Goal: Task Accomplishment & Management: Manage account settings

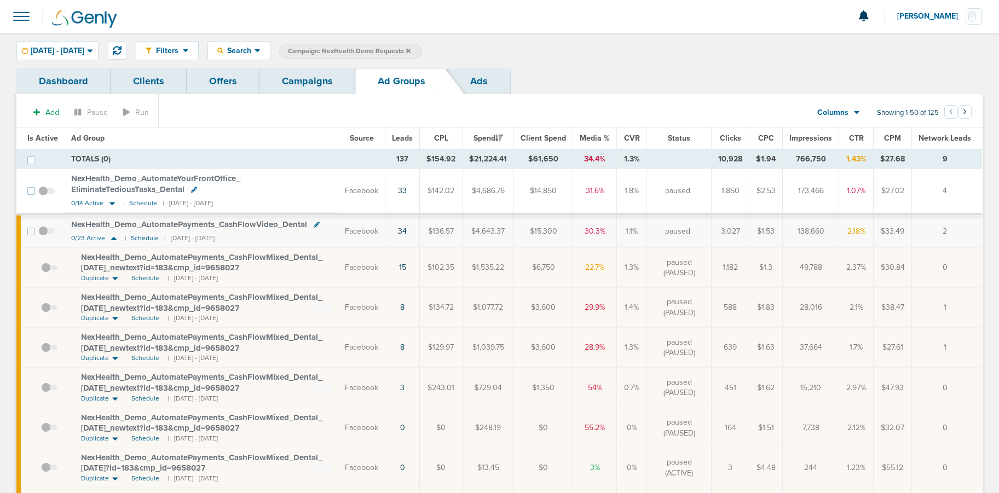
click at [303, 80] on link "Campaigns" at bounding box center [307, 81] width 96 height 26
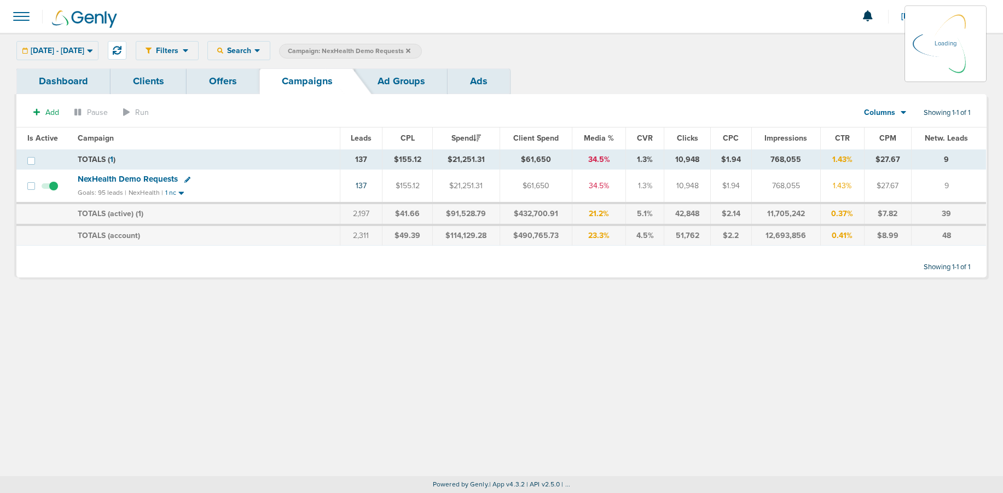
click at [410, 49] on icon at bounding box center [408, 50] width 4 height 4
click at [410, 51] on icon at bounding box center [408, 51] width 4 height 7
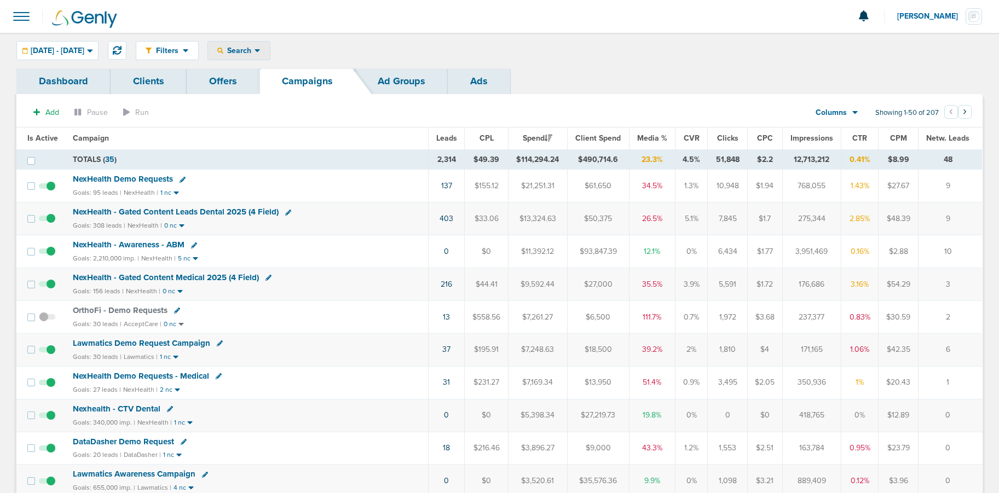
click at [254, 53] on span "Search" at bounding box center [238, 50] width 31 height 9
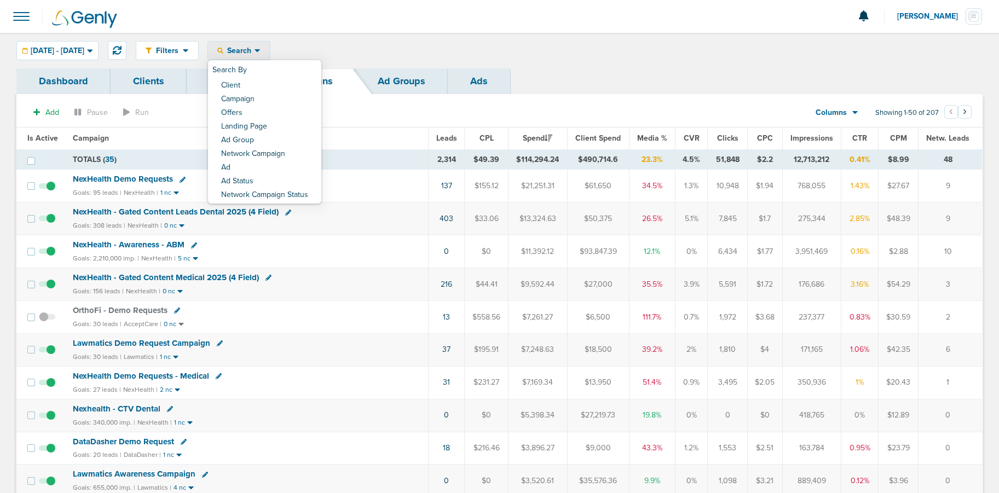
click at [276, 85] on link "Client" at bounding box center [264, 86] width 113 height 14
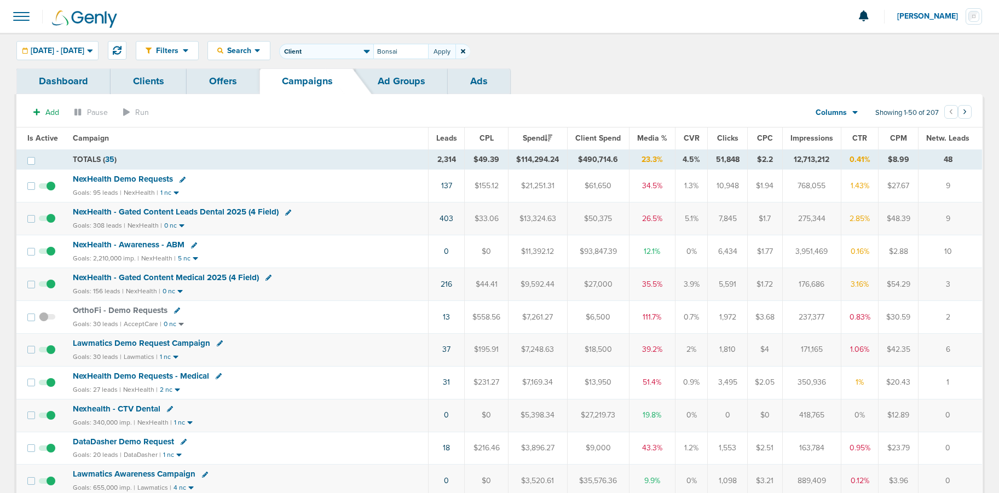
type input "Bonsai"
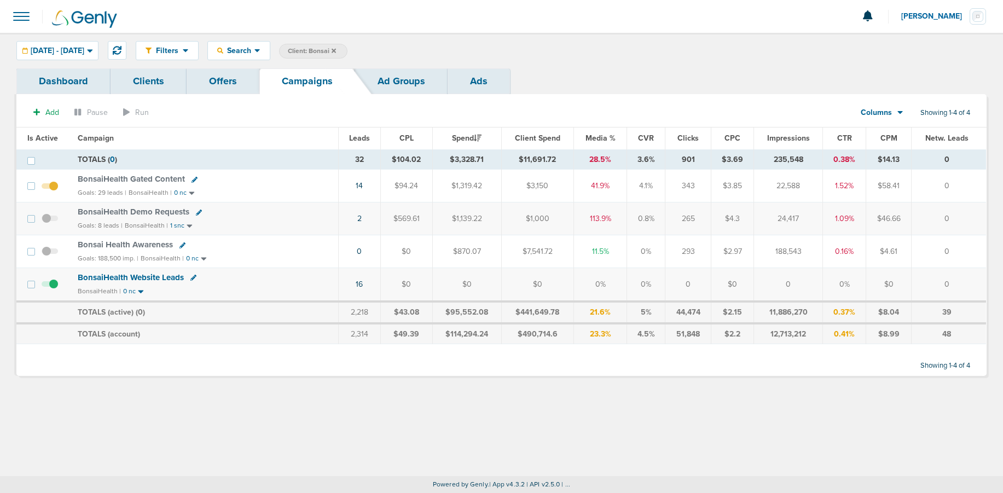
click at [194, 179] on icon at bounding box center [195, 180] width 6 height 6
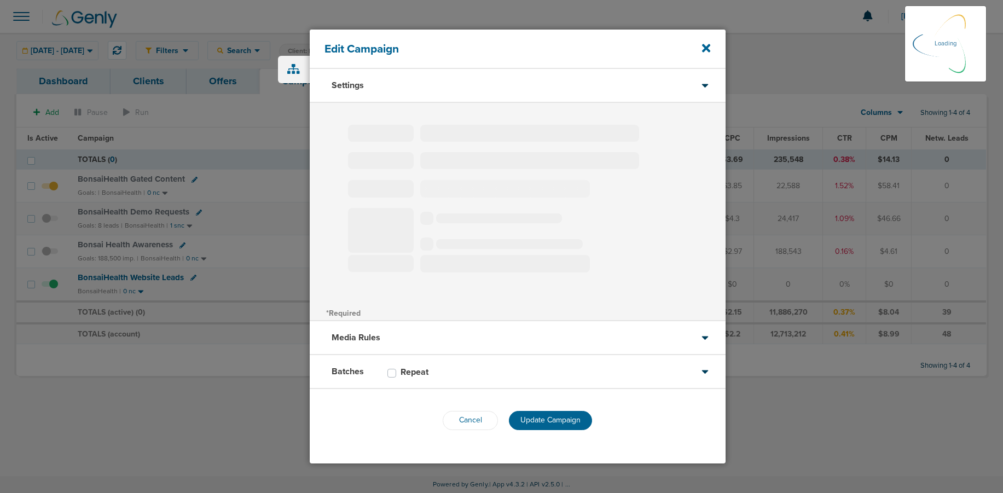
type input "BonsaiHealth Gated Content"
select select "Leads"
radio input "true"
select select "readOnly"
type input "35"
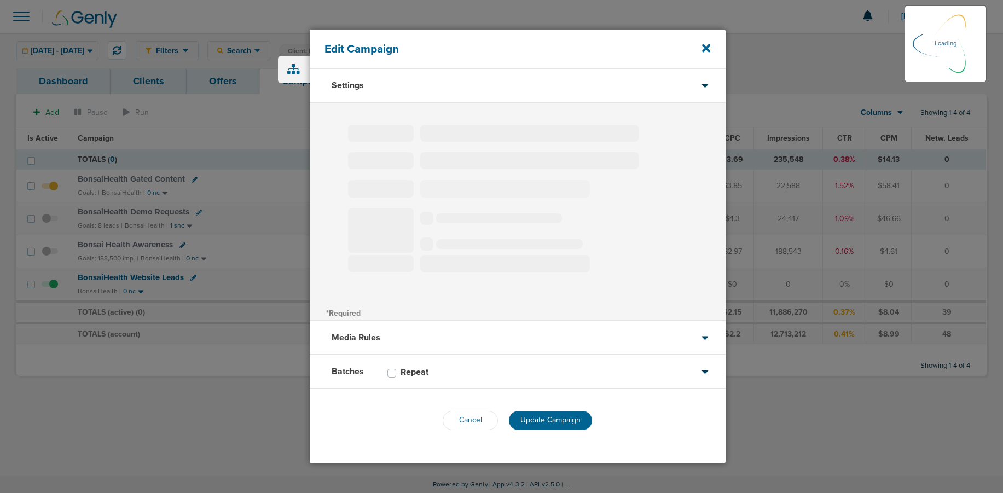
select select "1"
select select "2"
select select "3"
select select "4"
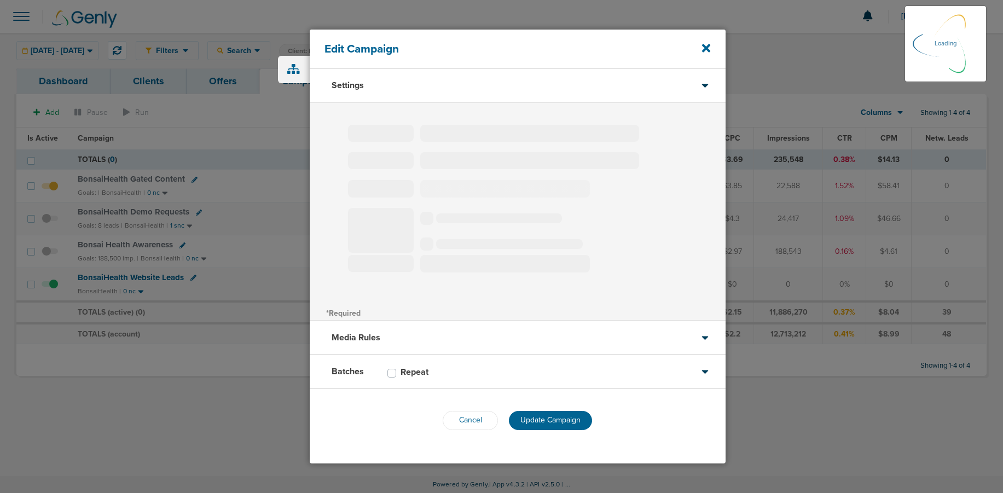
select select "4"
select select "6"
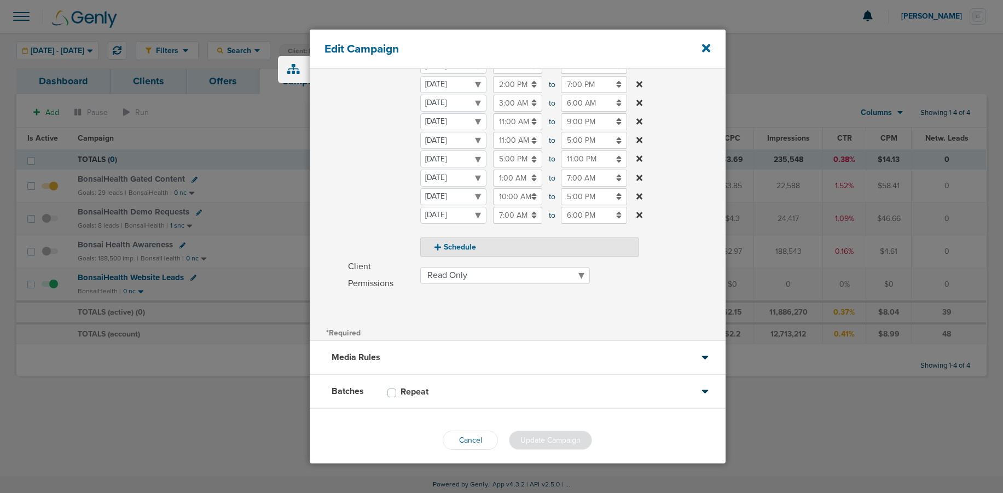
scroll to position [207, 0]
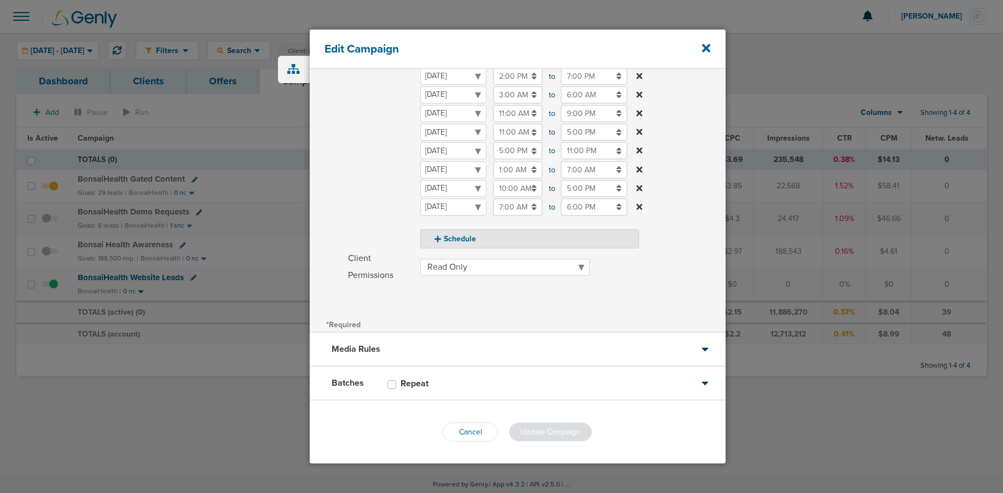
click at [465, 348] on div "Media Rules" at bounding box center [518, 350] width 416 height 34
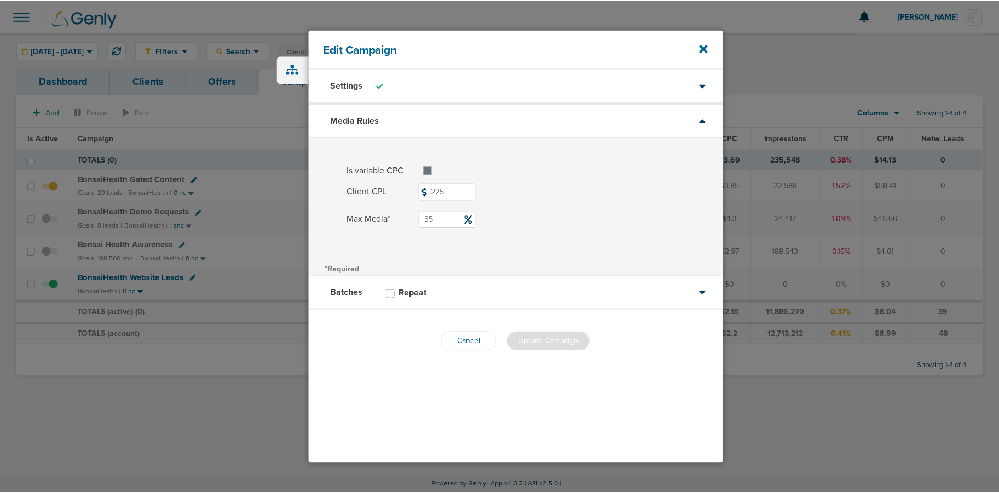
scroll to position [0, 0]
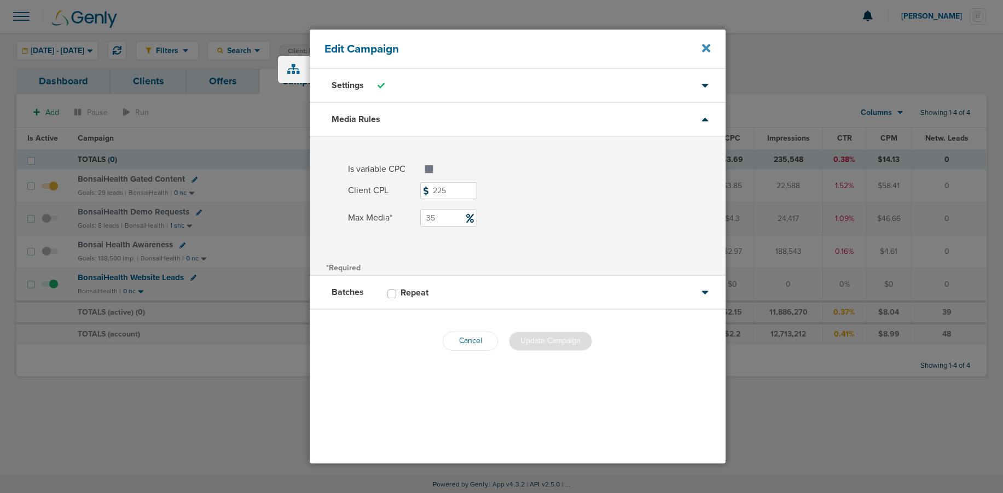
click at [707, 50] on icon at bounding box center [706, 48] width 8 height 8
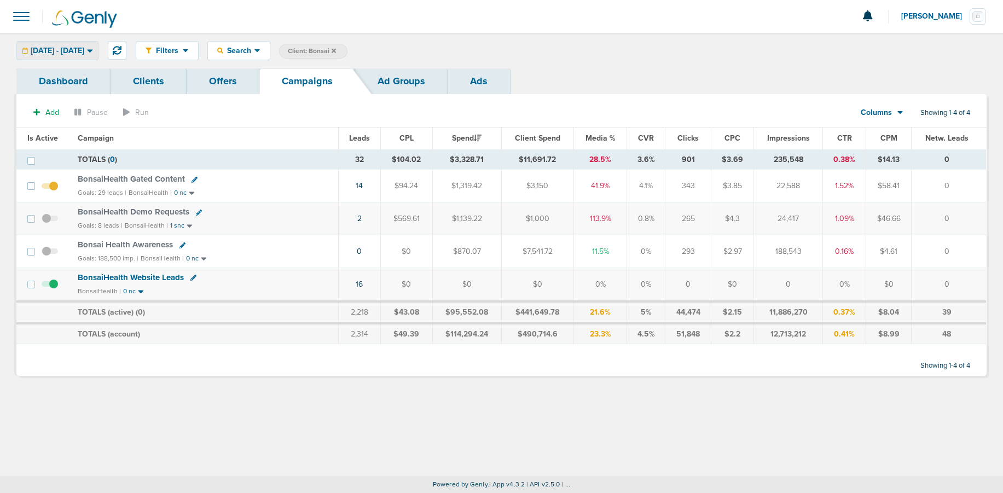
click at [66, 53] on span "[DATE] - [DATE]" at bounding box center [58, 51] width 54 height 8
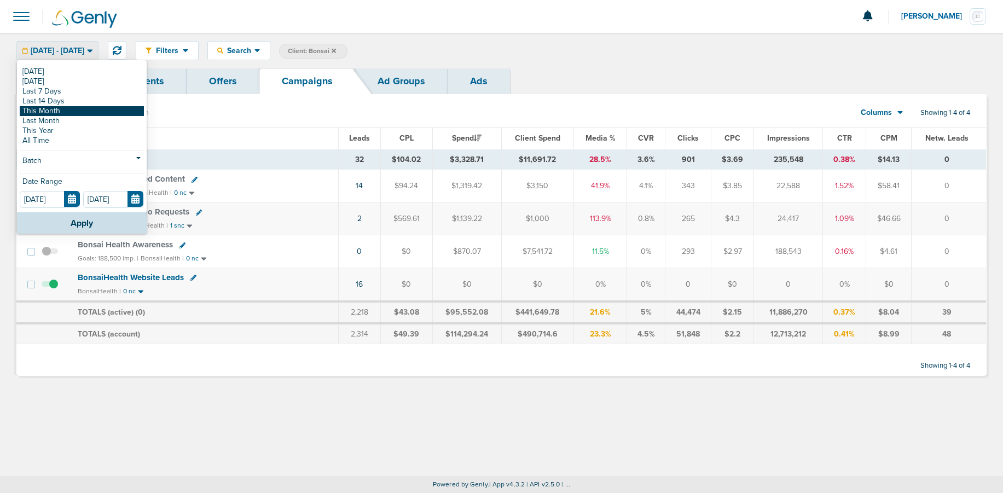
click at [65, 111] on link "This Month" at bounding box center [82, 111] width 124 height 10
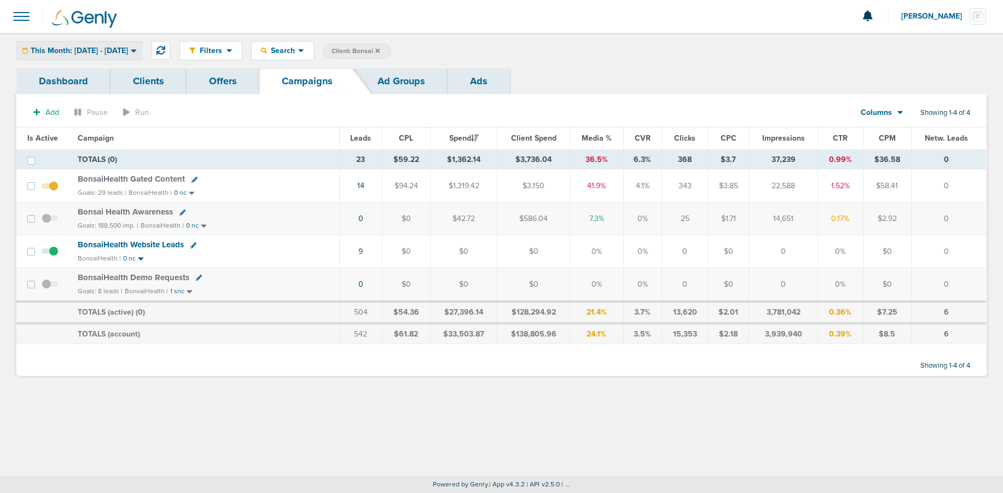
click at [95, 53] on span "This Month: [DATE] - [DATE]" at bounding box center [79, 51] width 97 height 8
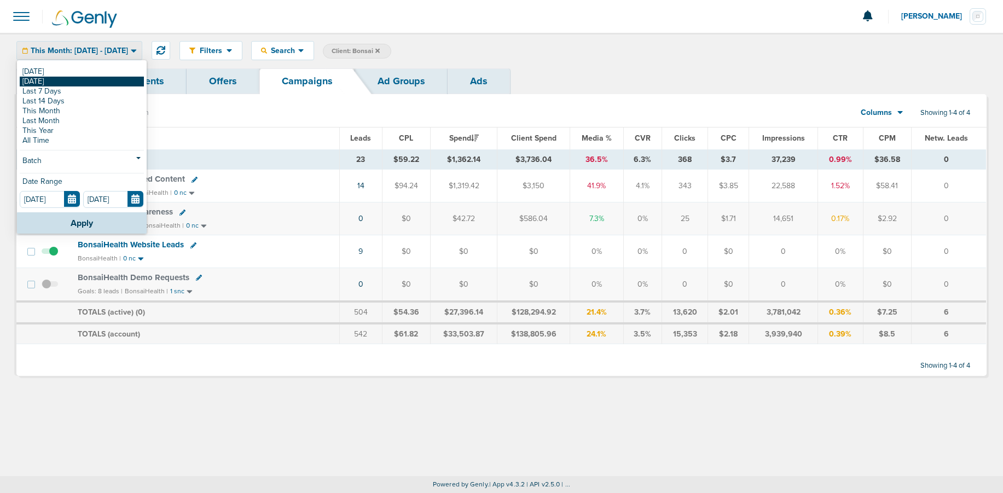
click at [90, 78] on link "[DATE]" at bounding box center [82, 82] width 124 height 10
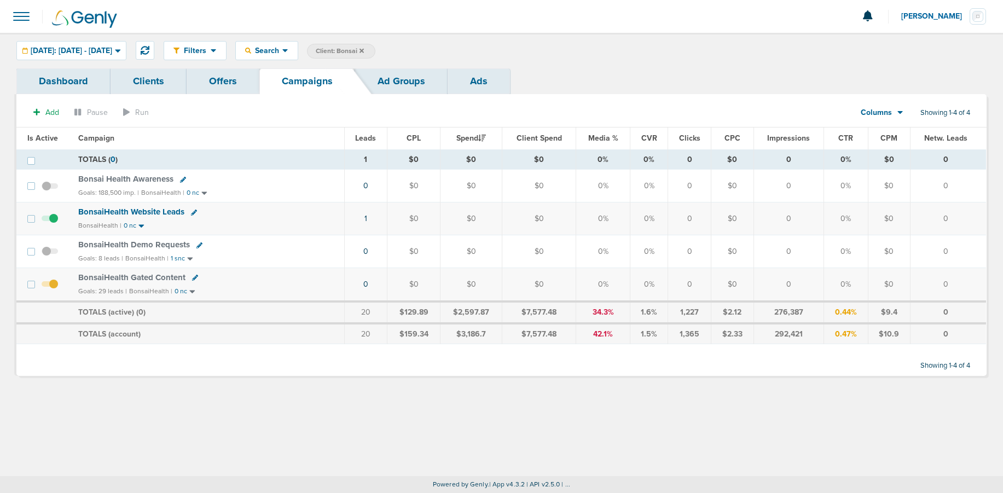
click at [133, 275] on span "BonsaiHealth Gated Content" at bounding box center [131, 277] width 107 height 10
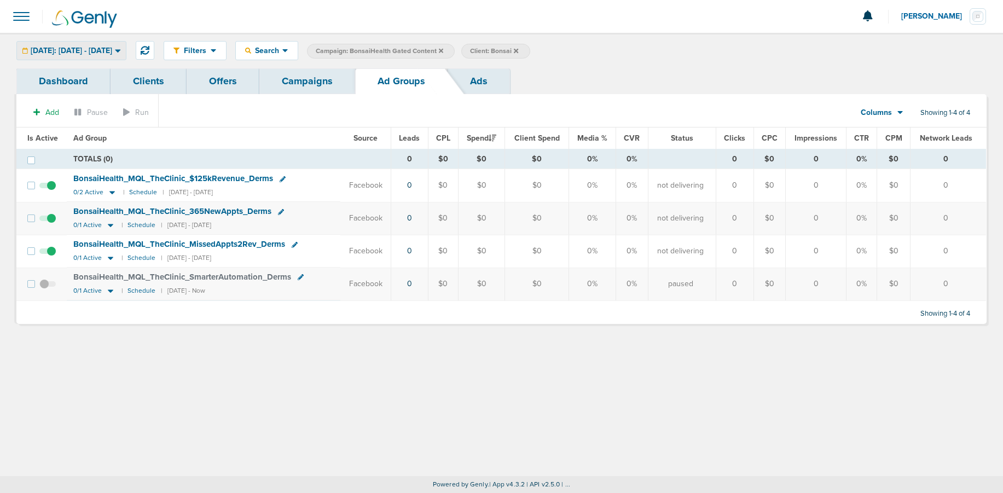
click at [82, 53] on span "[DATE]: [DATE] - [DATE]" at bounding box center [72, 51] width 82 height 8
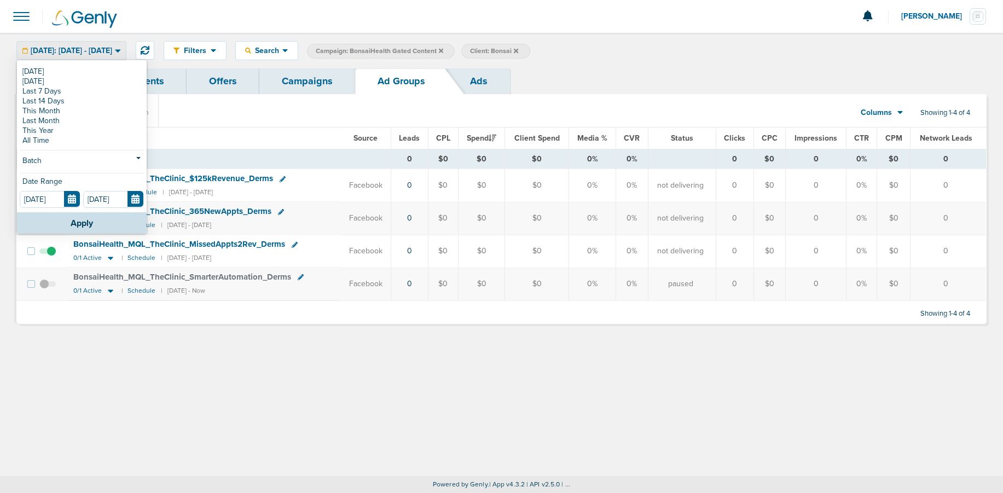
click at [69, 74] on link "[DATE]" at bounding box center [82, 72] width 124 height 10
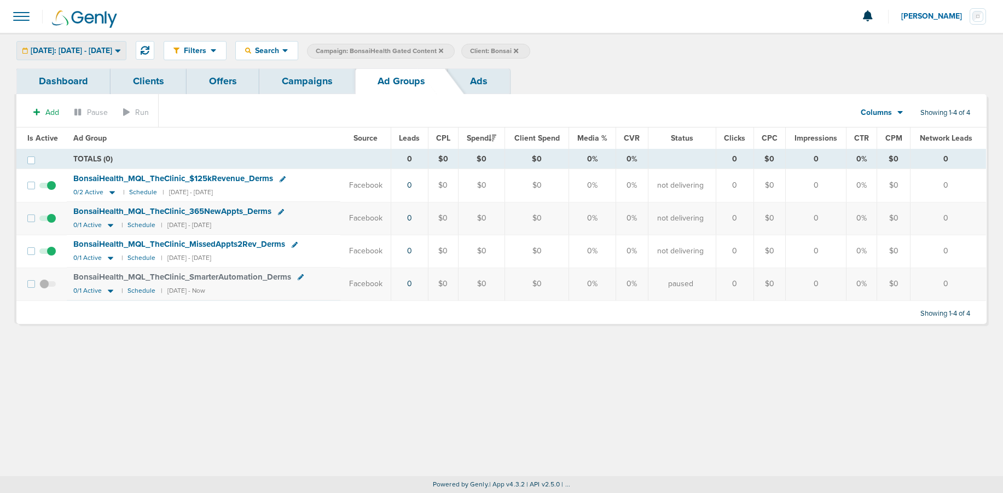
click at [76, 50] on span "[DATE]: [DATE] - [DATE]" at bounding box center [72, 51] width 82 height 8
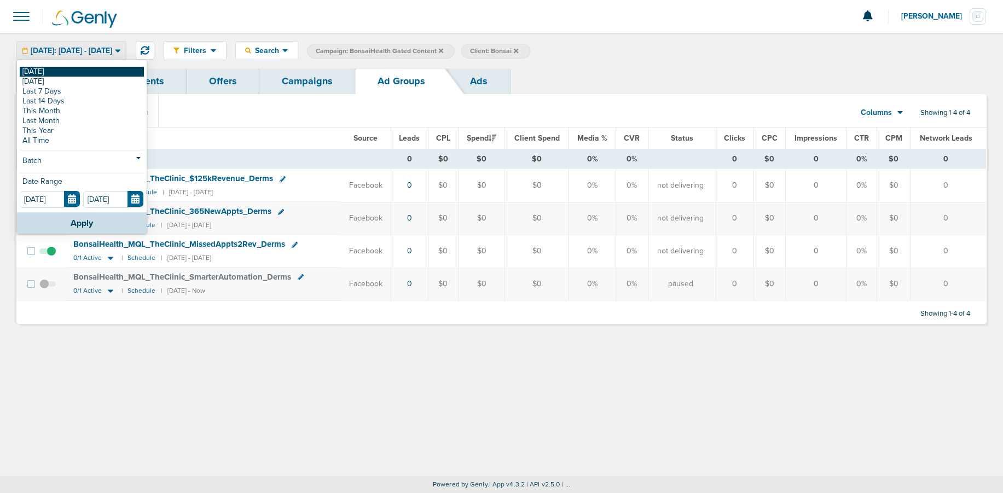
click at [62, 69] on link "[DATE]" at bounding box center [82, 72] width 124 height 10
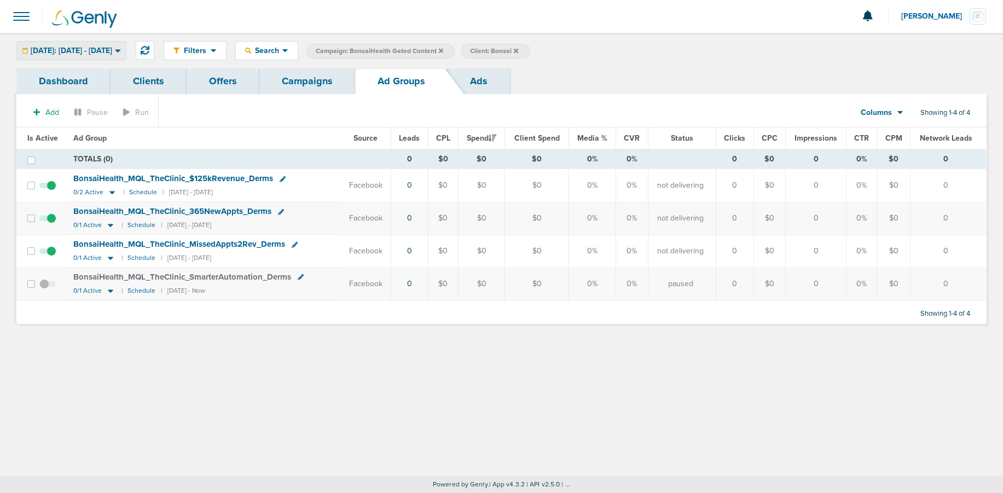
drag, startPoint x: 77, startPoint y: 62, endPoint x: 71, endPoint y: 57, distance: 7.4
click at [76, 61] on div "Filters Active Only Settings Status Active Inactive Objectives MQL SQL Traffic …" at bounding box center [501, 51] width 1003 height 36
click at [69, 49] on span "[DATE]: [DATE] - [DATE]" at bounding box center [72, 51] width 82 height 8
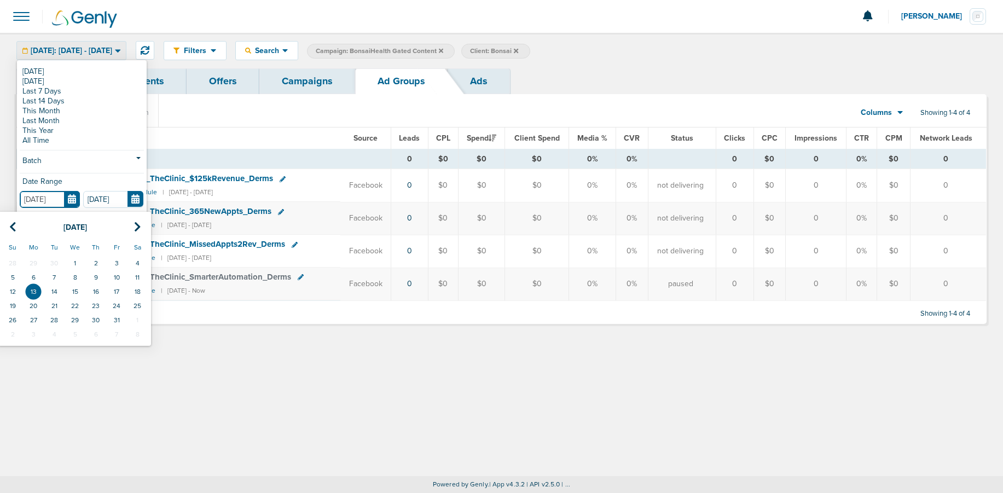
click at [71, 198] on input "[DATE]" at bounding box center [50, 199] width 60 height 17
click at [113, 277] on td "10" at bounding box center [116, 277] width 21 height 14
type input "[DATE]"
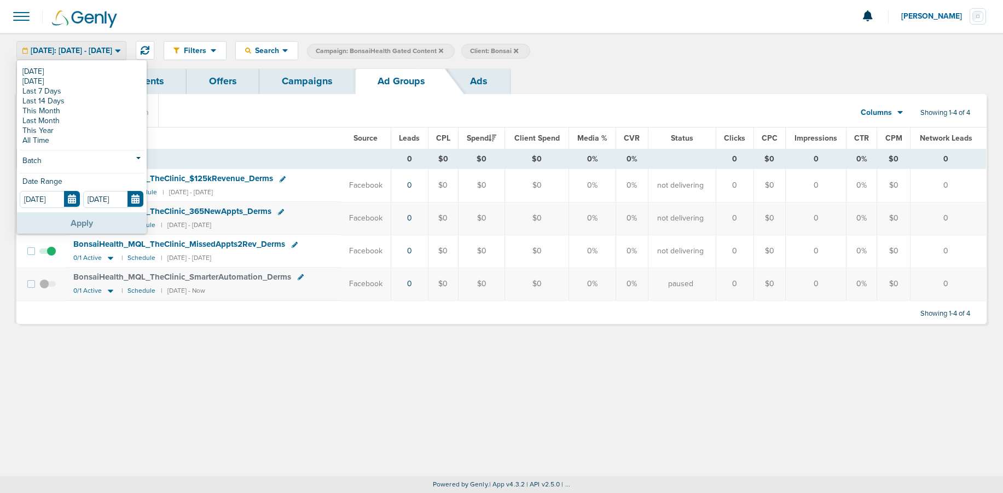
click at [125, 229] on button "Apply" at bounding box center [82, 222] width 130 height 21
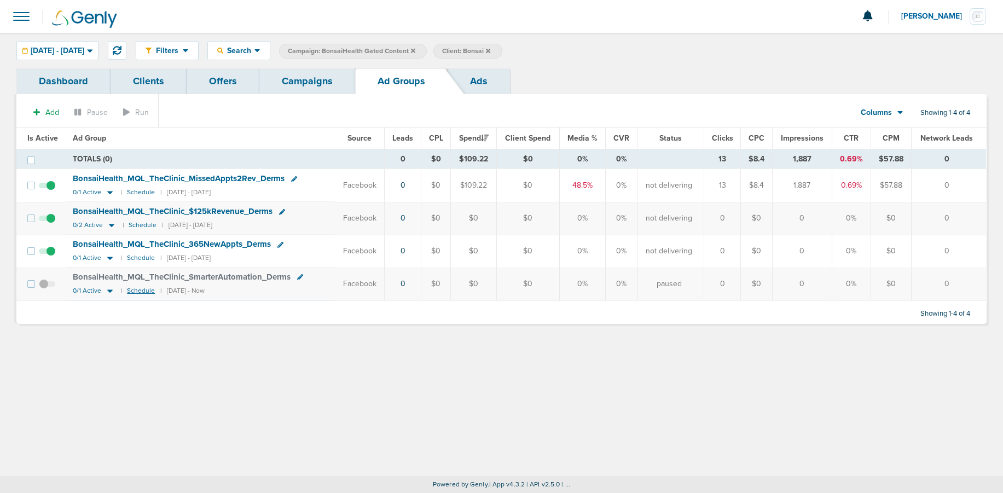
click at [138, 288] on small "Schedule" at bounding box center [141, 291] width 28 height 8
click at [111, 291] on icon at bounding box center [110, 290] width 11 height 9
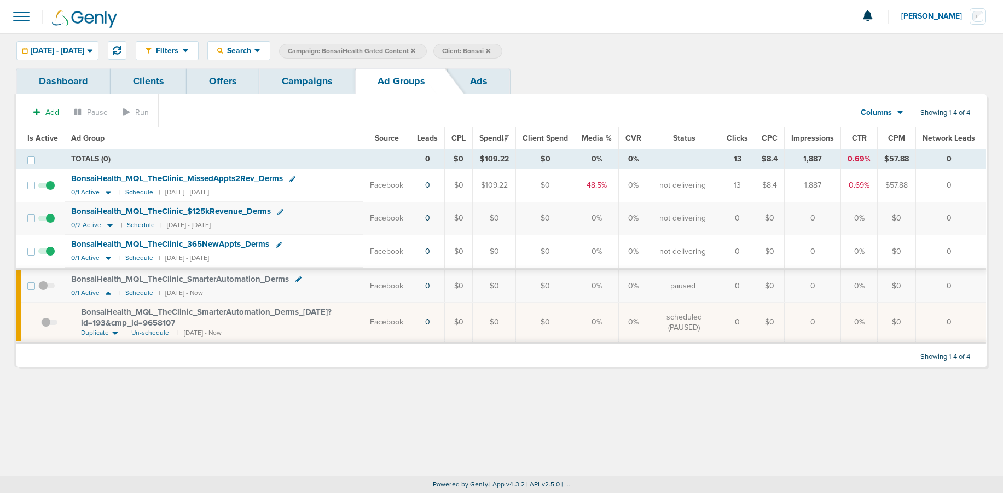
click at [318, 75] on link "Campaigns" at bounding box center [307, 81] width 96 height 26
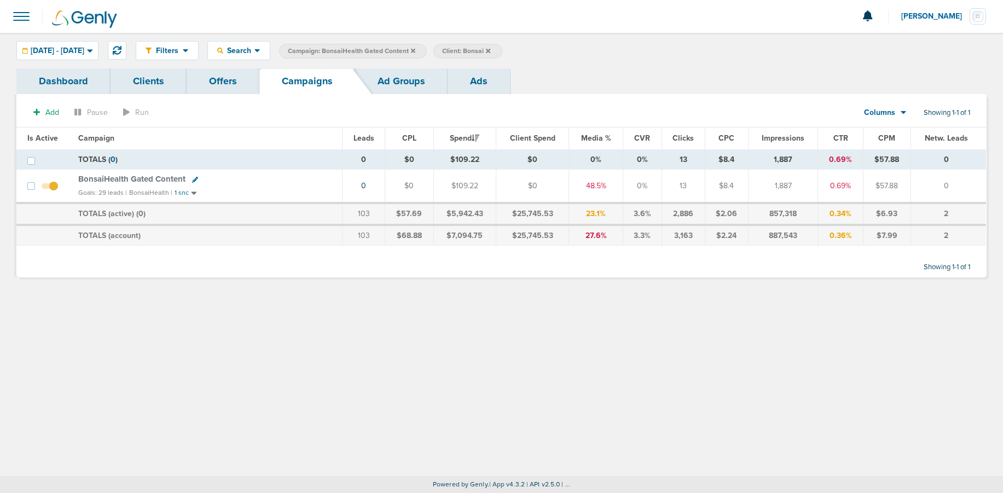
click at [415, 52] on icon at bounding box center [413, 51] width 4 height 7
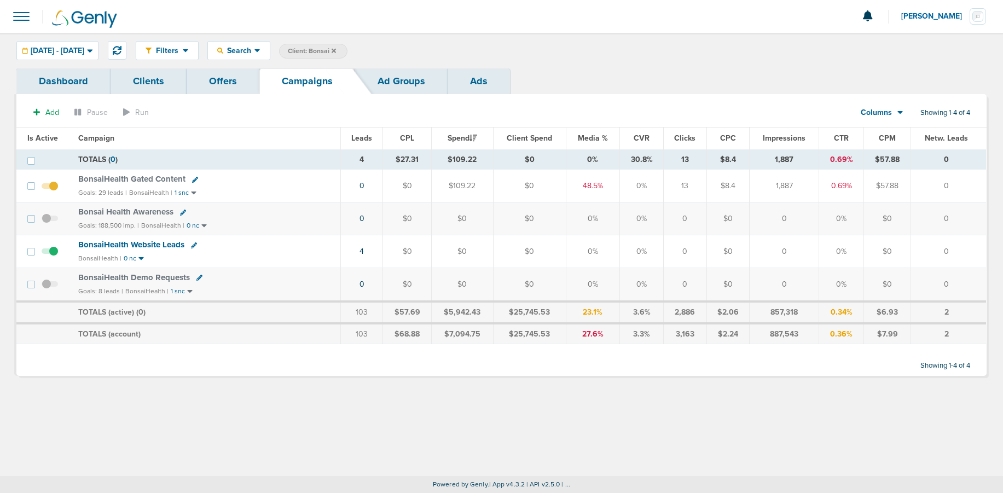
click at [180, 210] on icon at bounding box center [183, 213] width 6 height 6
select select
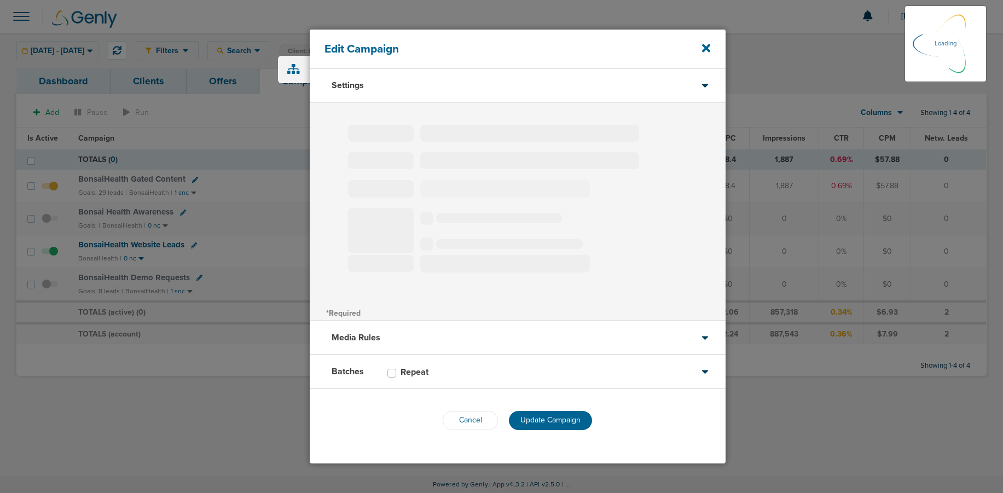
type input "Bonsai Health Awareness"
select select "Awareness"
radio input "true"
select select "readOnly"
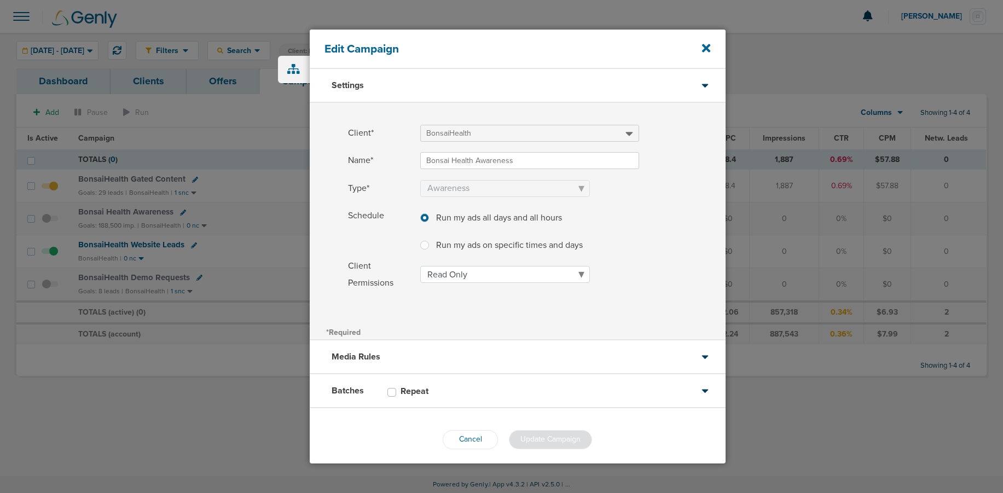
click at [481, 346] on div "Media Rules" at bounding box center [518, 357] width 416 height 34
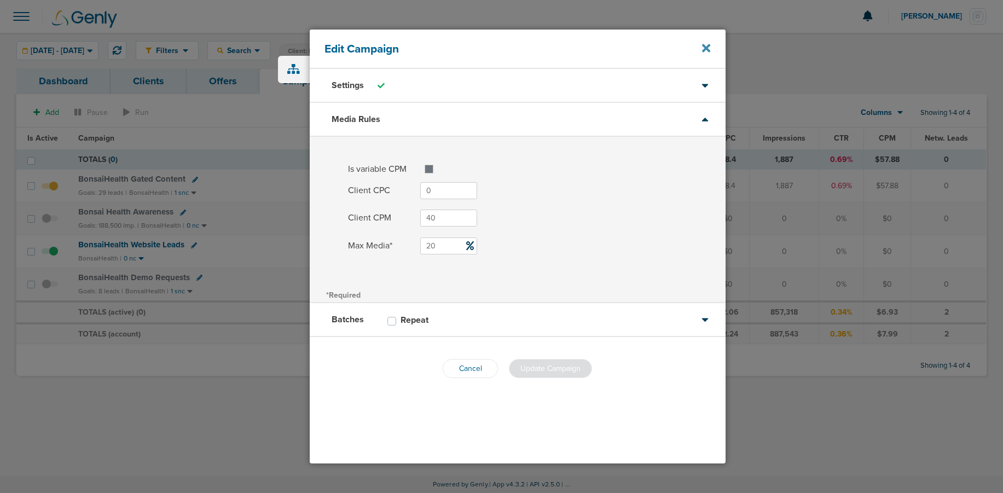
click at [704, 48] on icon at bounding box center [706, 48] width 8 height 8
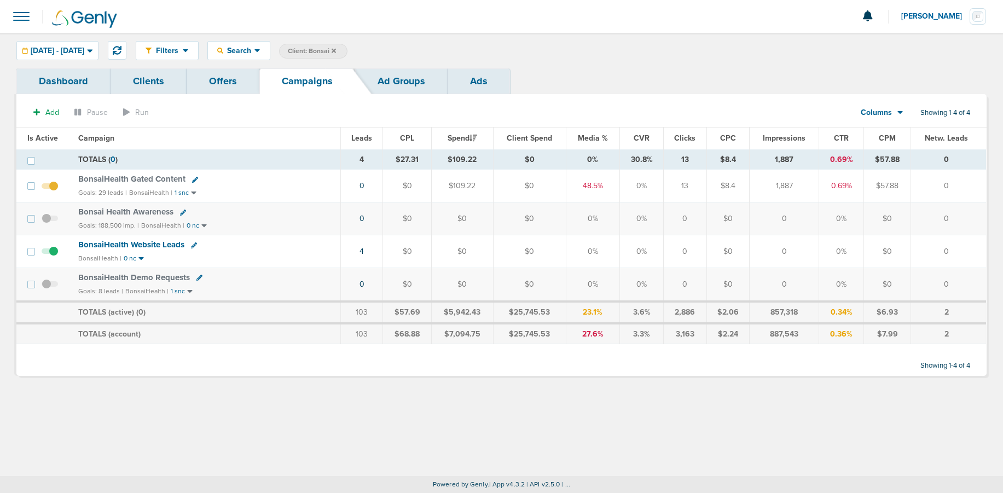
click at [194, 180] on icon at bounding box center [195, 180] width 6 height 6
select select
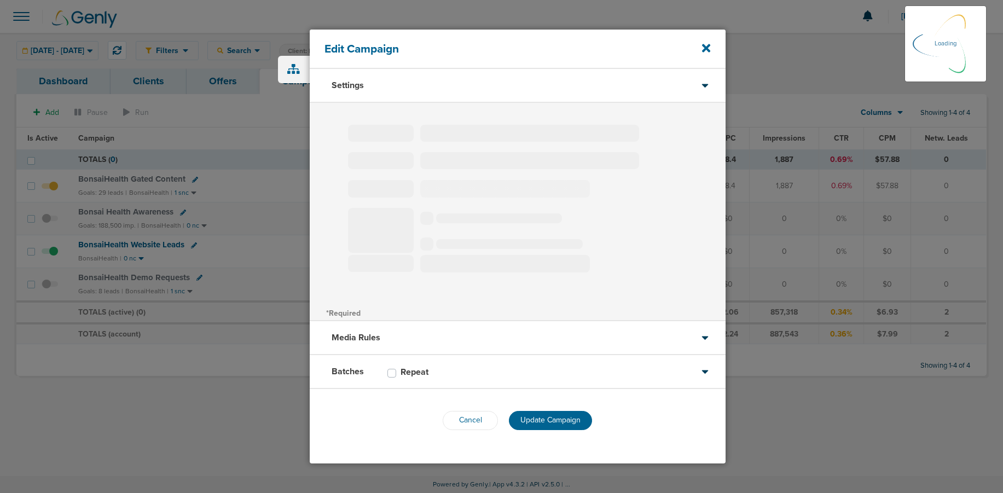
type input "BonsaiHealth Gated Content"
select select "Leads"
radio input "true"
select select "readOnly"
select select "1"
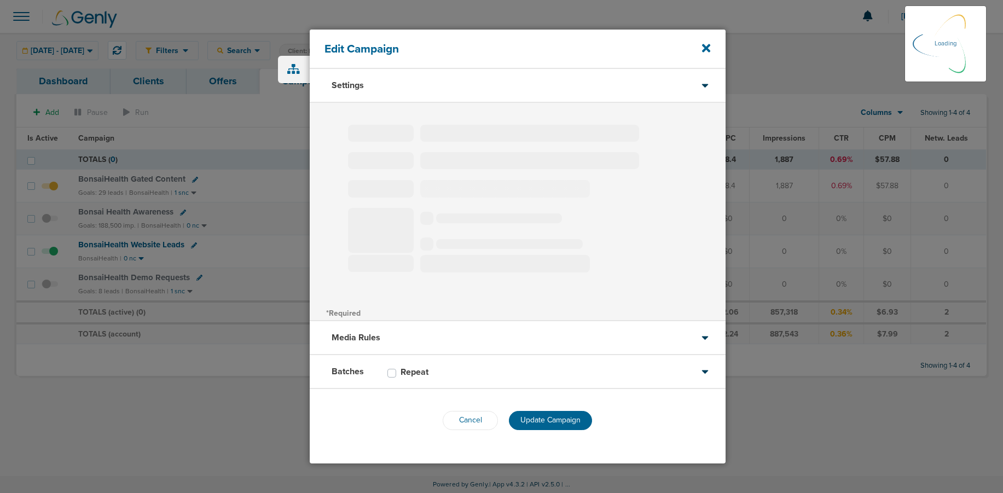
select select "1"
select select "2"
select select "3"
select select "4"
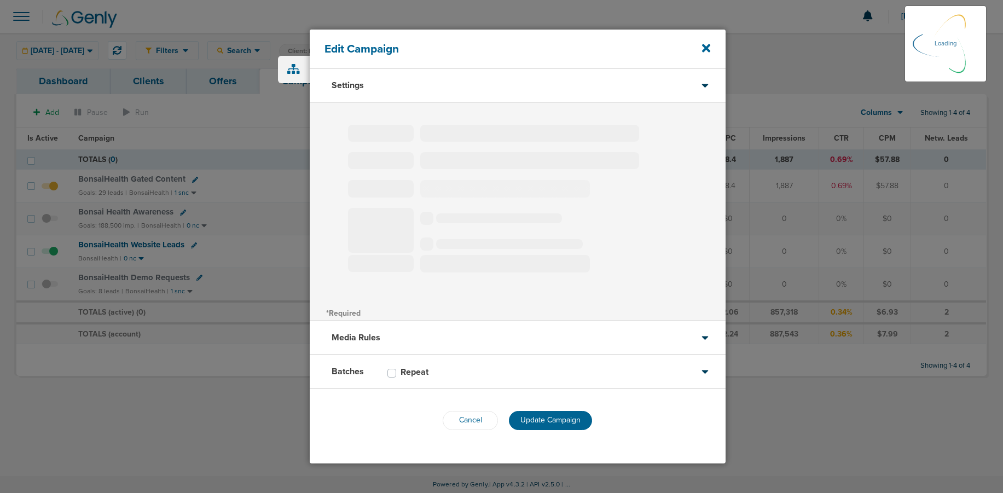
select select "6"
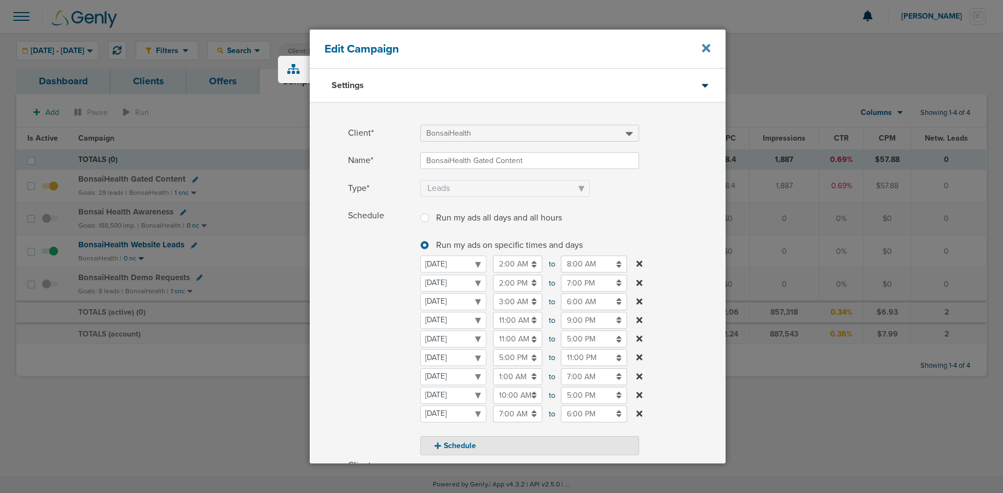
click at [702, 48] on icon at bounding box center [706, 48] width 8 height 12
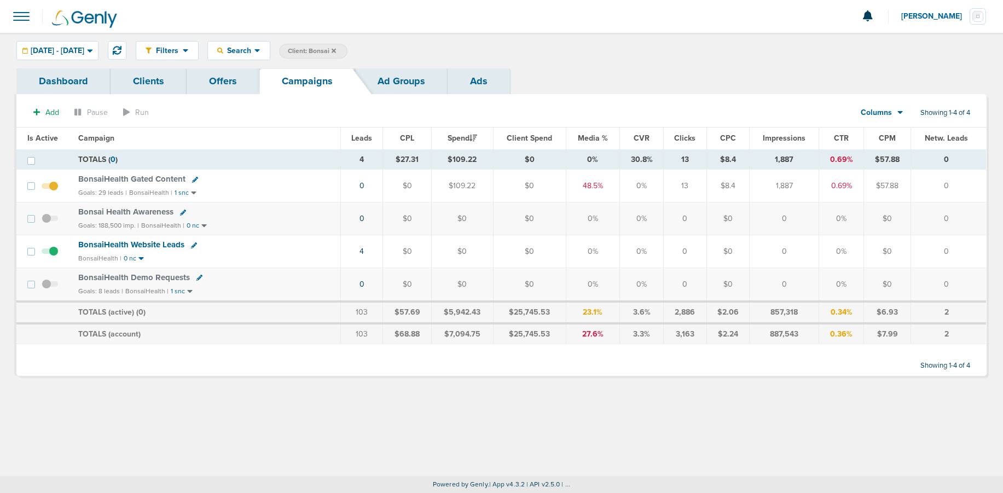
click at [144, 183] on span "BonsaiHealth Gated Content" at bounding box center [131, 179] width 107 height 10
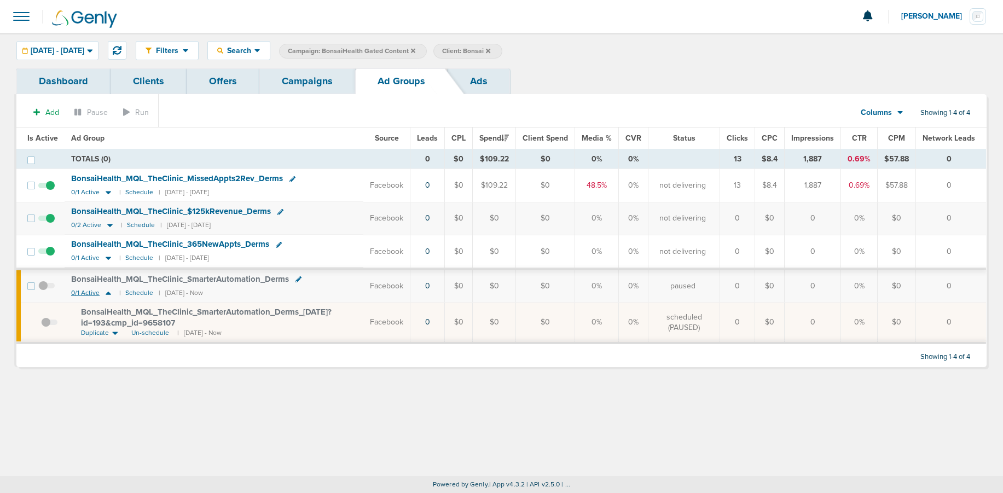
click at [109, 294] on icon at bounding box center [108, 293] width 5 height 3
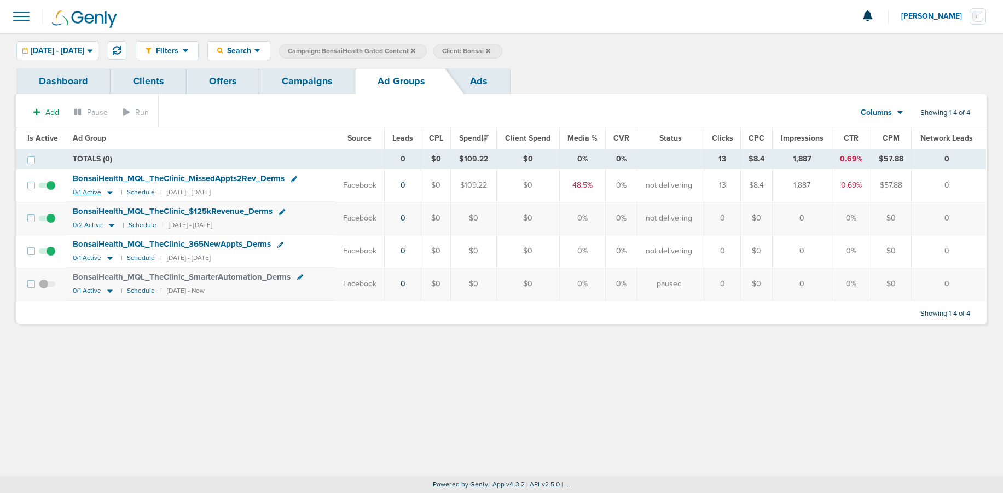
click at [108, 193] on icon at bounding box center [109, 193] width 5 height 3
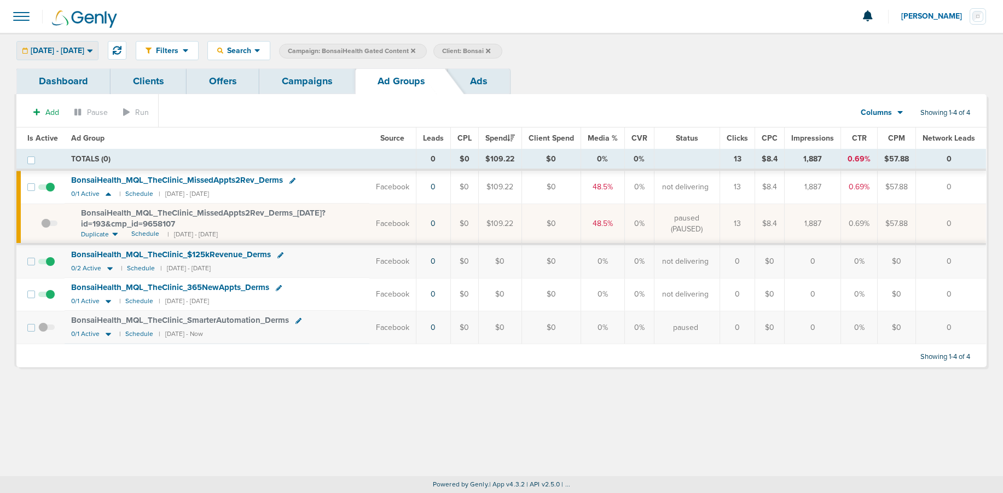
click at [84, 47] on span "[DATE] - [DATE]" at bounding box center [58, 51] width 54 height 8
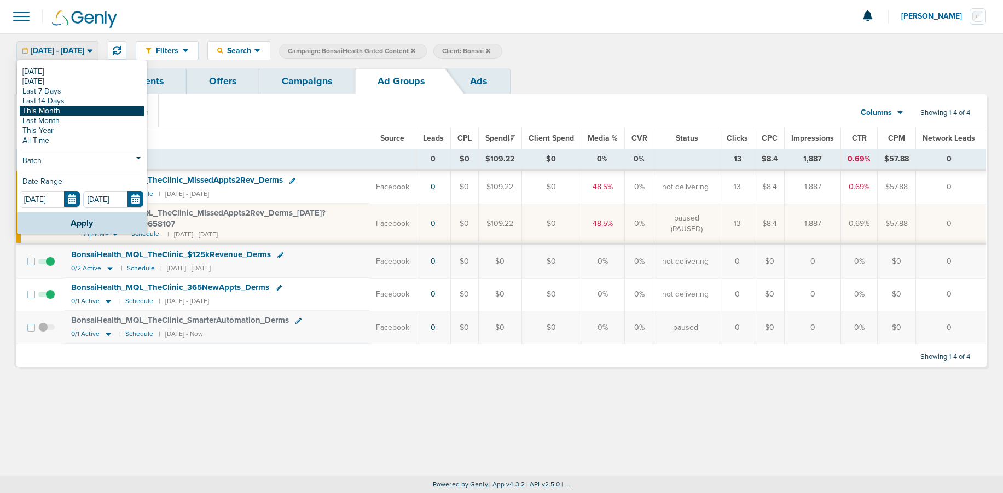
click at [76, 112] on link "This Month" at bounding box center [82, 111] width 124 height 10
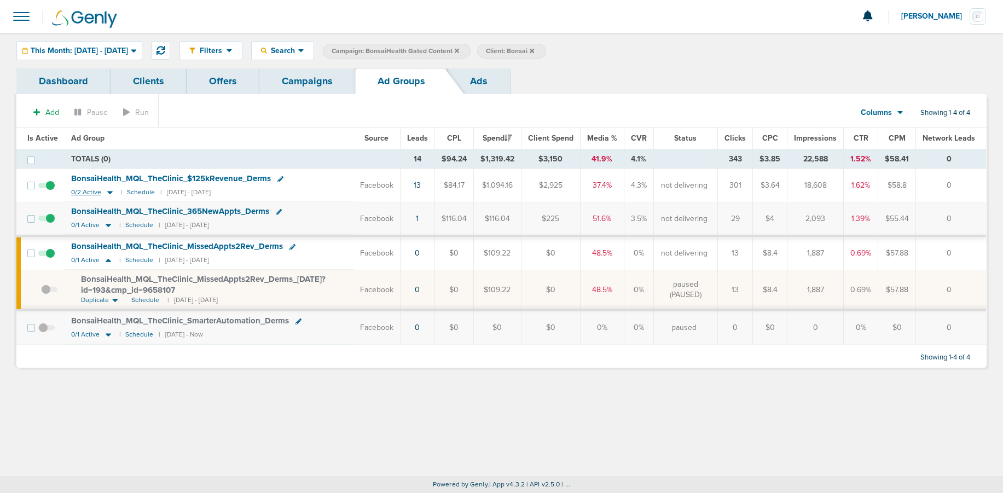
click at [105, 192] on icon at bounding box center [110, 192] width 11 height 9
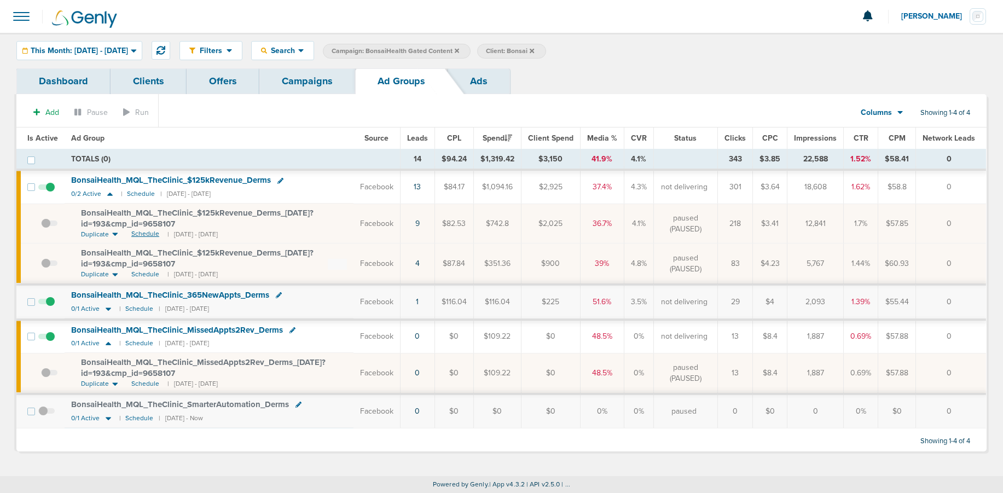
click at [140, 233] on span "Schedule" at bounding box center [145, 233] width 28 height 9
click at [299, 95] on div "Add Pause Run Columns Media Stats Sales Performance Custom Showing 1-4 of 4 Is …" at bounding box center [501, 272] width 970 height 357
click at [299, 83] on link "Campaigns" at bounding box center [307, 81] width 96 height 26
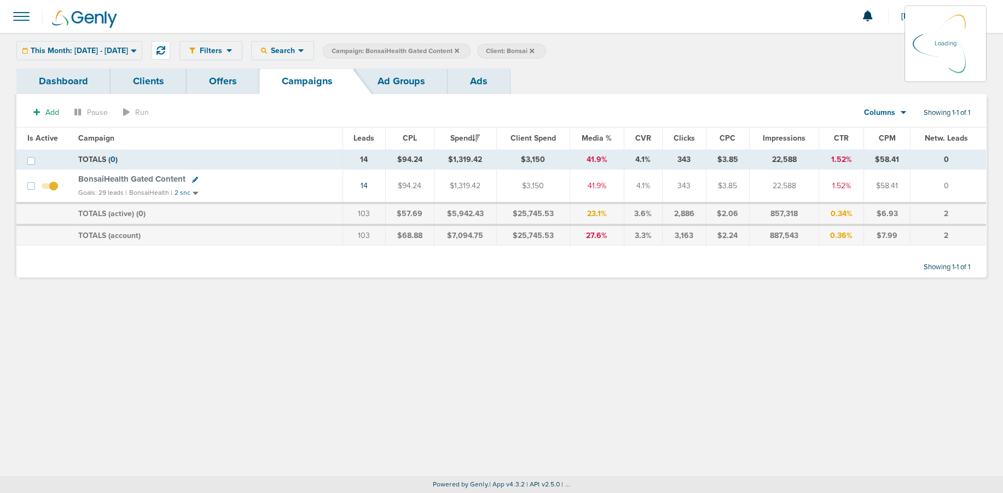
click at [459, 49] on icon at bounding box center [457, 50] width 4 height 4
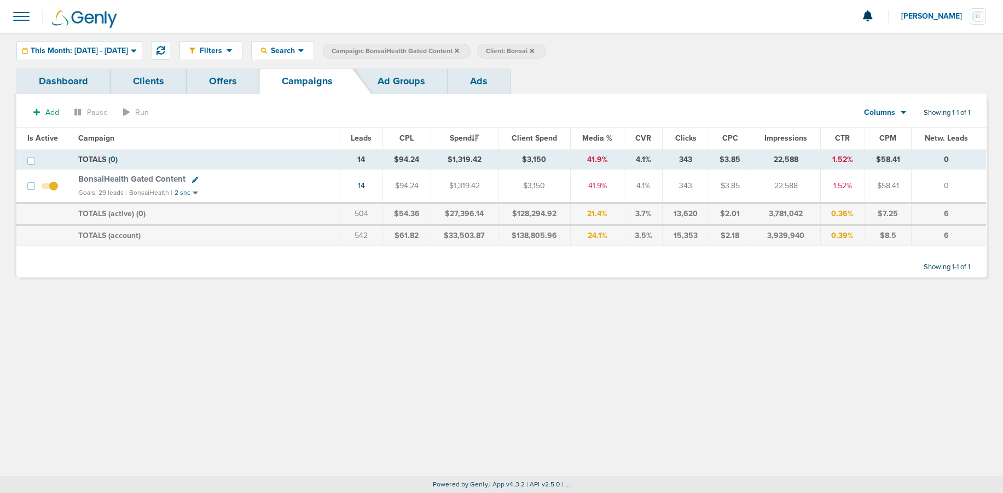
click at [459, 49] on icon at bounding box center [457, 50] width 4 height 4
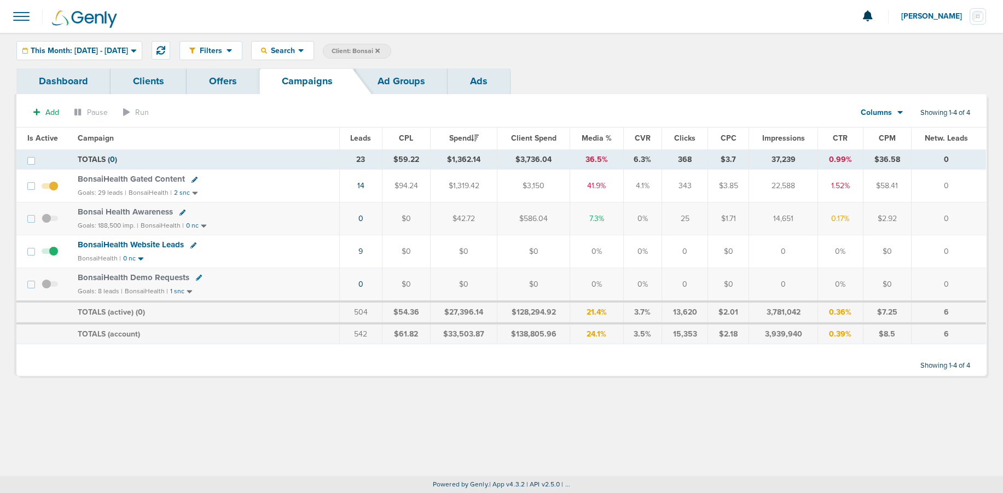
click at [380, 50] on icon at bounding box center [377, 50] width 4 height 4
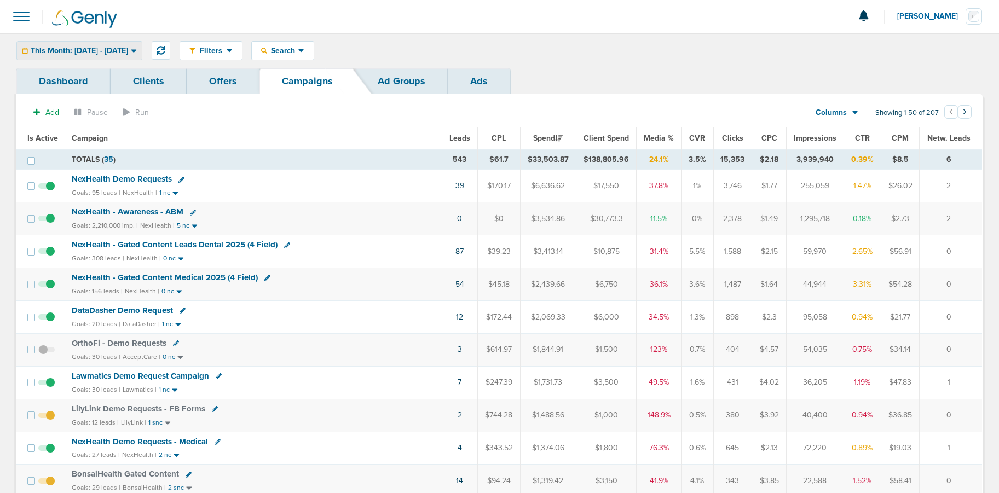
click at [63, 53] on span "This Month: [DATE] - [DATE]" at bounding box center [79, 51] width 97 height 8
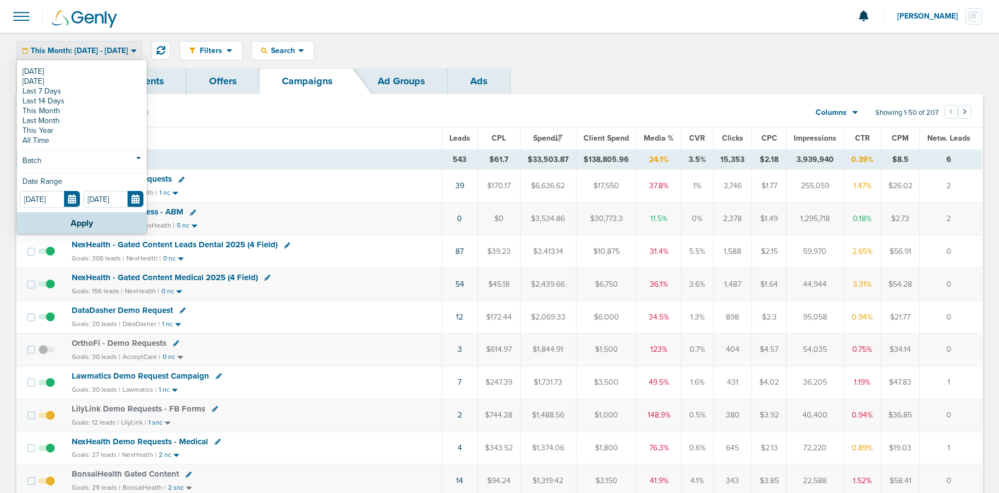
click at [69, 51] on span "This Month: [DATE] - [DATE]" at bounding box center [79, 51] width 97 height 8
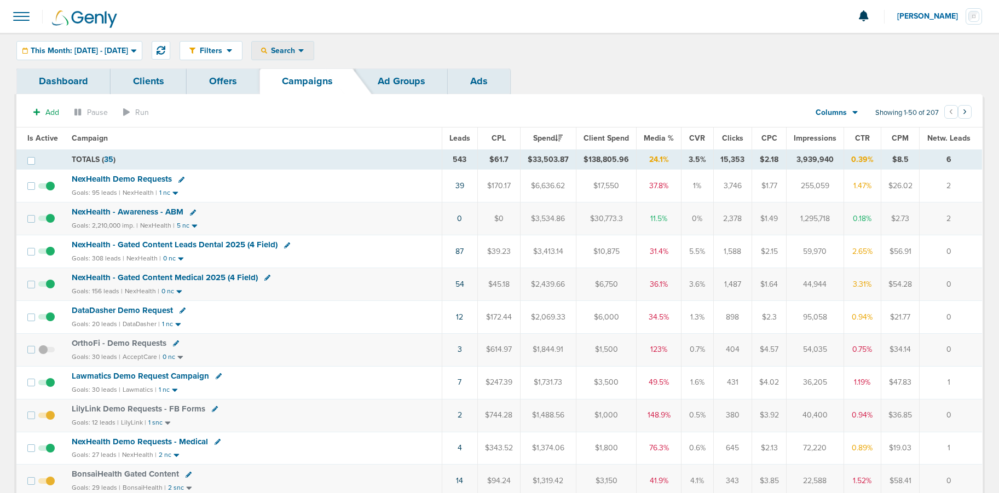
click at [286, 47] on div "Search" at bounding box center [283, 51] width 62 height 18
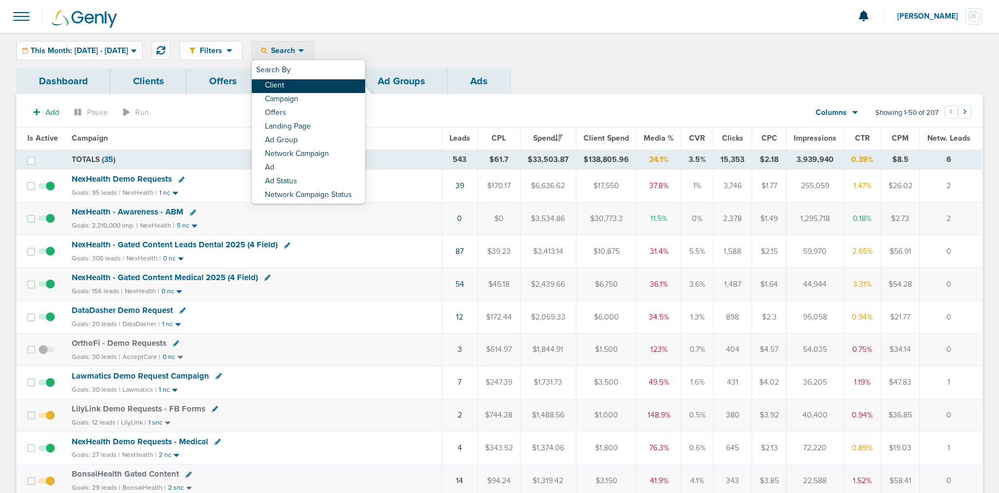
click at [317, 89] on link "Client" at bounding box center [308, 86] width 113 height 14
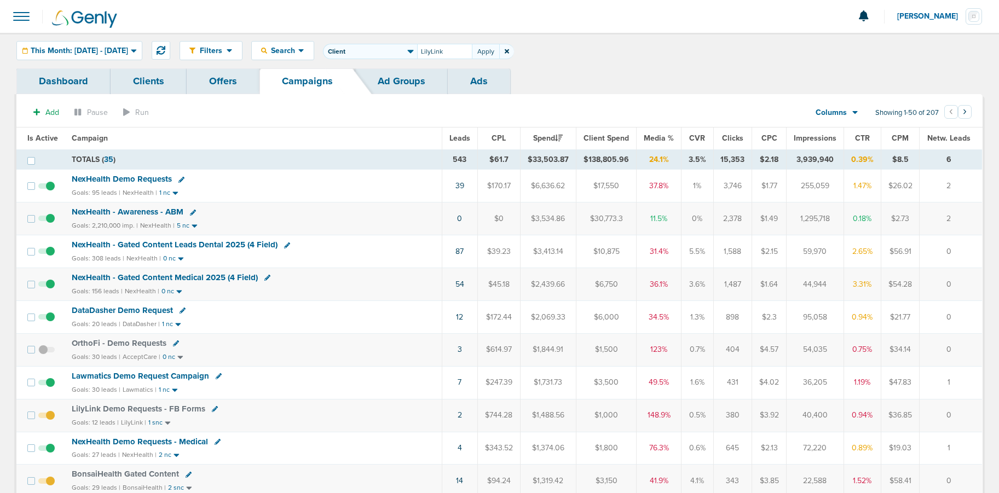
type input "LilyLink"
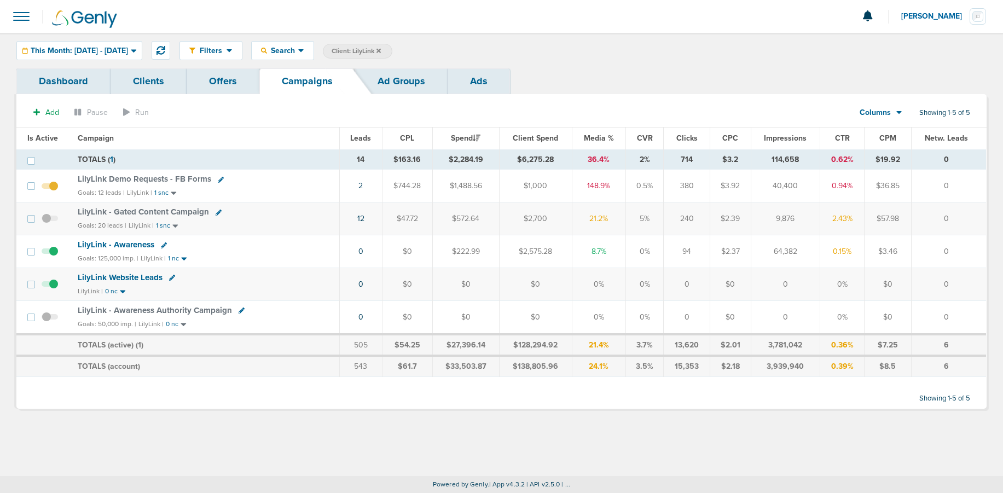
click at [186, 181] on span "LilyLink Demo Requests - FB Forms" at bounding box center [145, 179] width 134 height 10
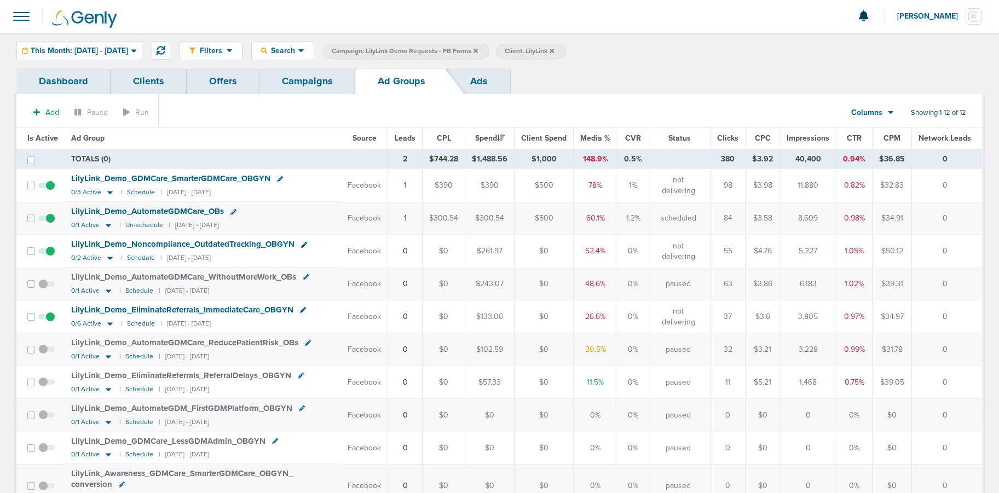
click at [299, 78] on link "Campaigns" at bounding box center [307, 81] width 96 height 26
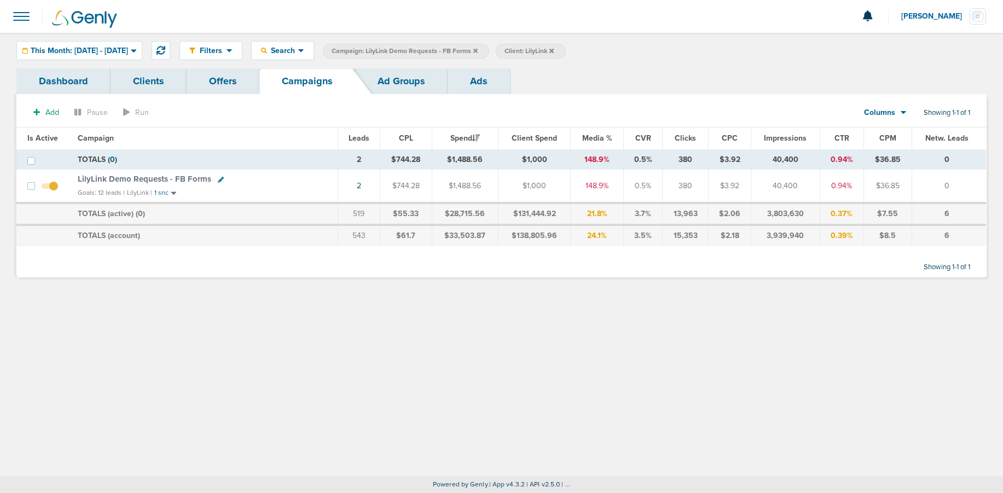
click at [478, 49] on icon at bounding box center [475, 50] width 4 height 4
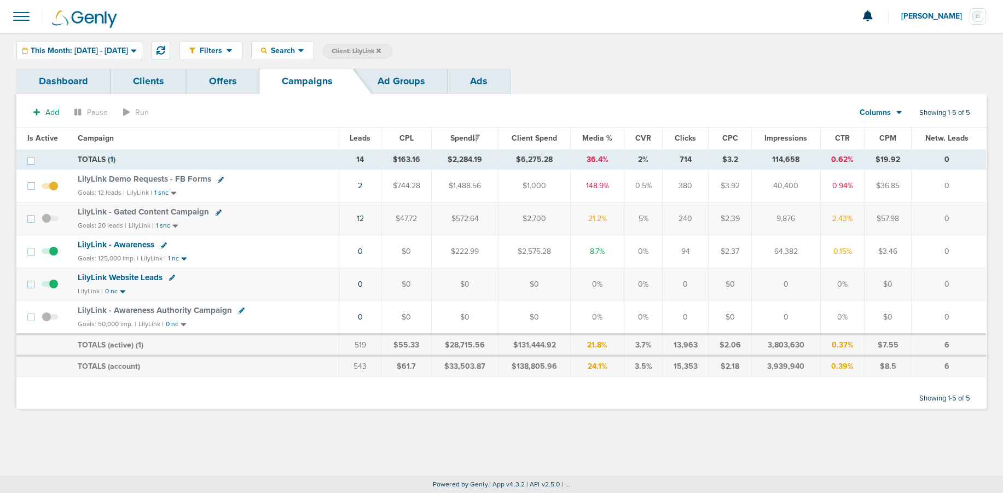
drag, startPoint x: 409, startPoint y: 51, endPoint x: 281, endPoint y: 48, distance: 128.6
click at [381, 51] on icon at bounding box center [378, 50] width 4 height 4
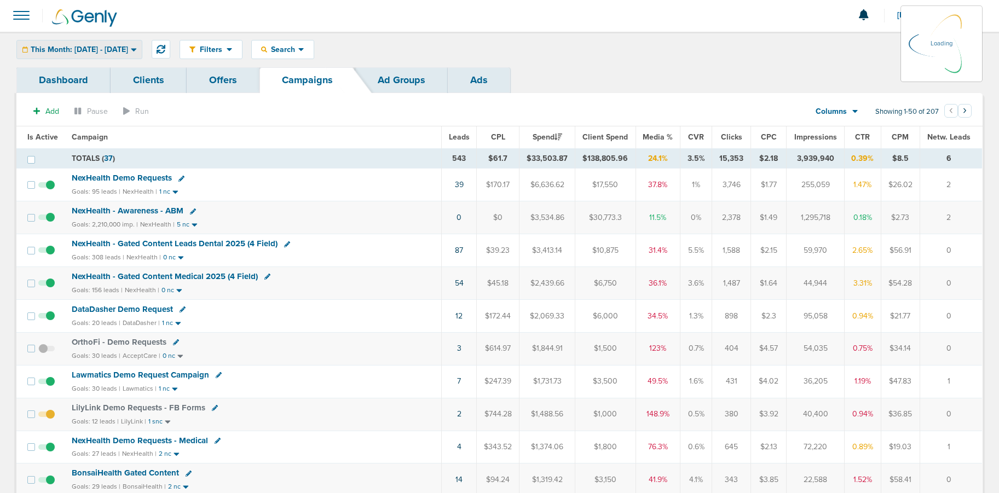
click at [78, 47] on div "This Month: [DATE] - [DATE] [DATE] [DATE] Last 7 Days Last 14 Days This Month L…" at bounding box center [79, 49] width 126 height 19
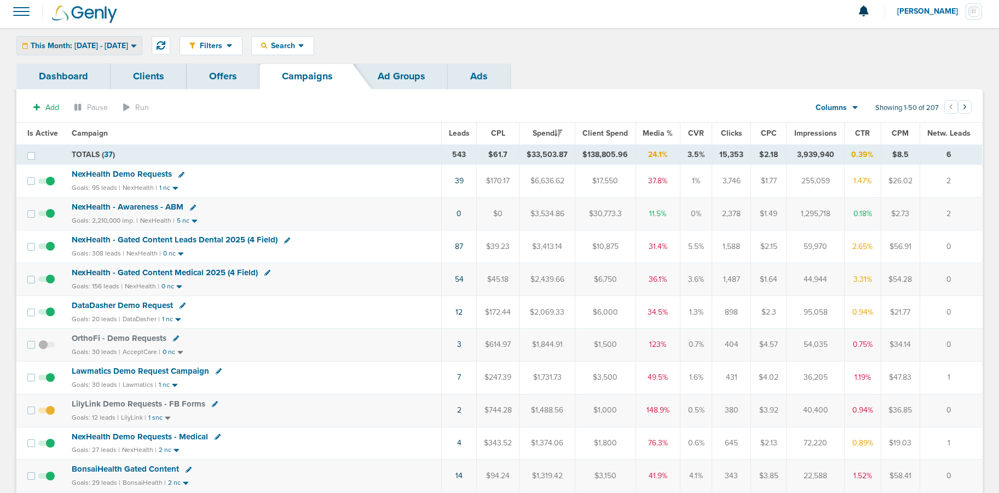
click at [85, 46] on span "This Month: [DATE] - [DATE]" at bounding box center [79, 46] width 97 height 8
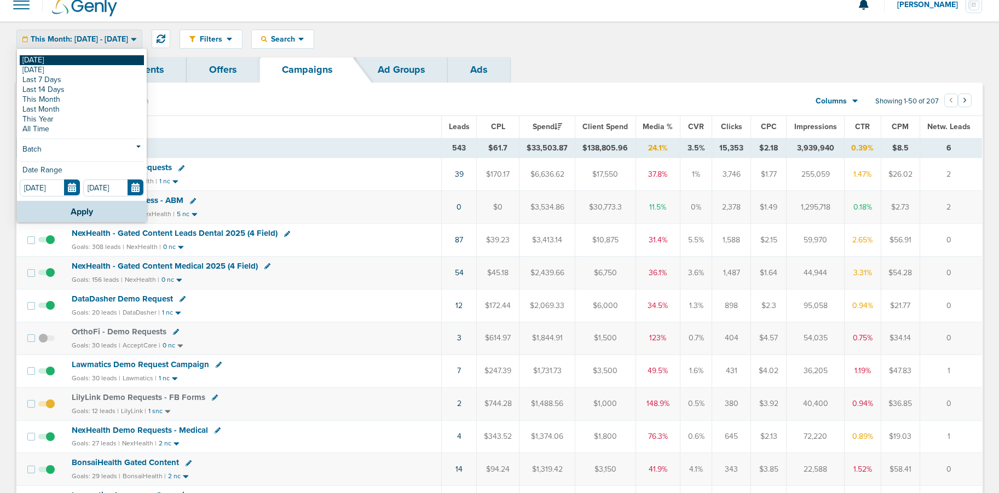
scroll to position [11, 0]
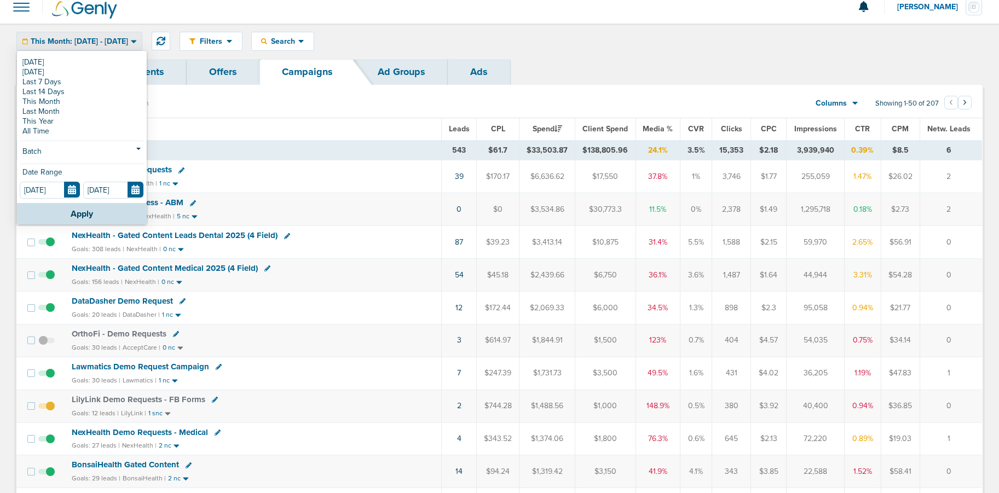
click at [554, 79] on div "Dashboard Clients Offers Campaigns Ad Groups Ads" at bounding box center [499, 72] width 966 height 26
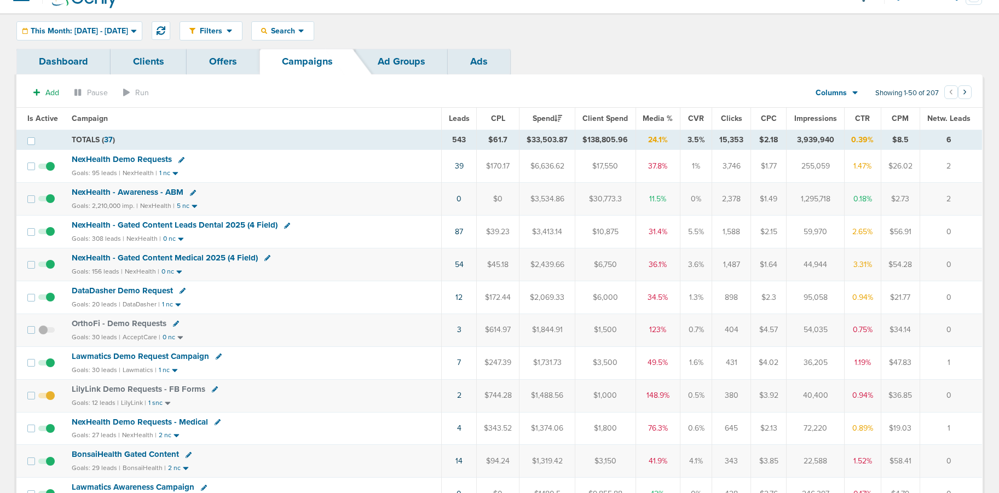
scroll to position [0, 0]
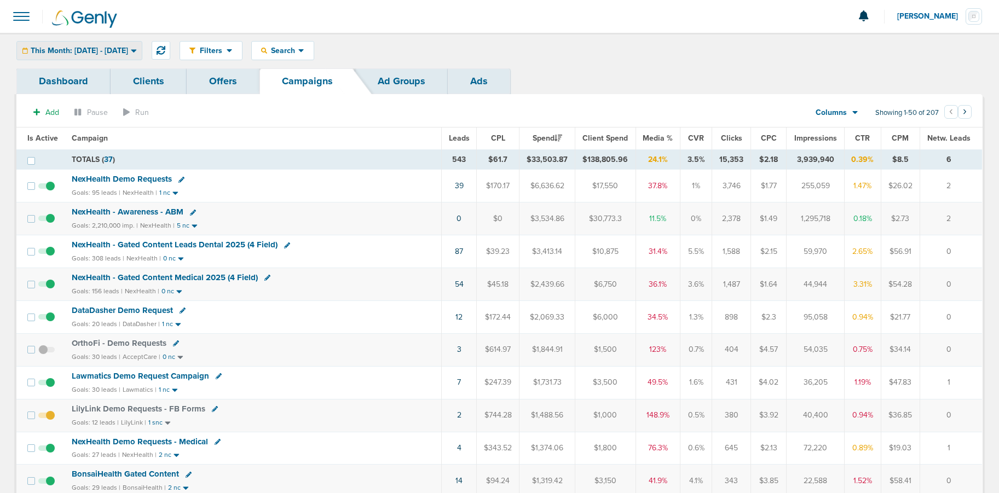
click at [79, 48] on span "This Month: [DATE] - [DATE]" at bounding box center [79, 51] width 97 height 8
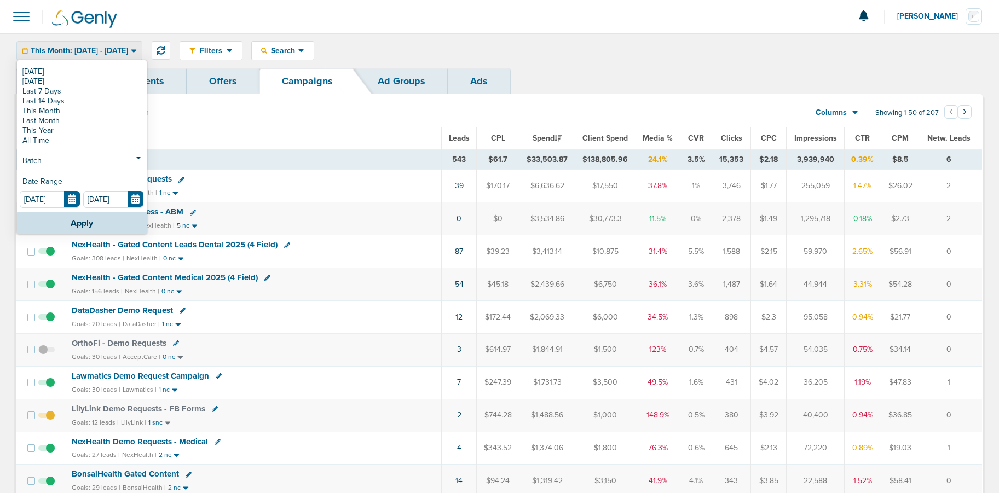
click at [109, 305] on span "DataDasher Demo Request" at bounding box center [122, 310] width 101 height 10
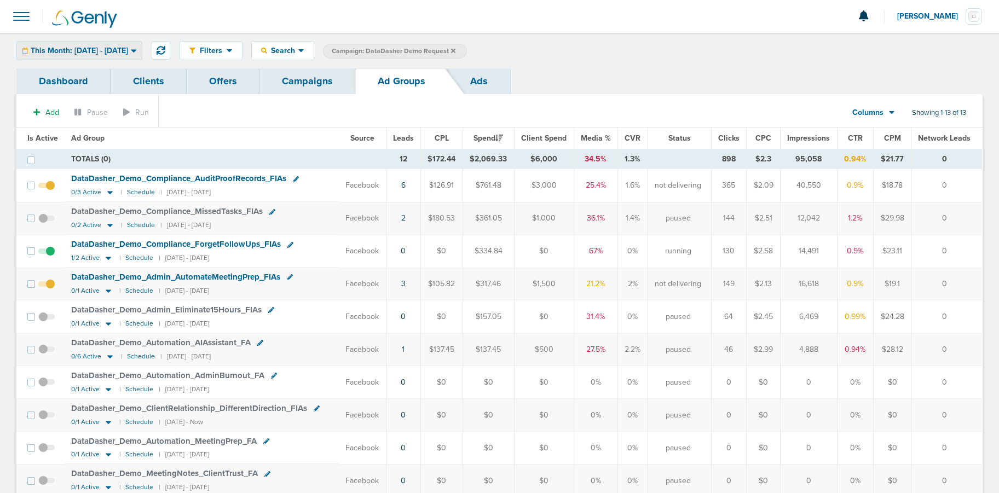
click at [105, 56] on div "This Month: [DATE] - [DATE]" at bounding box center [79, 51] width 125 height 18
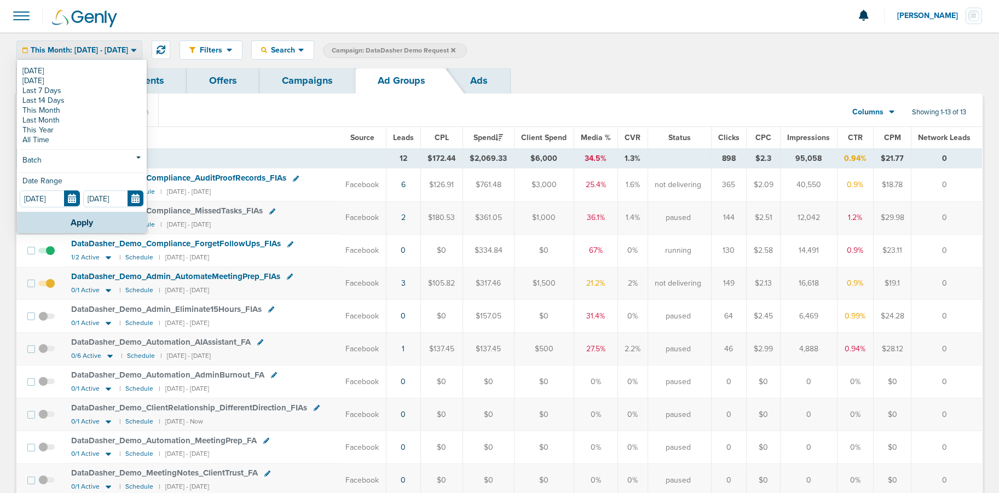
scroll to position [3, 0]
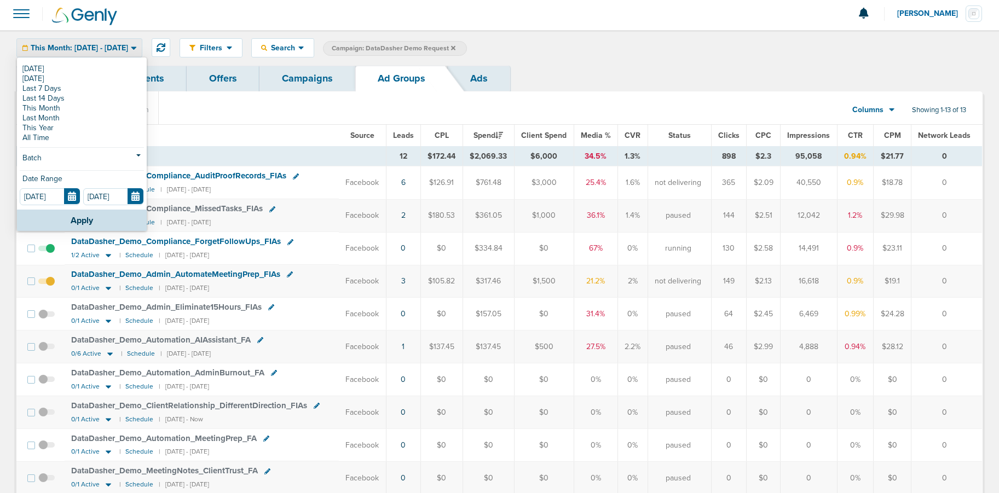
click at [79, 44] on span "This Month: [DATE] - [DATE]" at bounding box center [79, 48] width 97 height 8
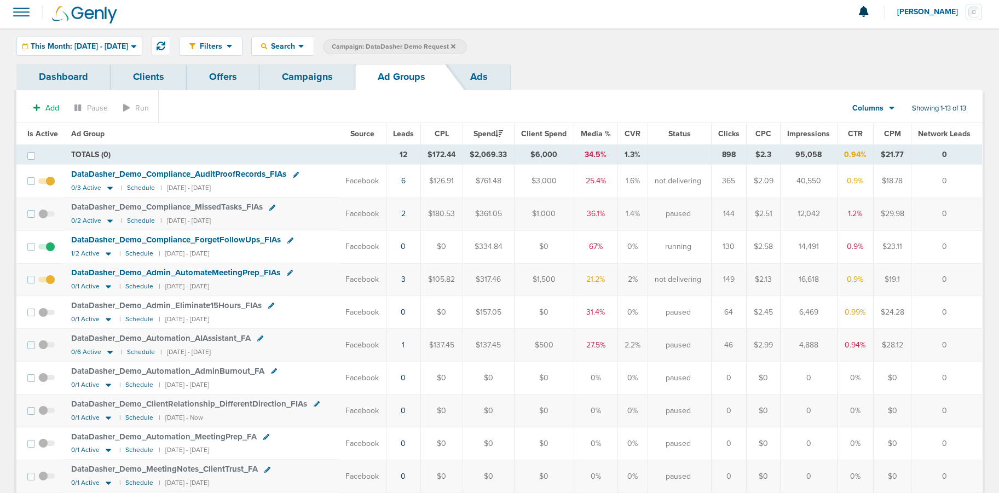
click at [285, 93] on div "Add Pause Run Columns Media Stats Sales Performance Custom Showing 1-13 of 13 I…" at bounding box center [499, 352] width 966 height 525
click at [298, 82] on link "Campaigns" at bounding box center [307, 76] width 96 height 26
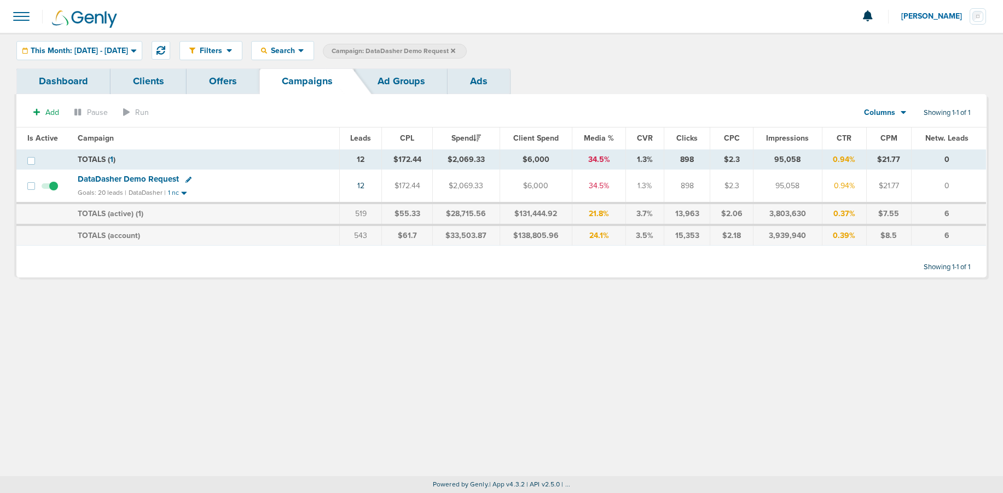
click at [455, 48] on icon at bounding box center [453, 51] width 4 height 7
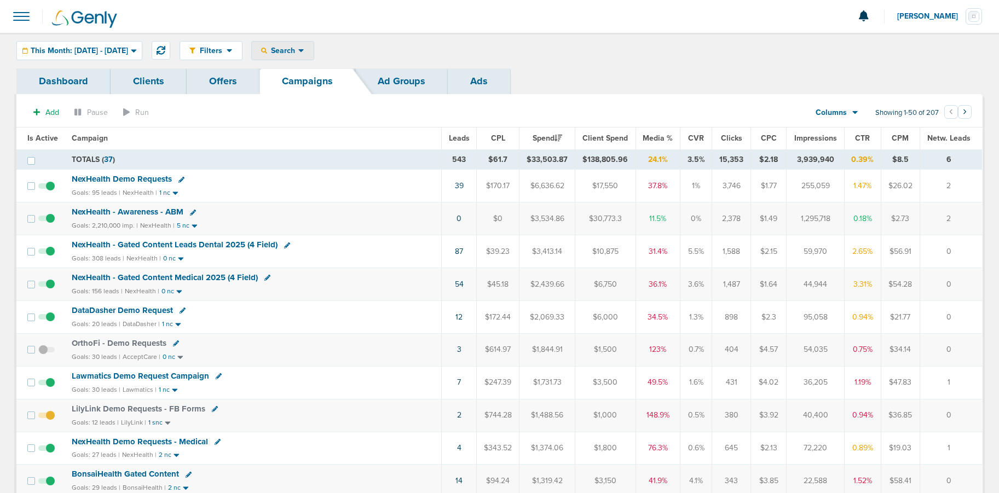
scroll to position [1, 0]
drag, startPoint x: 311, startPoint y: 49, endPoint x: 310, endPoint y: 59, distance: 9.4
click at [298, 49] on span "Search" at bounding box center [282, 49] width 31 height 9
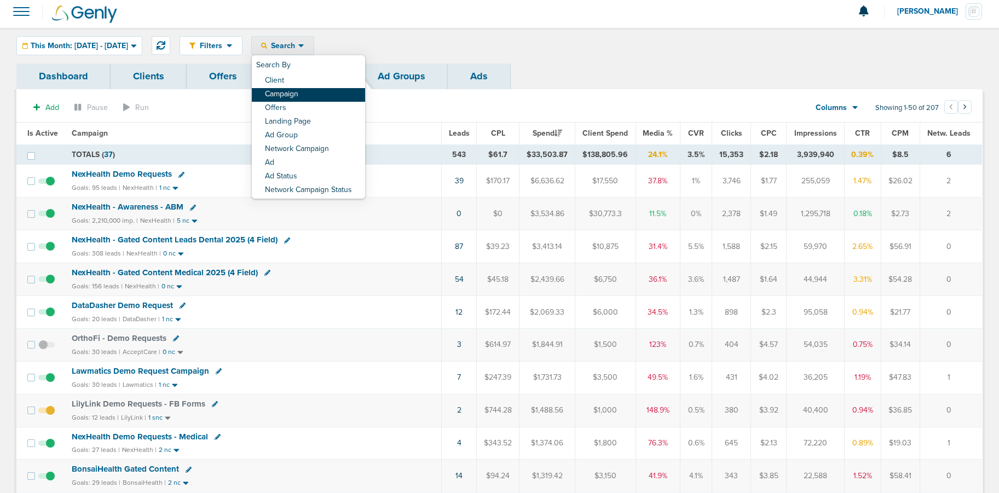
scroll to position [7, 0]
click at [295, 81] on link "Client" at bounding box center [308, 80] width 113 height 14
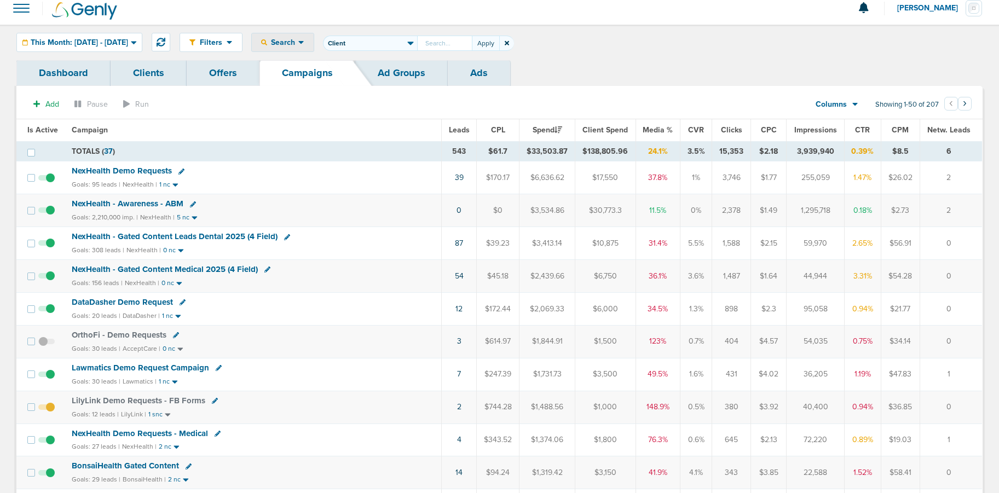
scroll to position [5, 0]
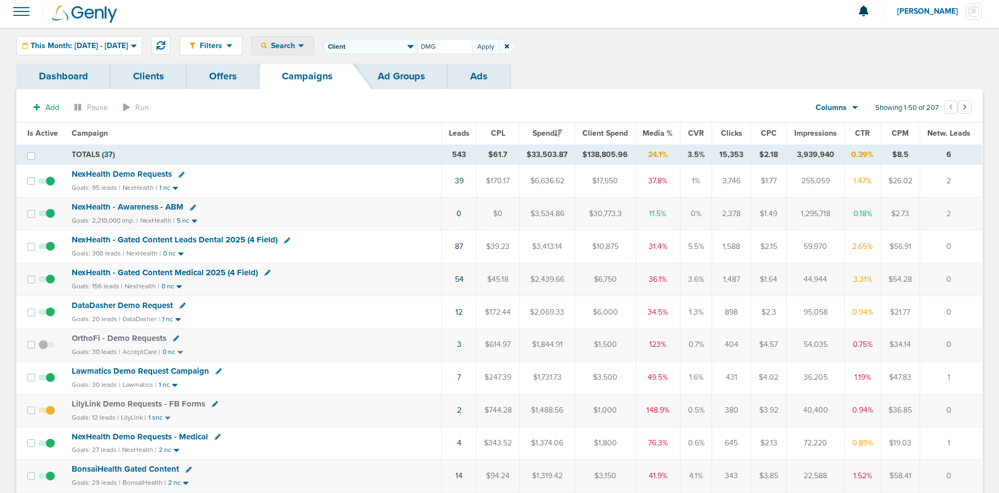
type input "DMG"
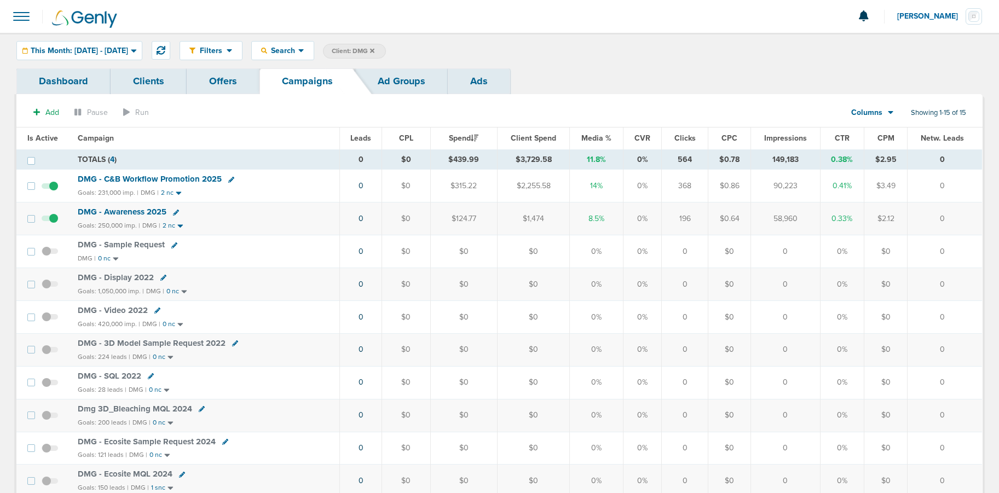
click at [170, 178] on span "DMG - C&B Workflow Promotion 2025" at bounding box center [150, 179] width 144 height 10
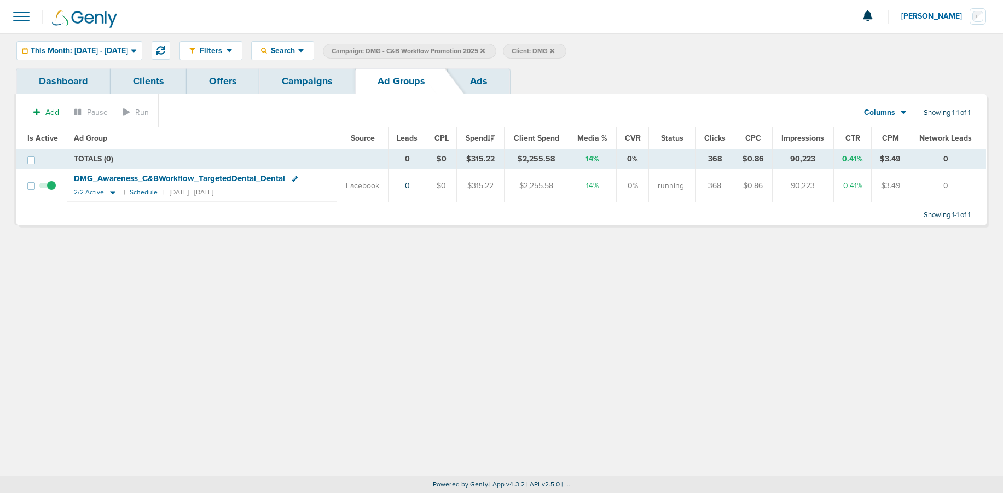
click at [110, 193] on icon at bounding box center [112, 193] width 5 height 3
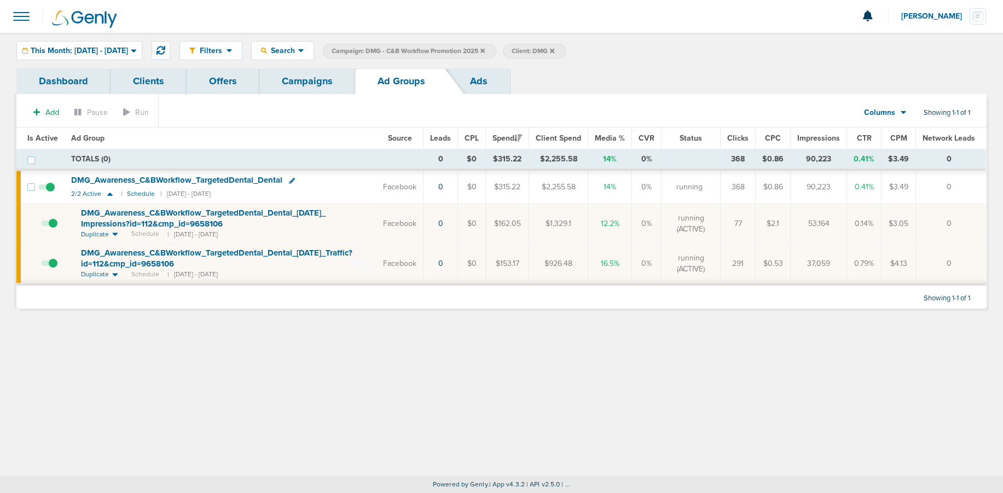
click at [284, 92] on link "Campaigns" at bounding box center [307, 81] width 96 height 26
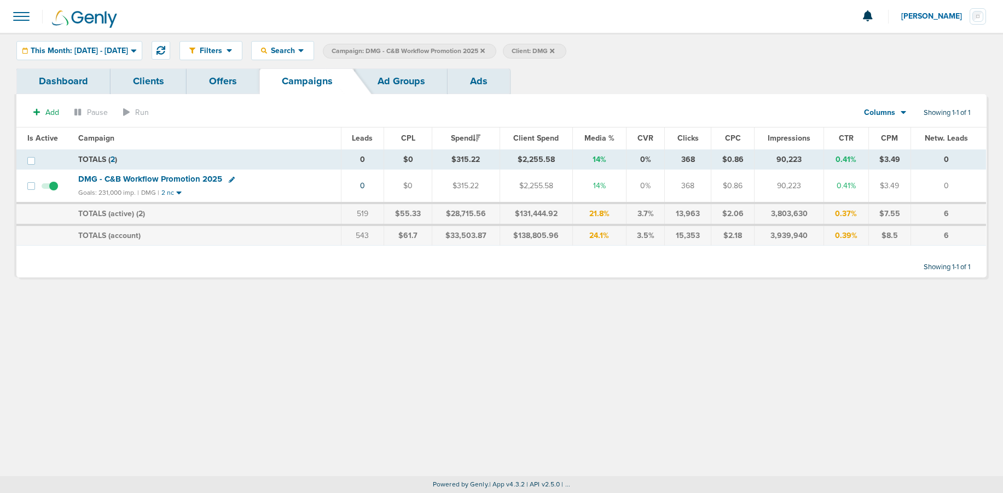
click at [485, 50] on icon at bounding box center [482, 50] width 4 height 4
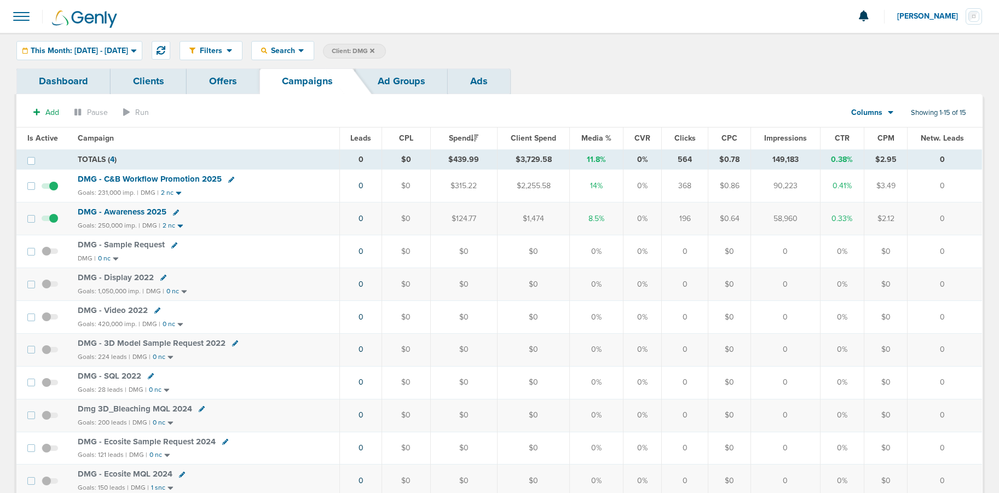
click at [374, 50] on icon at bounding box center [372, 50] width 4 height 4
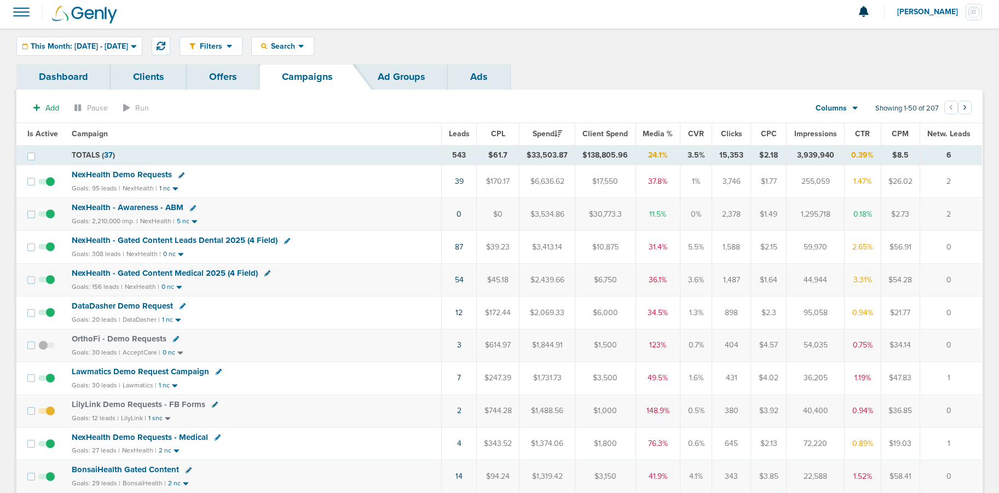
scroll to position [3, 0]
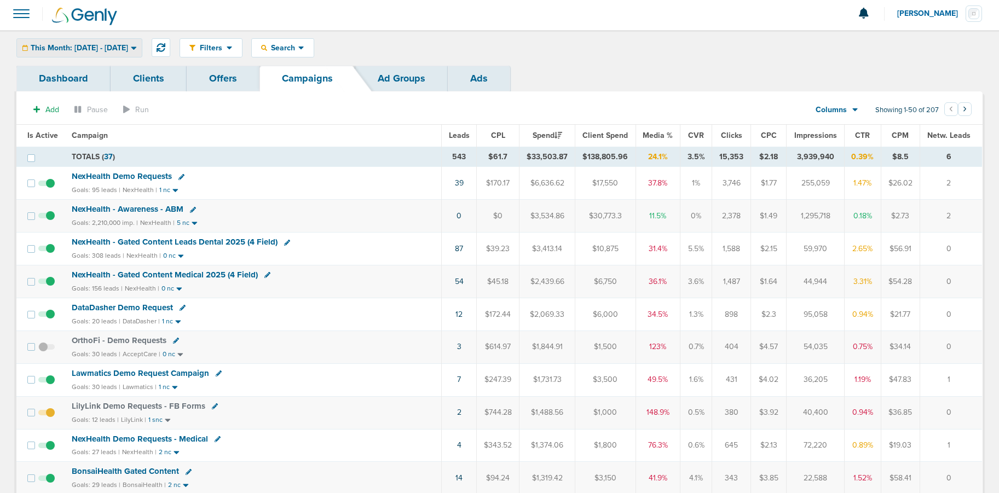
click at [69, 51] on span "This Month: [DATE] - [DATE]" at bounding box center [79, 48] width 97 height 8
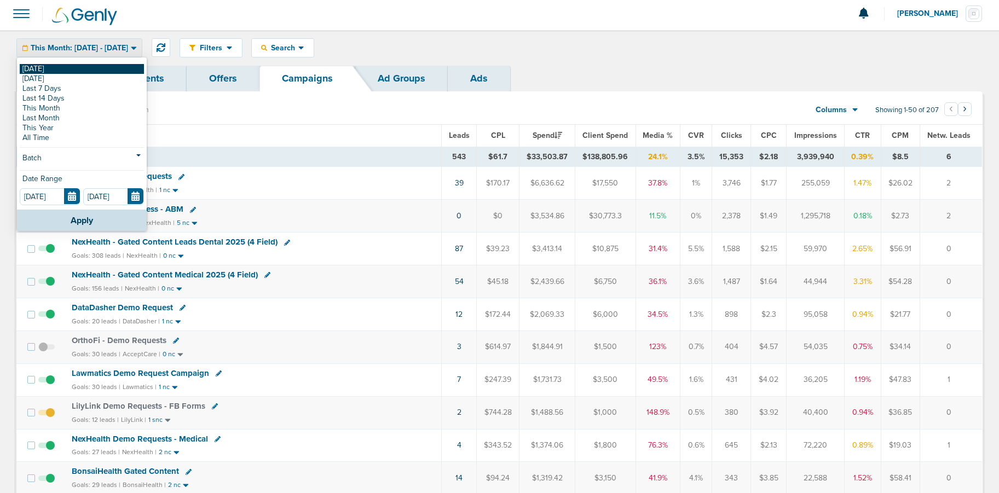
click at [62, 68] on link "[DATE]" at bounding box center [82, 69] width 124 height 10
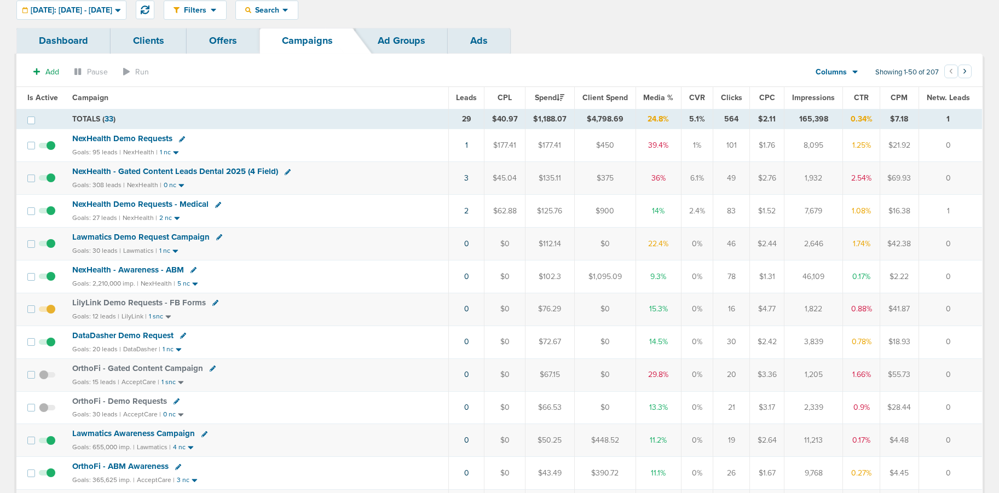
scroll to position [37, 0]
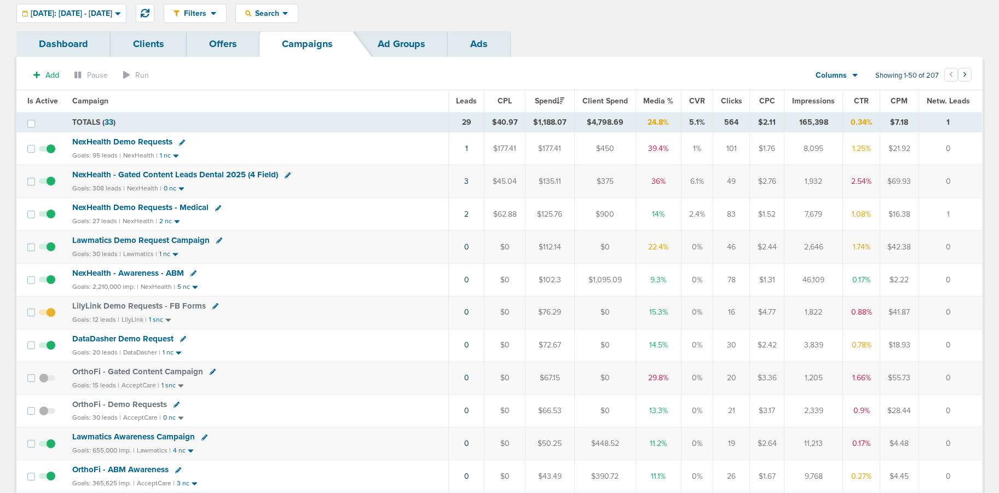
click at [118, 307] on span "LilyLink Demo Requests - FB Forms" at bounding box center [139, 306] width 134 height 10
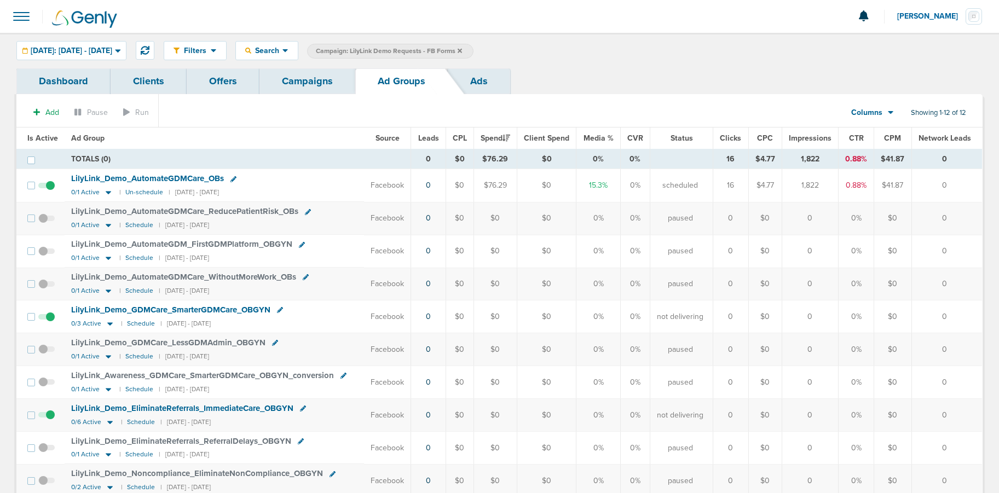
click at [303, 80] on link "Campaigns" at bounding box center [307, 81] width 96 height 26
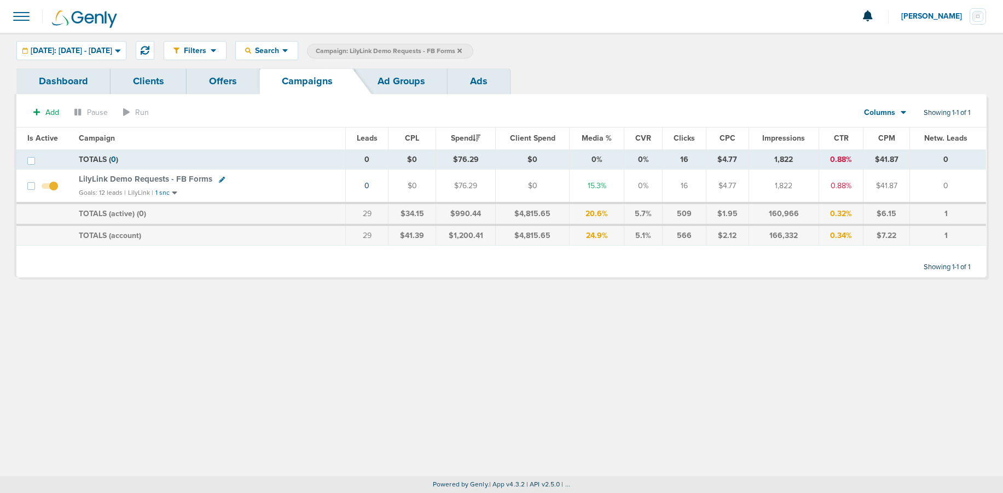
click at [462, 50] on icon at bounding box center [459, 50] width 4 height 4
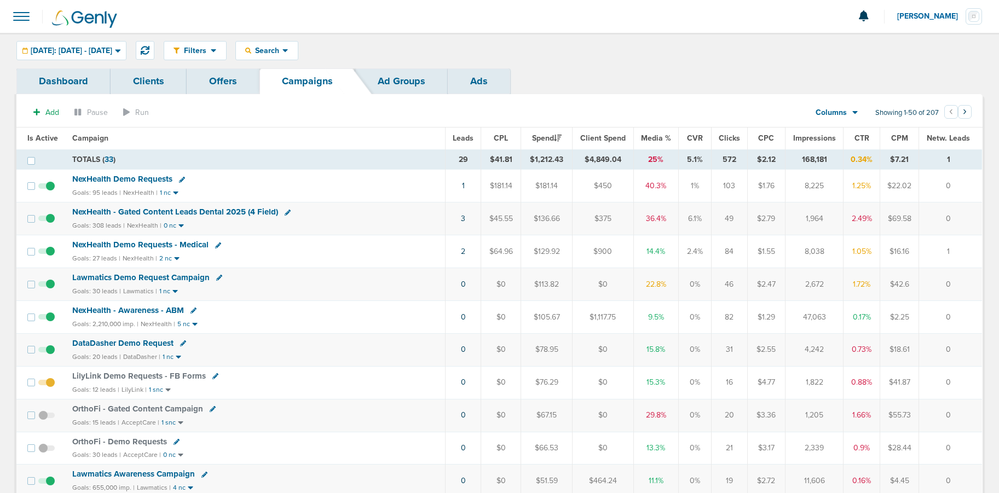
click at [122, 341] on span "DataDasher Demo Request" at bounding box center [122, 343] width 101 height 10
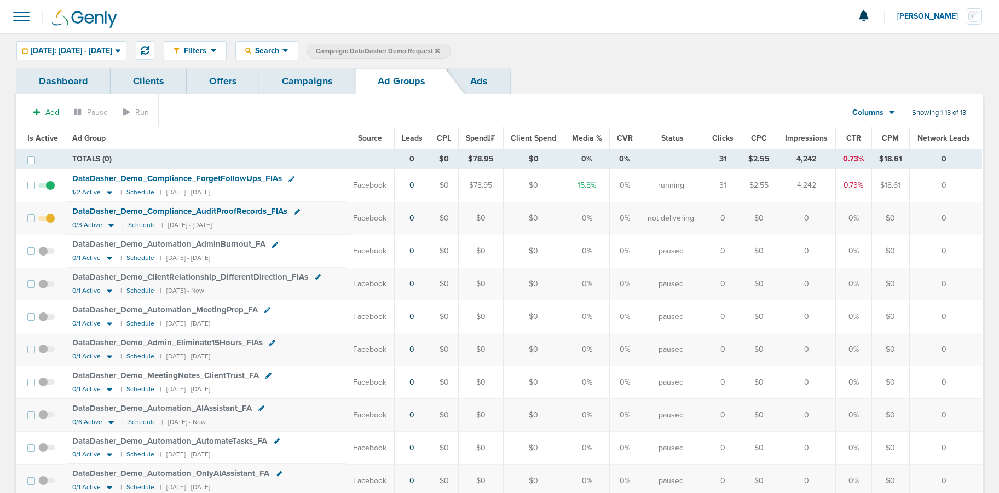
click at [109, 194] on icon at bounding box center [109, 192] width 11 height 9
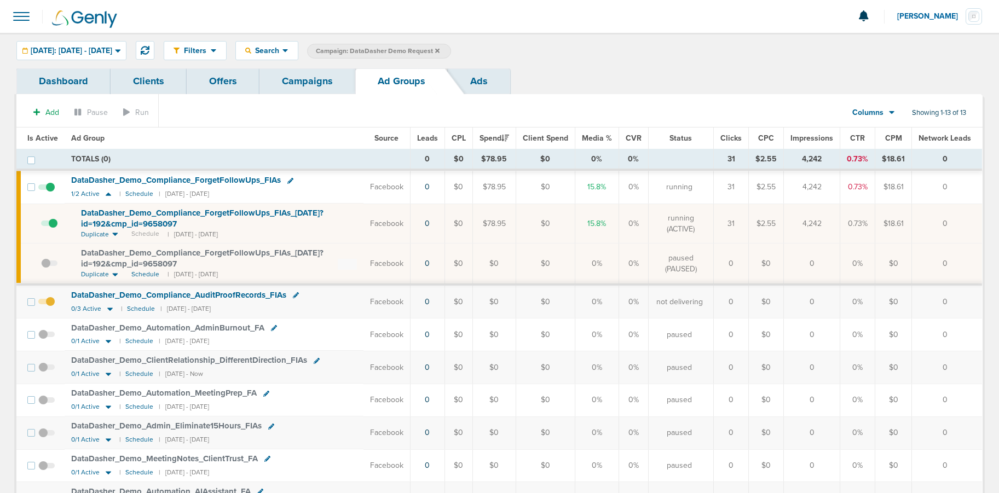
click at [52, 229] on span at bounding box center [49, 229] width 16 height 0
click at [41, 226] on input "checkbox" at bounding box center [41, 226] width 0 height 0
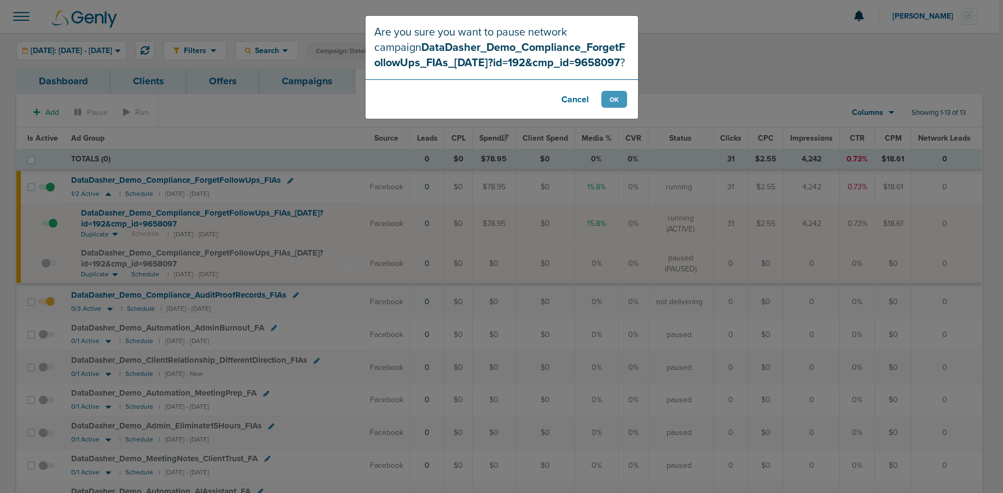
click at [610, 107] on footer "Cancel OK" at bounding box center [502, 98] width 272 height 39
click at [612, 98] on button "OK" at bounding box center [614, 99] width 26 height 17
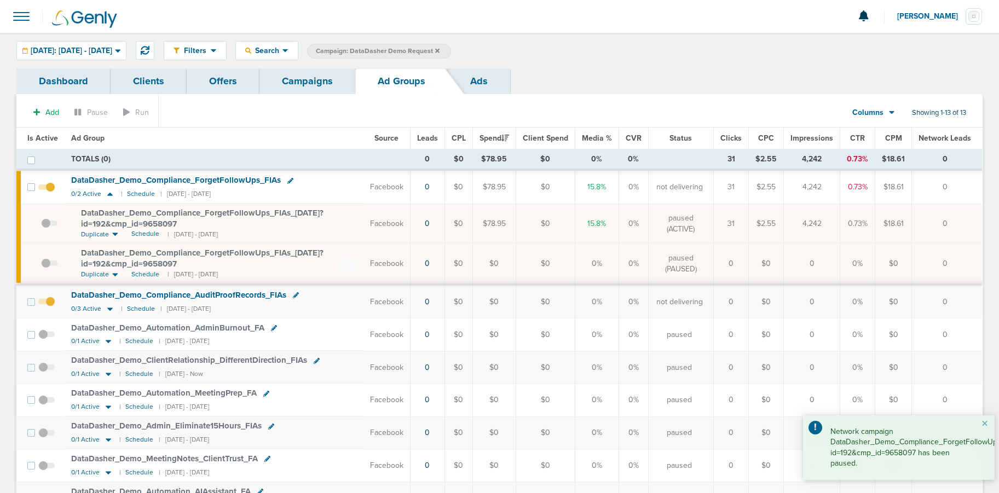
click at [303, 91] on link "Campaigns" at bounding box center [307, 81] width 96 height 26
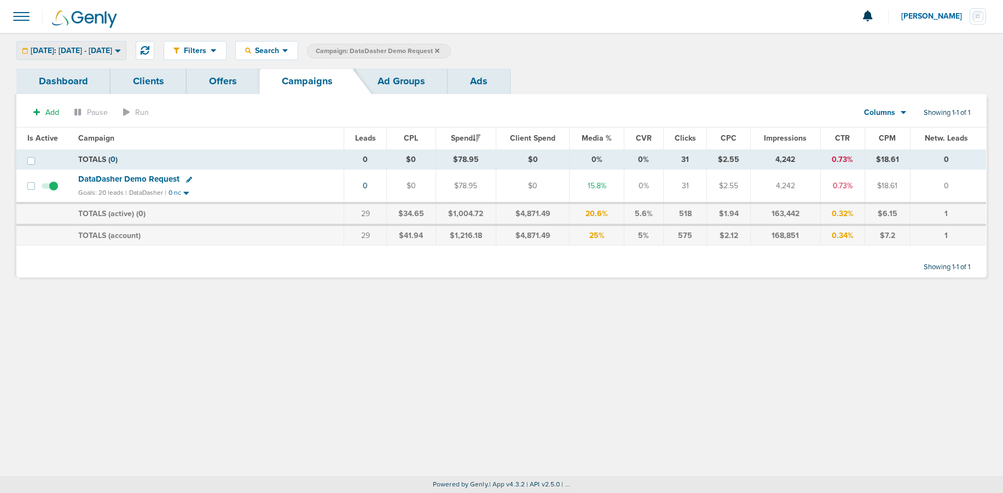
click at [96, 54] on span "[DATE]: [DATE] - [DATE]" at bounding box center [72, 51] width 82 height 8
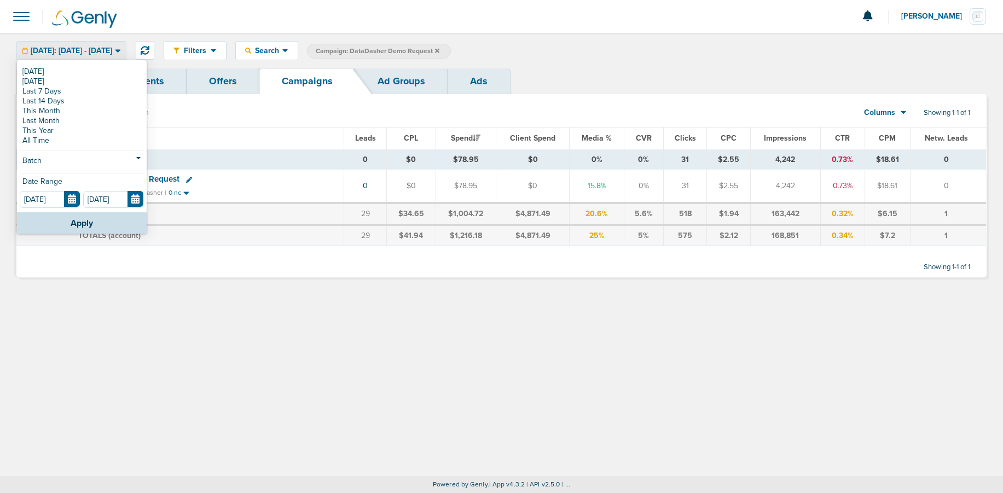
click at [96, 54] on span "[DATE]: [DATE] - [DATE]" at bounding box center [72, 51] width 82 height 8
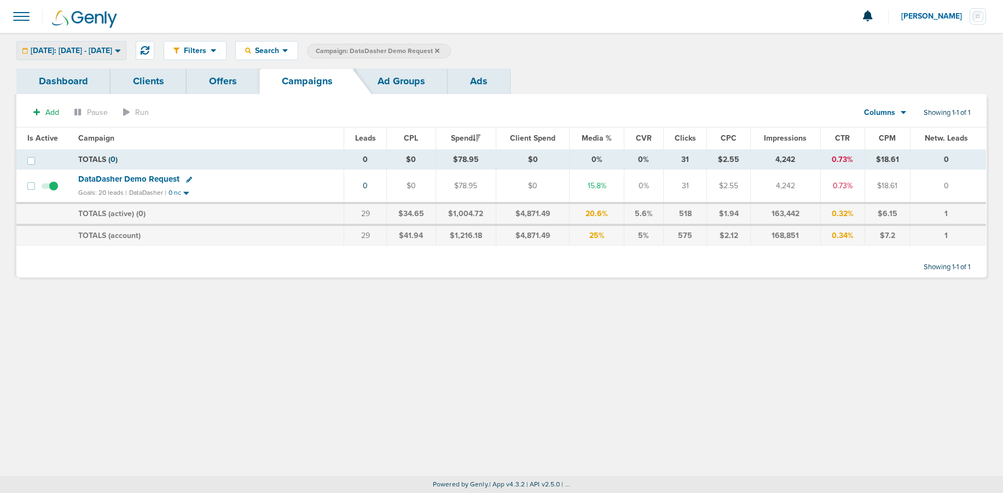
click at [112, 49] on span "[DATE]: [DATE] - [DATE]" at bounding box center [72, 51] width 82 height 8
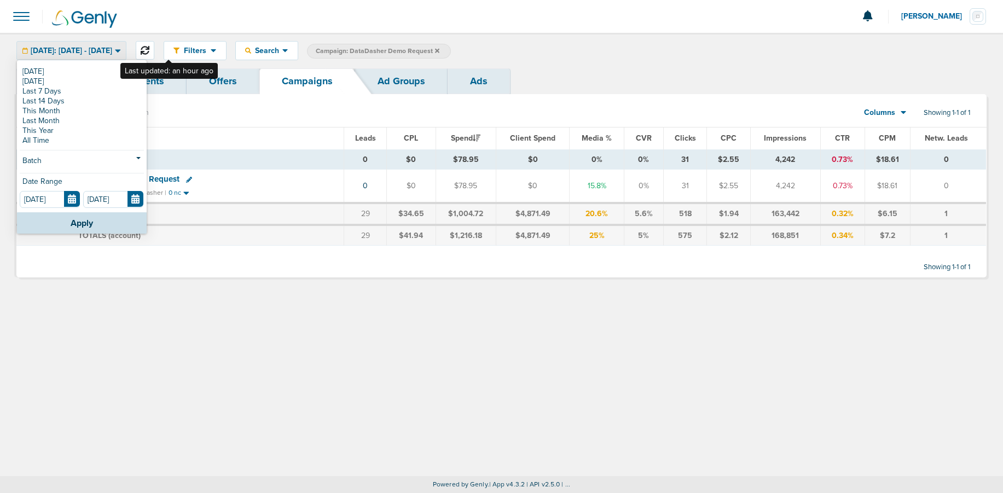
click at [149, 47] on icon at bounding box center [145, 50] width 9 height 9
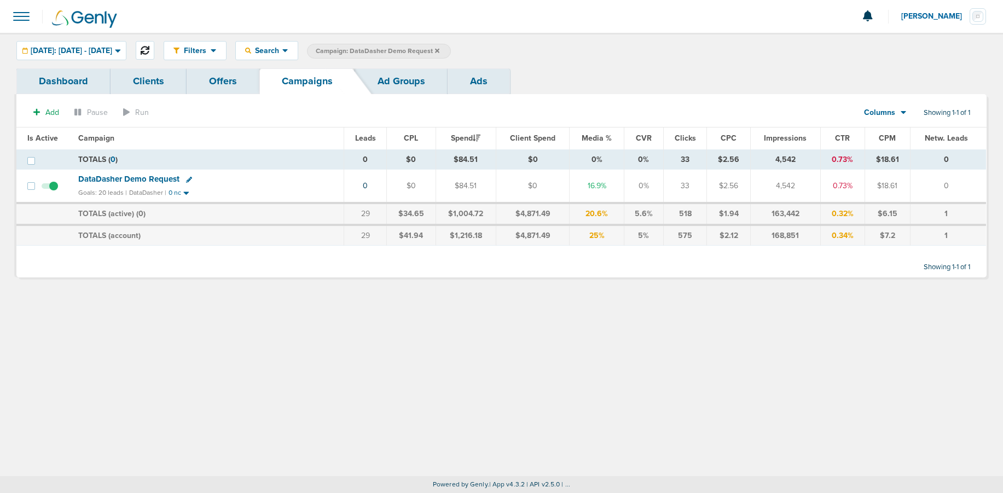
click at [149, 50] on icon at bounding box center [145, 50] width 9 height 9
click at [108, 43] on div "[DATE]: [DATE] - [DATE]" at bounding box center [71, 51] width 109 height 18
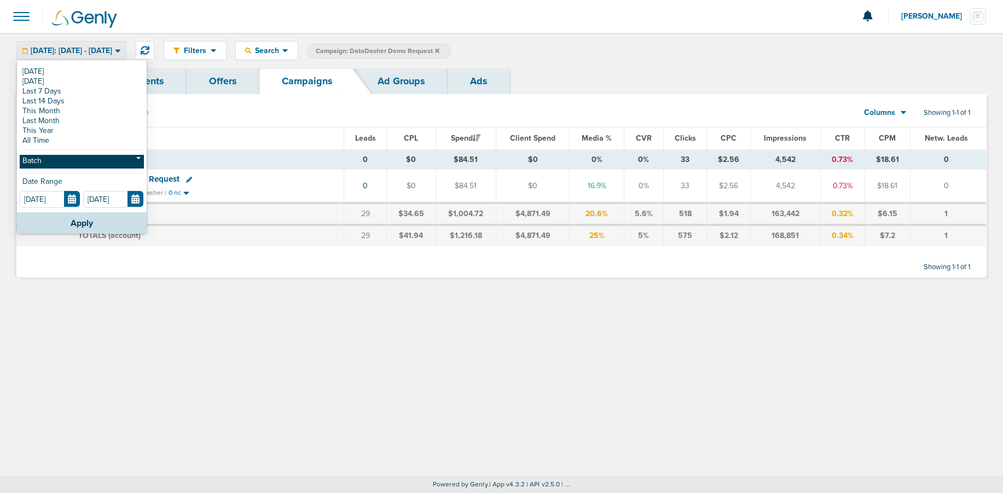
click at [82, 158] on link "Batch" at bounding box center [82, 162] width 124 height 14
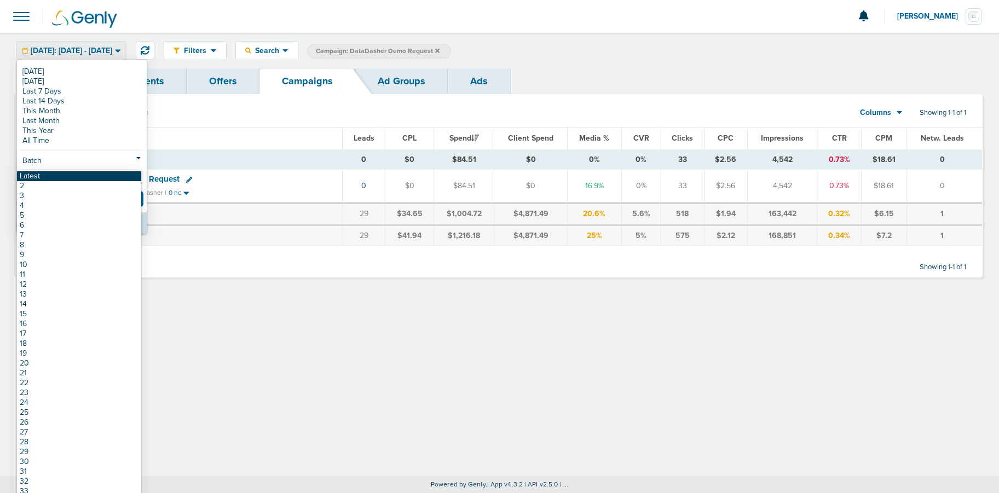
click at [76, 175] on link "Latest" at bounding box center [79, 176] width 124 height 10
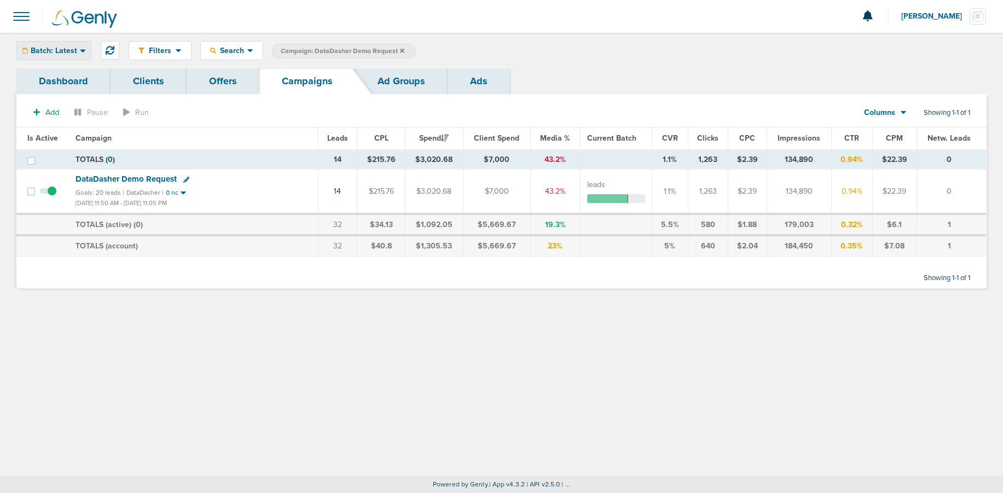
click at [62, 47] on span "Batch: Latest" at bounding box center [54, 51] width 47 height 8
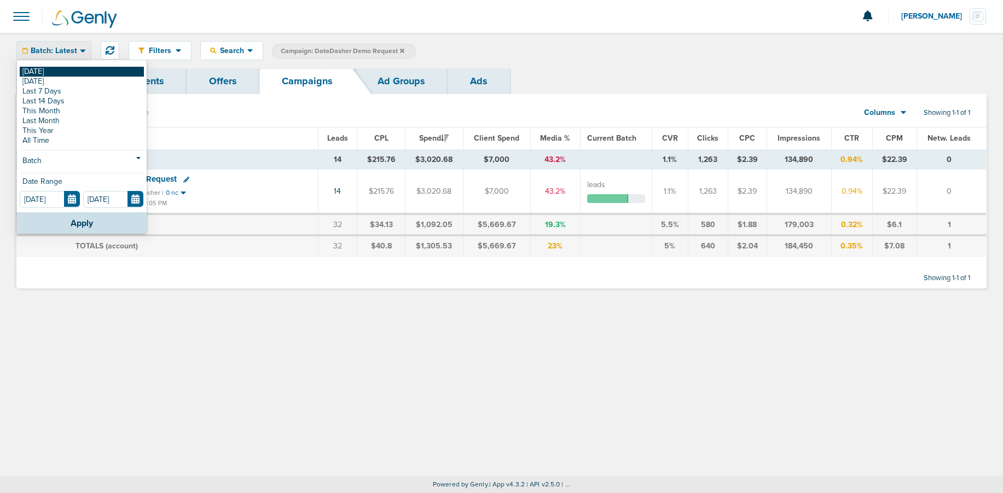
click at [56, 69] on link "[DATE]" at bounding box center [82, 72] width 124 height 10
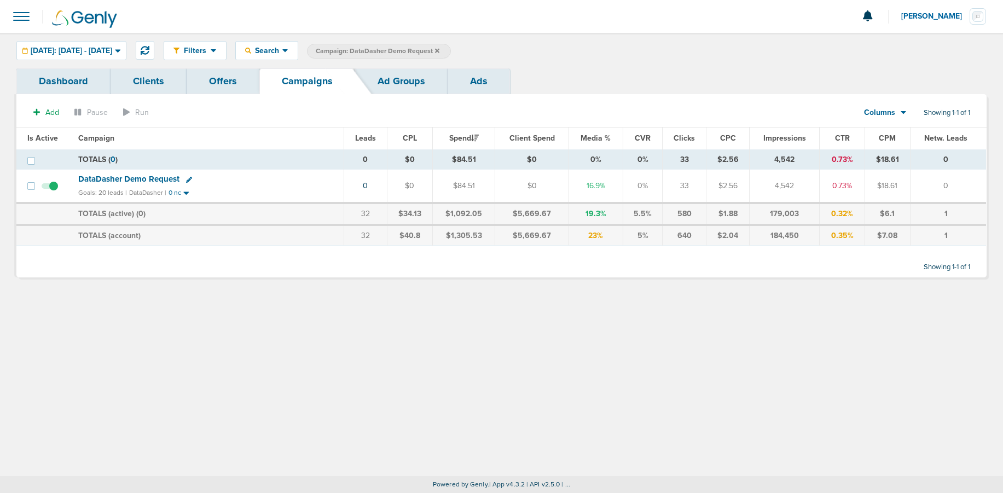
click at [439, 50] on icon at bounding box center [437, 50] width 4 height 4
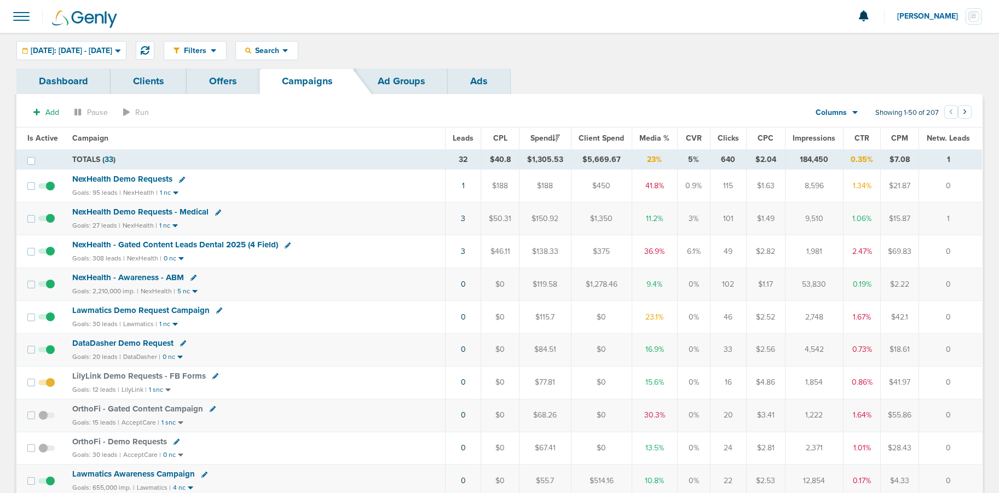
click at [136, 180] on span "NexHealth Demo Requests" at bounding box center [122, 179] width 100 height 10
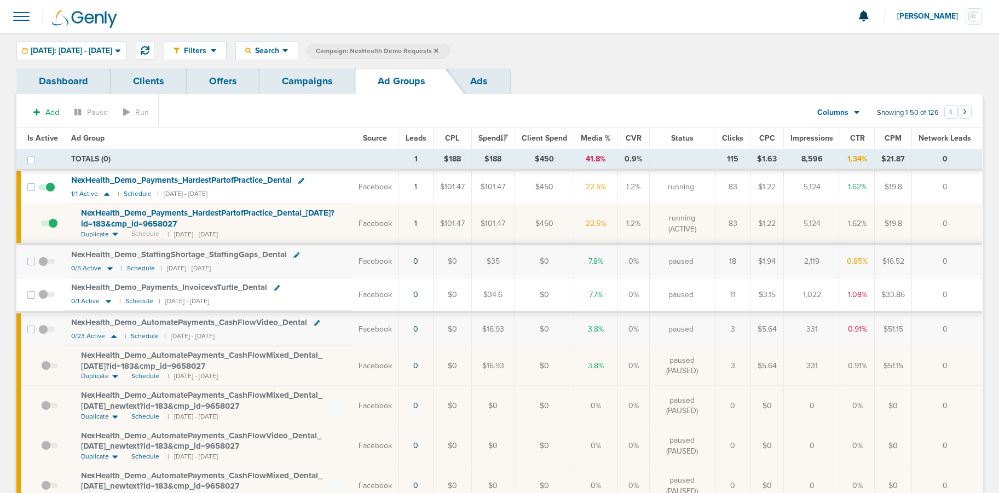
click at [311, 84] on link "Campaigns" at bounding box center [307, 81] width 96 height 26
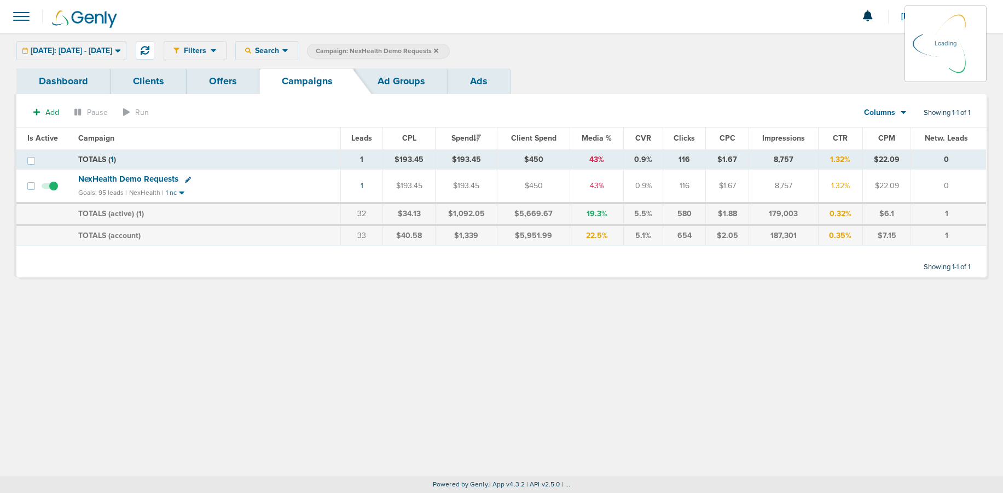
click at [438, 50] on icon at bounding box center [436, 50] width 4 height 4
click at [438, 50] on icon at bounding box center [436, 51] width 4 height 7
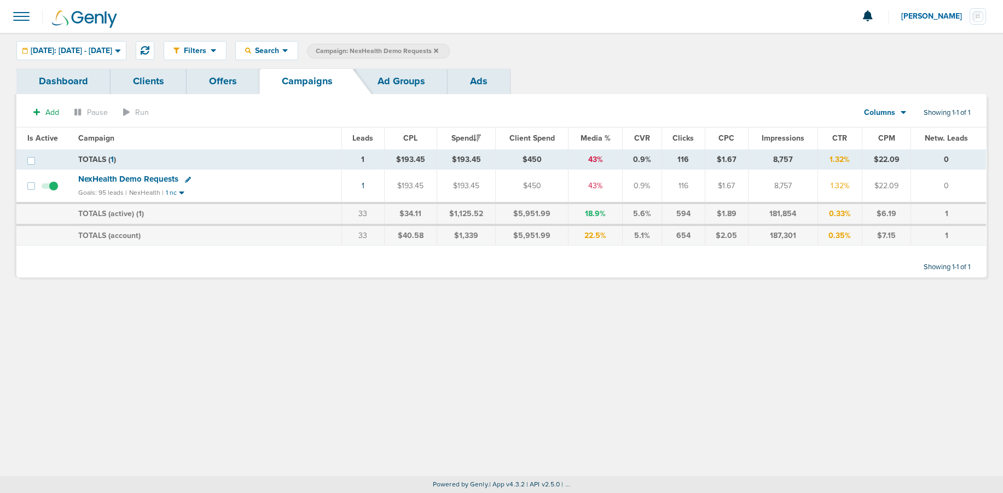
click at [450, 51] on label "Campaign: NexHealth Demo Requests" at bounding box center [378, 51] width 143 height 15
click at [438, 53] on icon at bounding box center [436, 51] width 4 height 7
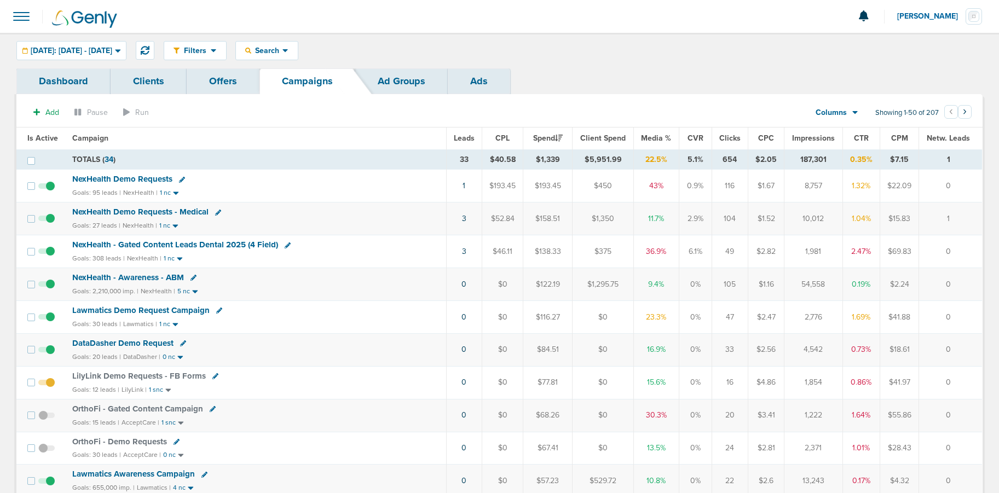
click at [137, 180] on span "NexHealth Demo Requests" at bounding box center [122, 179] width 100 height 10
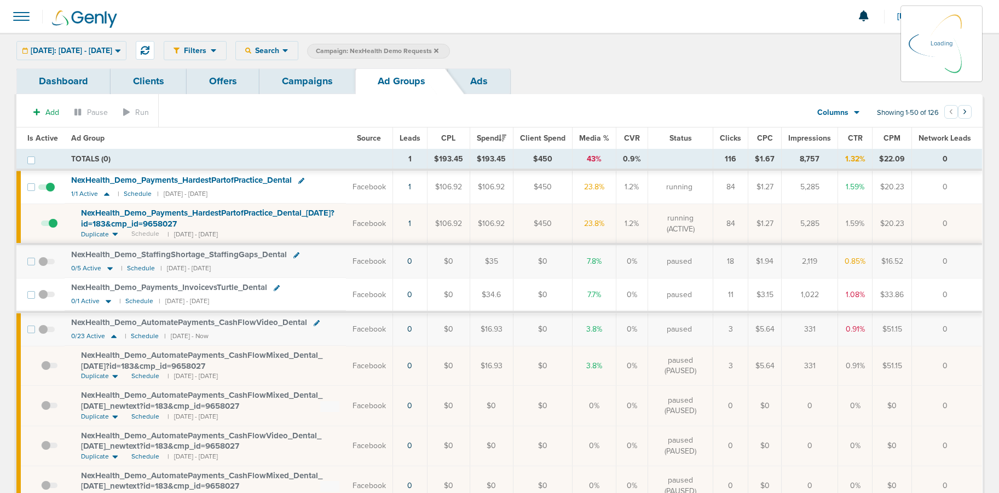
click at [51, 222] on td at bounding box center [49, 224] width 30 height 40
click at [53, 223] on td at bounding box center [49, 224] width 30 height 40
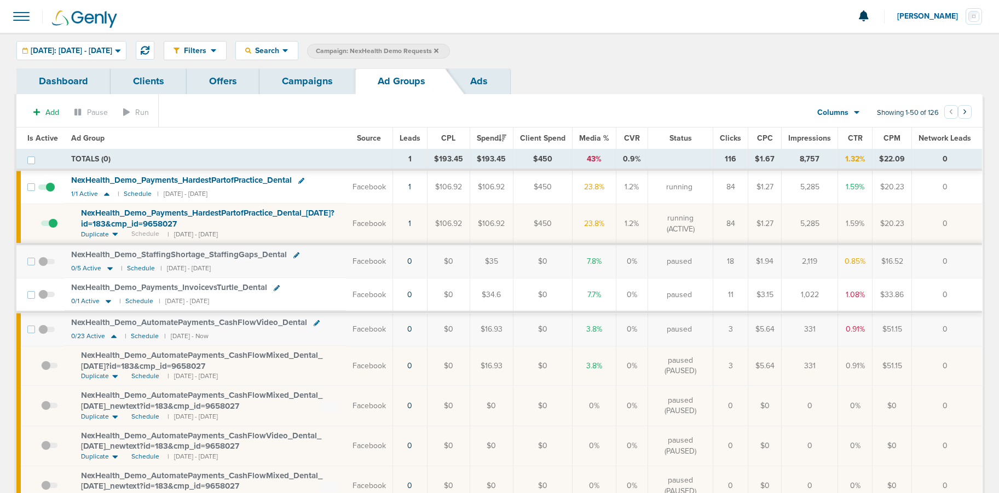
click at [53, 229] on span at bounding box center [49, 229] width 16 height 0
click at [41, 226] on input "checkbox" at bounding box center [41, 226] width 0 height 0
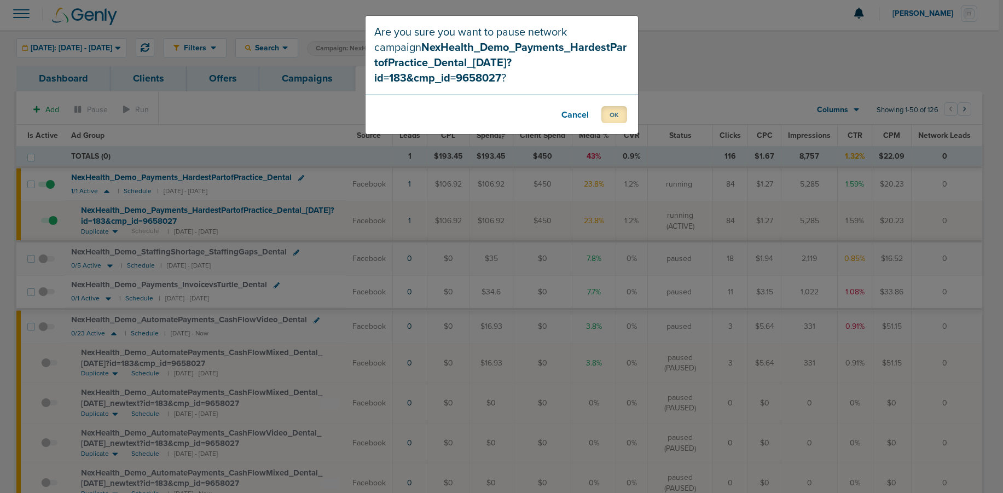
click at [618, 106] on button "OK" at bounding box center [614, 114] width 26 height 17
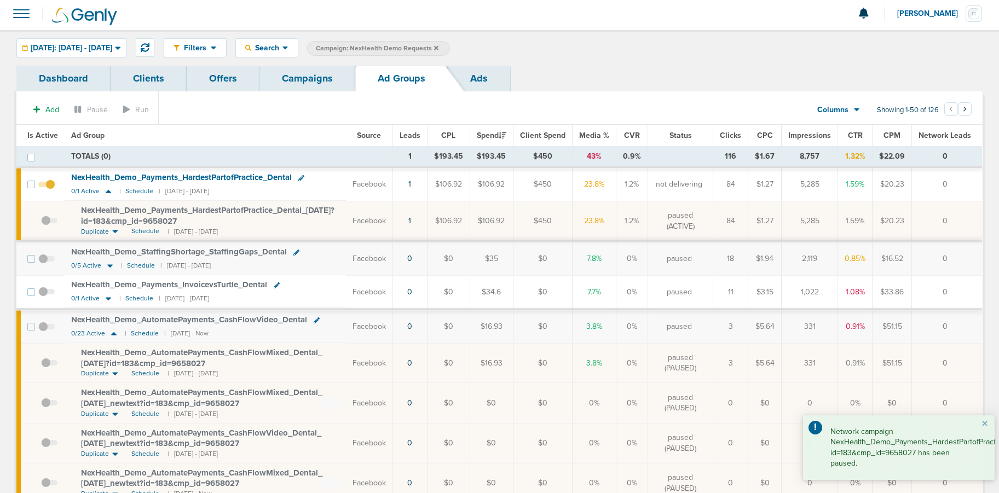
click at [322, 77] on link "Campaigns" at bounding box center [307, 79] width 96 height 26
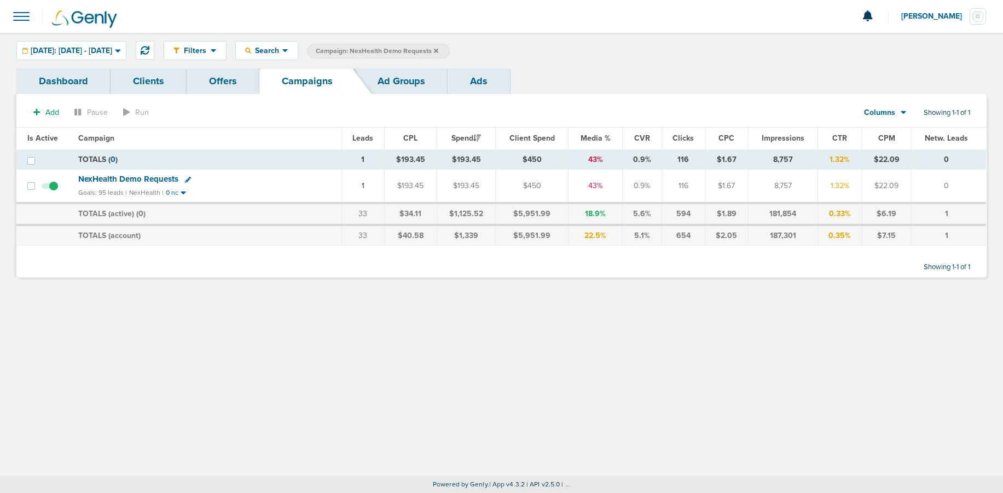
click at [438, 52] on icon at bounding box center [436, 50] width 4 height 4
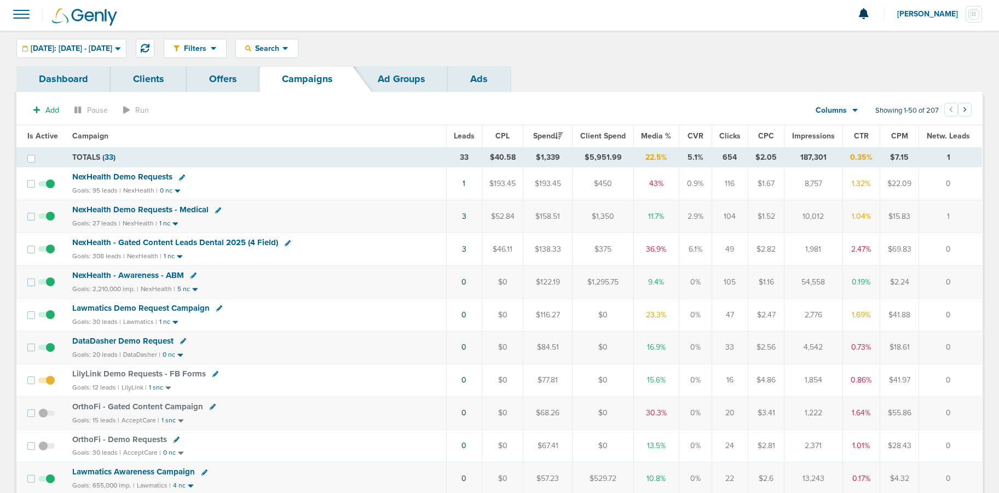
click at [150, 376] on span "LilyLink Demo Requests - FB Forms" at bounding box center [139, 374] width 134 height 10
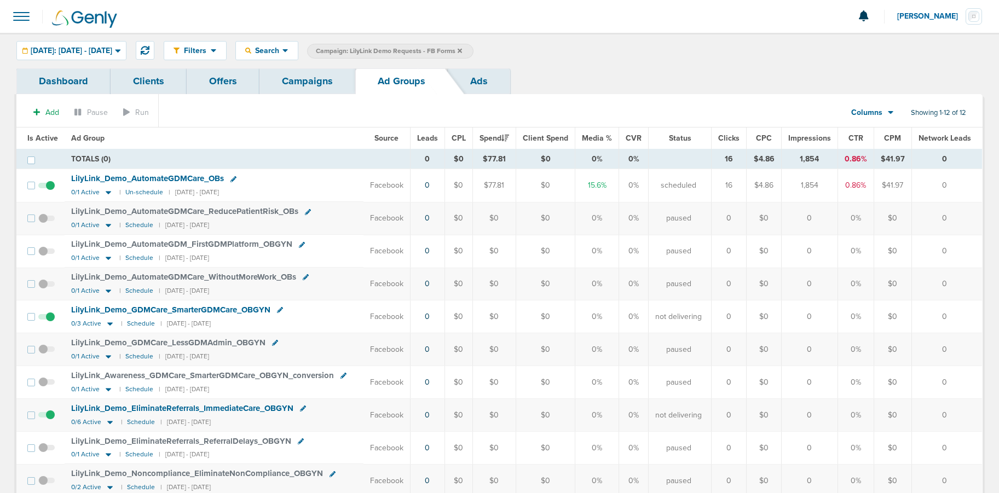
click at [311, 73] on link "Campaigns" at bounding box center [307, 81] width 96 height 26
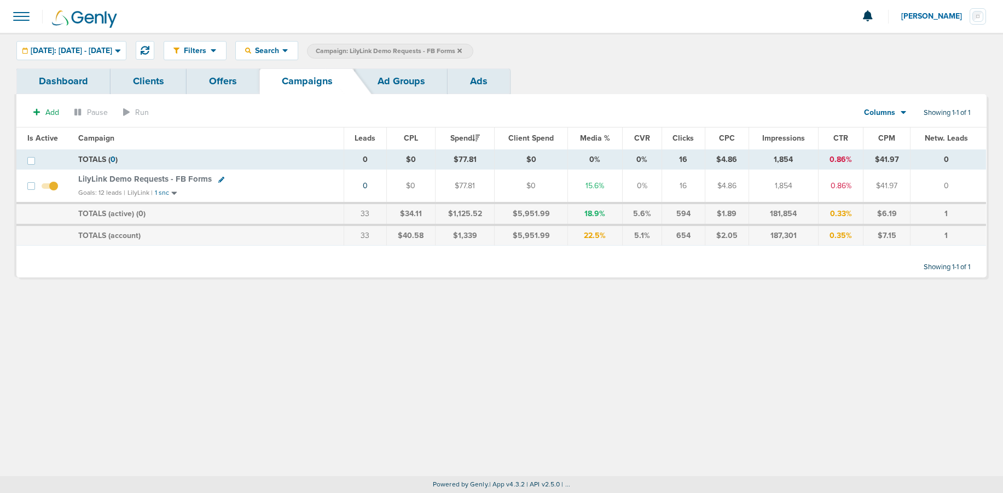
click at [462, 49] on icon at bounding box center [459, 50] width 4 height 4
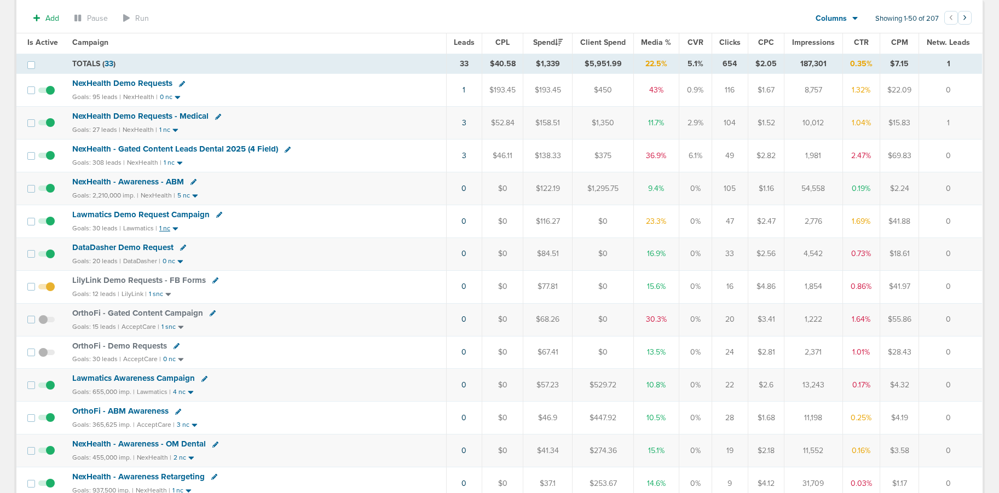
scroll to position [96, 0]
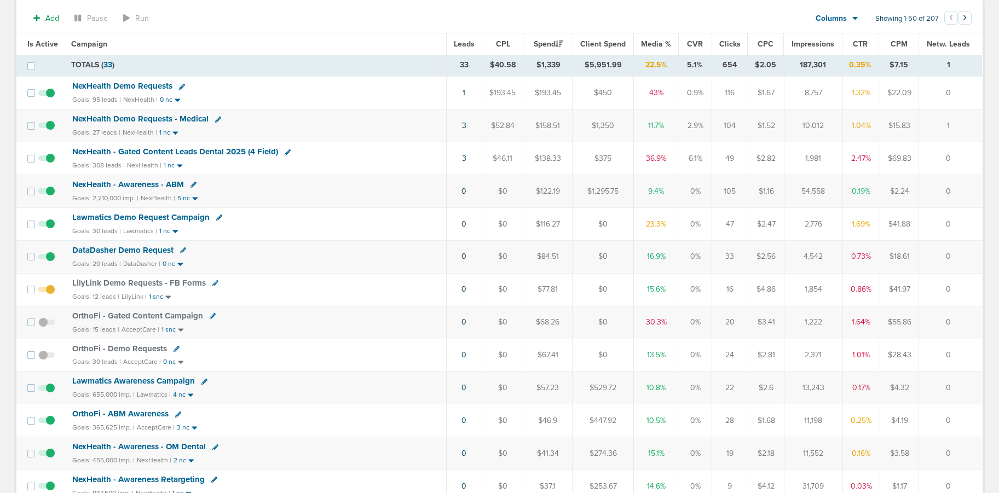
click at [123, 351] on span "OrthoFi - Demo Requests" at bounding box center [119, 349] width 95 height 10
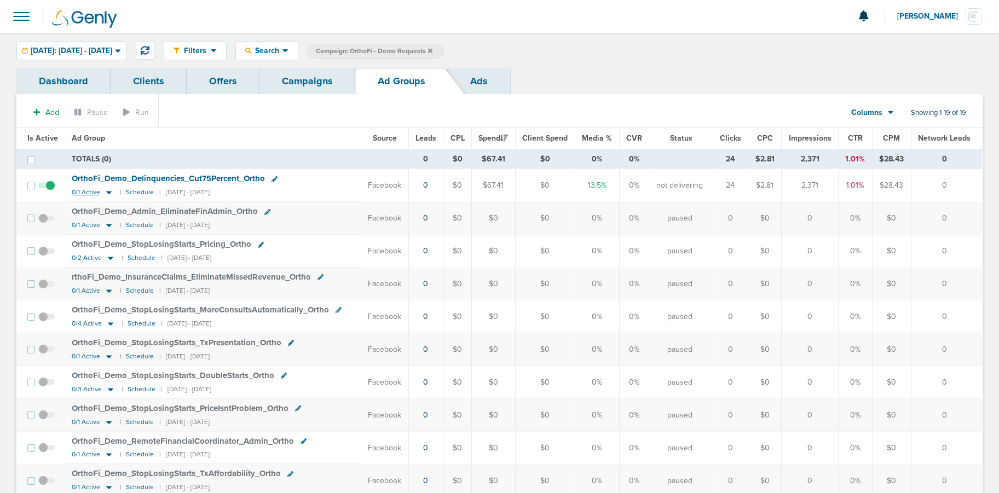
click at [109, 193] on icon at bounding box center [108, 192] width 11 height 9
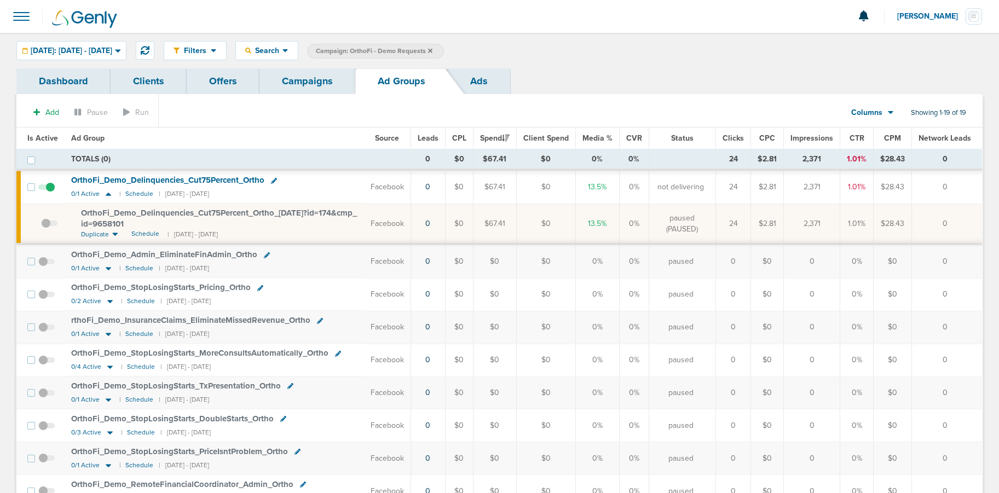
scroll to position [1, 0]
drag, startPoint x: 74, startPoint y: 210, endPoint x: 184, endPoint y: 226, distance: 111.7
click at [184, 226] on td "OrthoFi_ Demo_ Delinquencies_ Cut75Percent_ Ortho_ [DATE]?id=174&cmp_ id=965810…" at bounding box center [214, 222] width 299 height 40
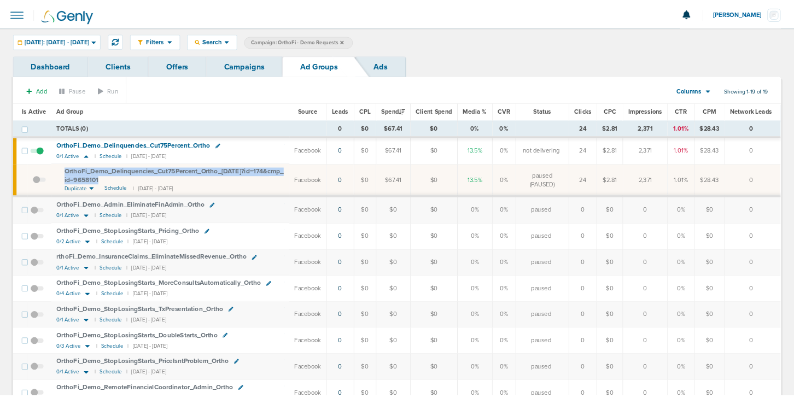
scroll to position [0, 0]
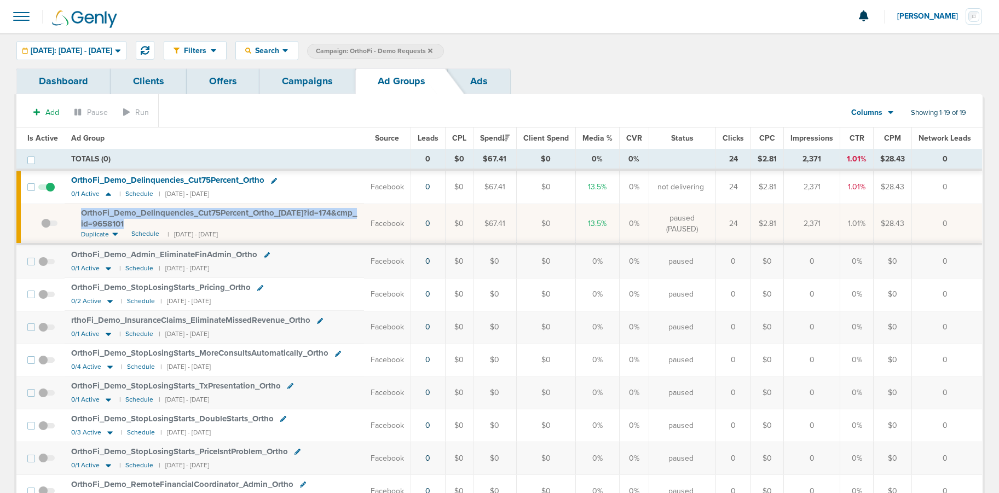
copy span "OrthoFi_ Demo_ Delinquencies_ Cut75Percent_ Ortho_ [DATE]?id=174&cmp_ id=9658101"
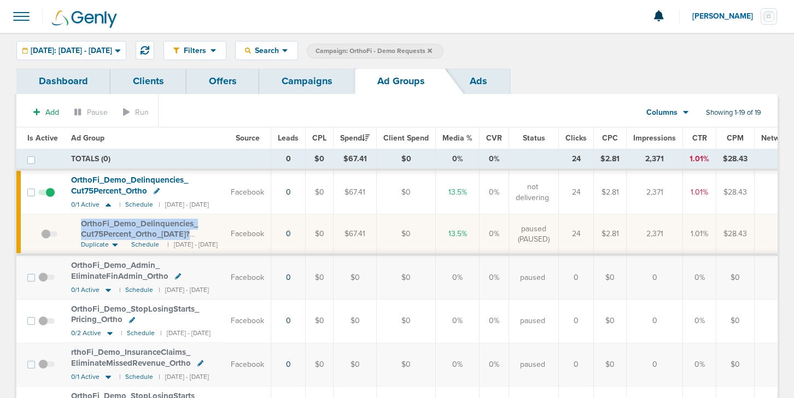
click at [311, 85] on link "Campaigns" at bounding box center [307, 81] width 96 height 26
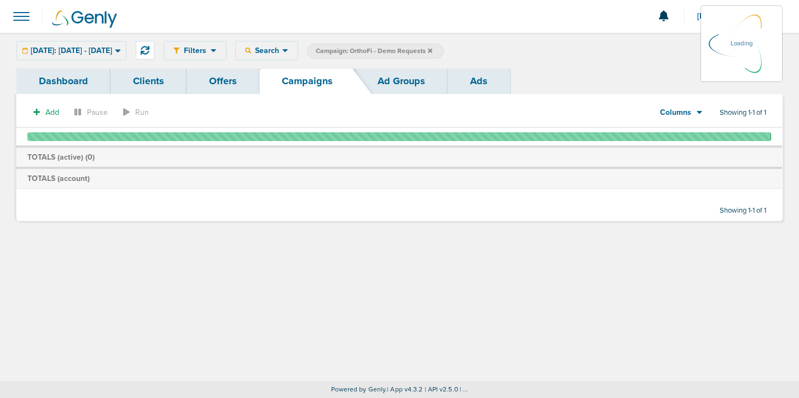
click at [432, 50] on icon at bounding box center [430, 50] width 4 height 4
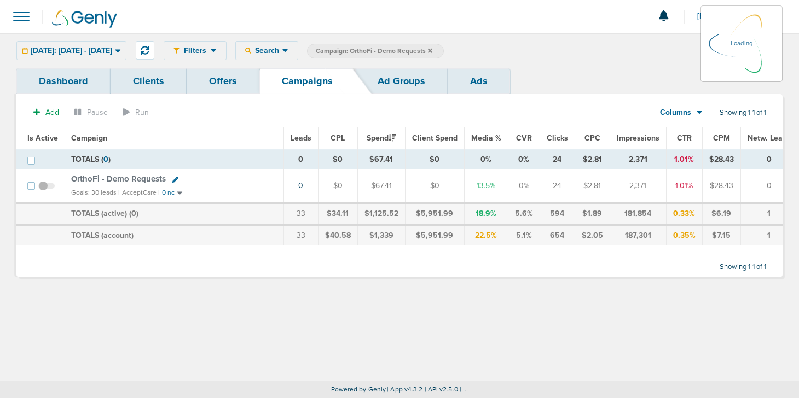
click at [432, 50] on icon at bounding box center [430, 50] width 4 height 4
click at [432, 49] on icon at bounding box center [430, 51] width 4 height 7
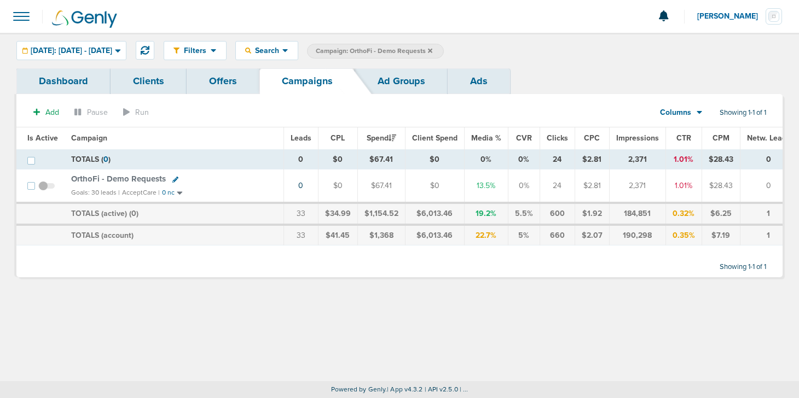
click at [432, 53] on icon at bounding box center [430, 51] width 4 height 7
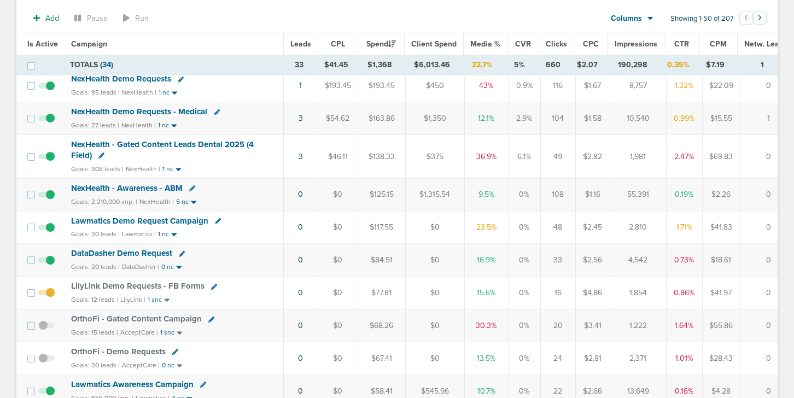
scroll to position [105, 0]
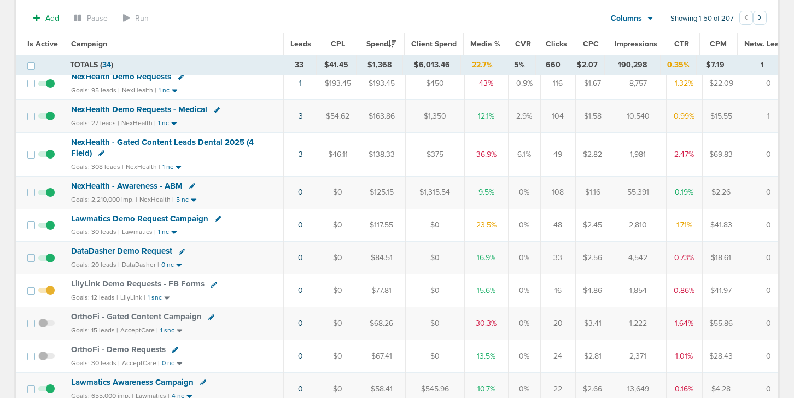
click at [153, 250] on span "DataDasher Demo Request" at bounding box center [121, 251] width 101 height 10
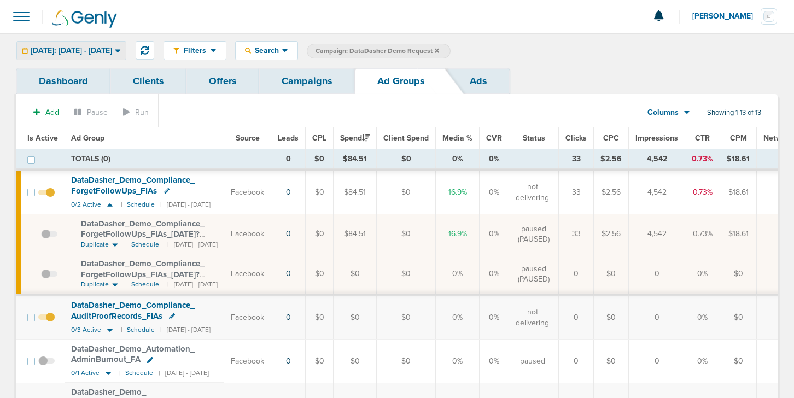
click at [111, 45] on div "[DATE]: [DATE] - [DATE]" at bounding box center [71, 51] width 109 height 18
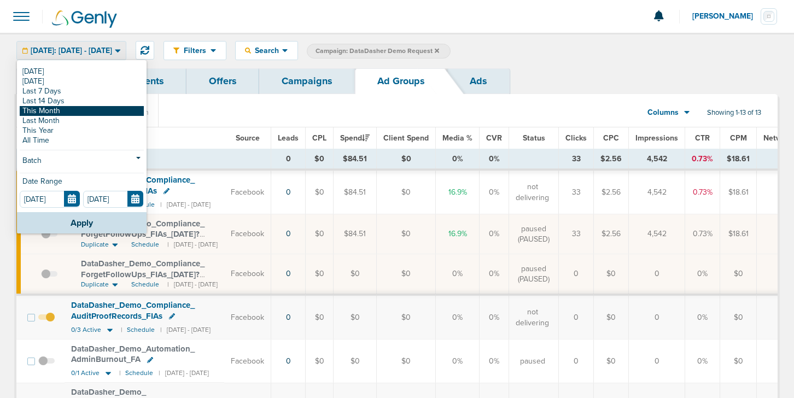
click at [99, 112] on link "This Month" at bounding box center [82, 111] width 124 height 10
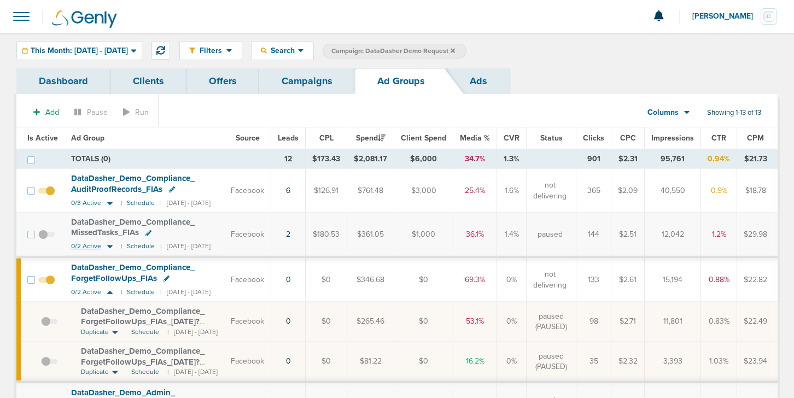
click at [109, 246] on icon at bounding box center [109, 247] width 5 height 3
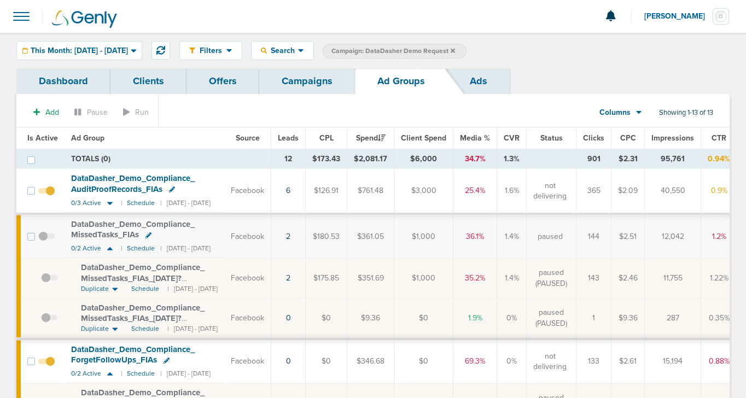
click at [316, 79] on link "Campaigns" at bounding box center [307, 81] width 96 height 26
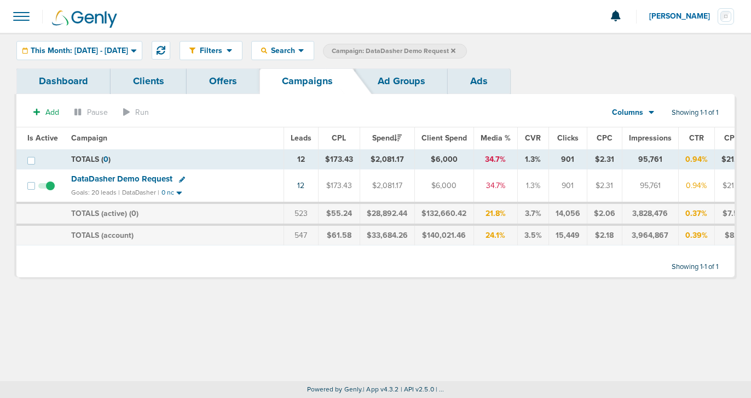
click at [455, 53] on icon at bounding box center [453, 51] width 4 height 7
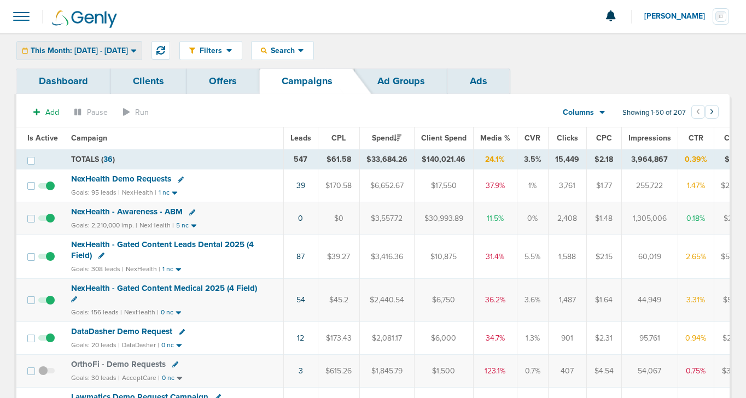
click at [101, 53] on span "This Month: [DATE] - [DATE]" at bounding box center [79, 51] width 97 height 8
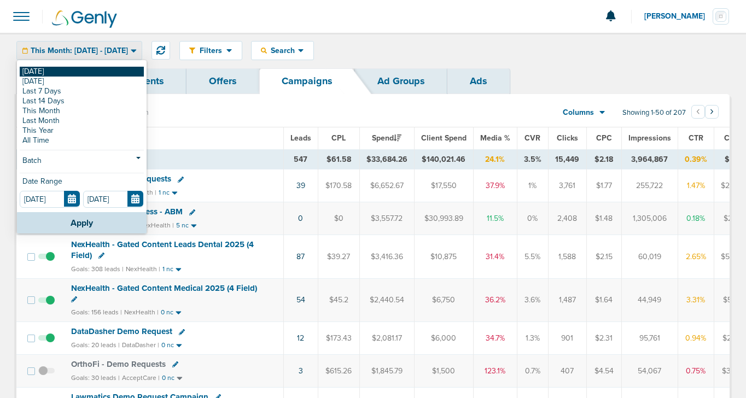
click at [96, 68] on link "[DATE]" at bounding box center [82, 72] width 124 height 10
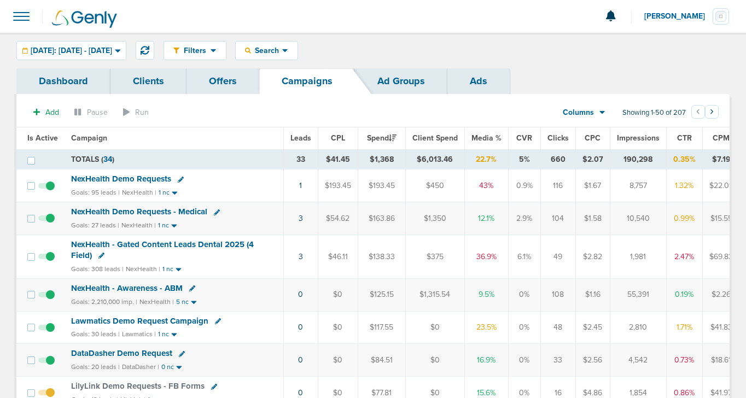
click at [129, 245] on span "NexHealth - Gated Content Leads Dental 2025 (4 Field)" at bounding box center [162, 250] width 183 height 21
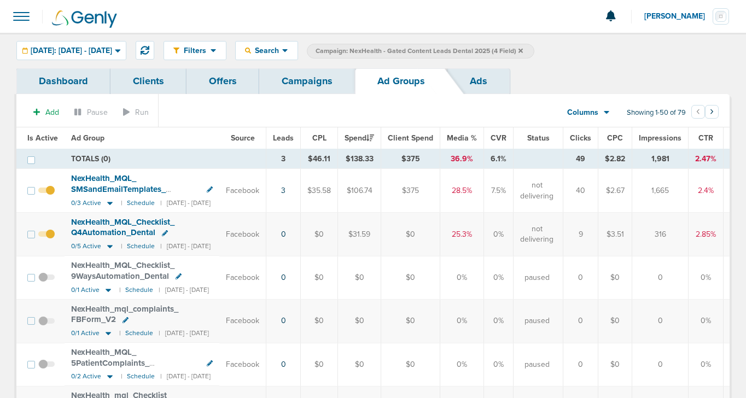
click at [36, 138] on span "Is Active" at bounding box center [42, 138] width 31 height 9
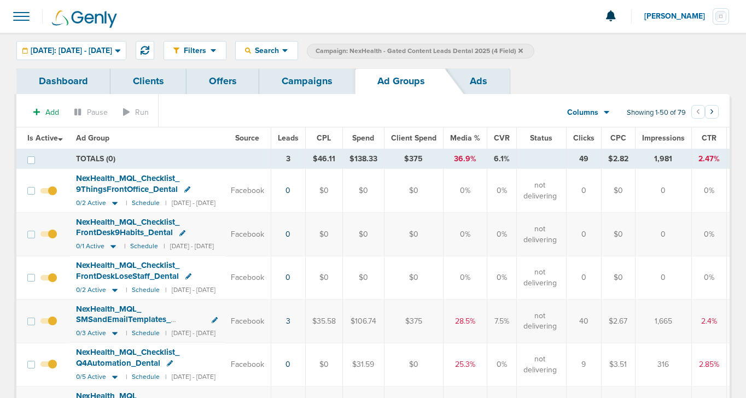
click at [311, 84] on link "Campaigns" at bounding box center [307, 81] width 96 height 26
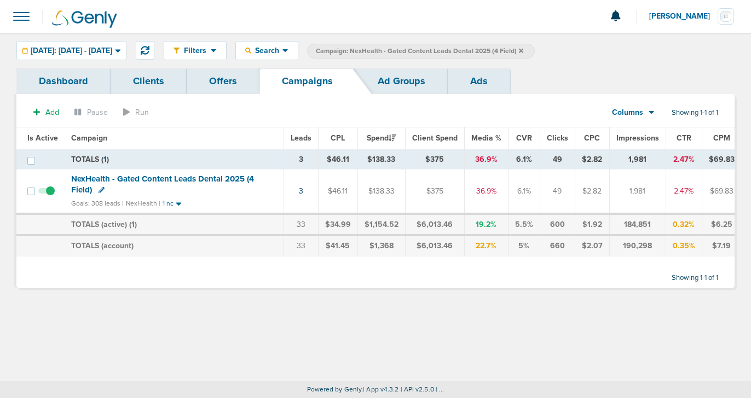
click at [535, 48] on label "Campaign: NexHealth - Gated Content Leads Dental 2025 (4 Field)" at bounding box center [421, 51] width 228 height 15
click at [535, 51] on label "Campaign: NexHealth - Gated Content Leads Dental 2025 (4 Field)" at bounding box center [421, 51] width 228 height 15
click at [535, 47] on label "Campaign: NexHealth - Gated Content Leads Dental 2025 (4 Field)" at bounding box center [421, 51] width 228 height 15
click at [523, 51] on icon at bounding box center [521, 50] width 4 height 4
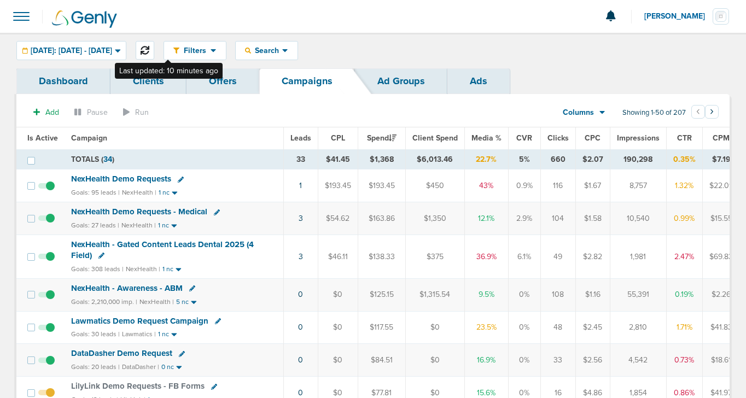
click at [149, 48] on icon at bounding box center [145, 50] width 9 height 9
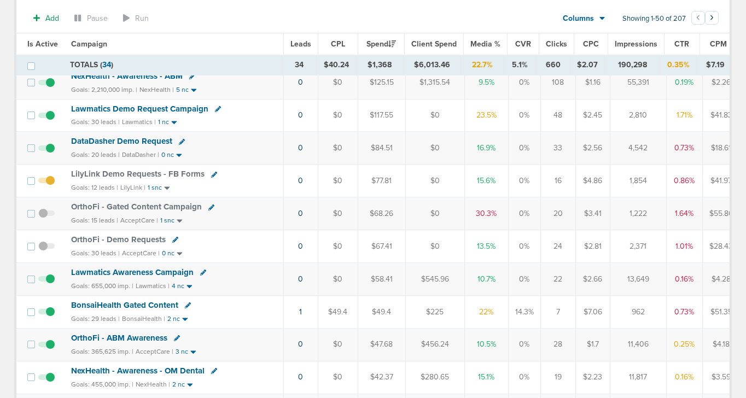
scroll to position [218, 0]
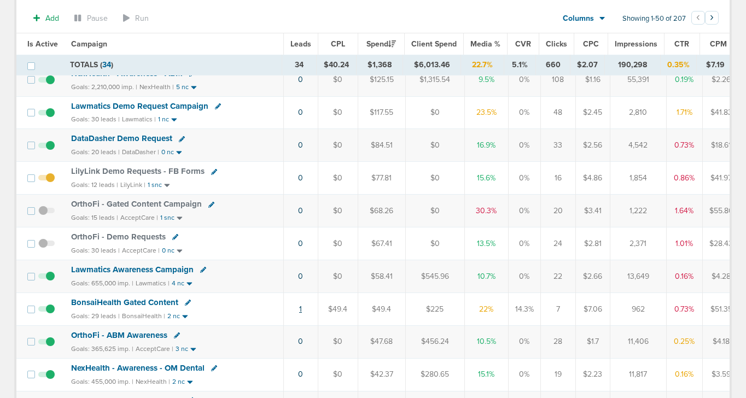
click at [299, 310] on link "1" at bounding box center [300, 309] width 3 height 9
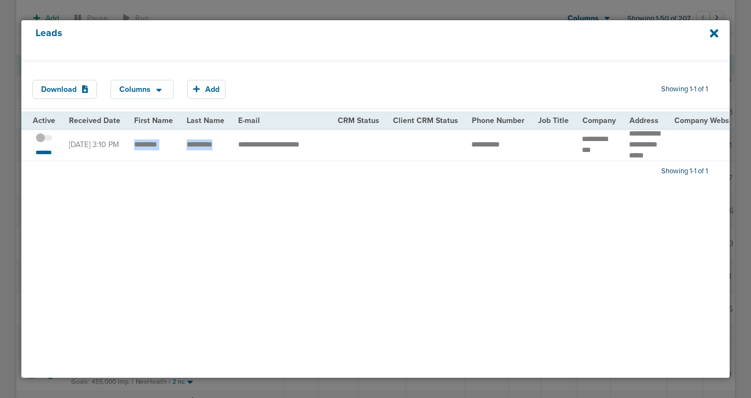
drag, startPoint x: 133, startPoint y: 148, endPoint x: 213, endPoint y: 159, distance: 80.6
click at [43, 157] on small "*******" at bounding box center [43, 152] width 23 height 9
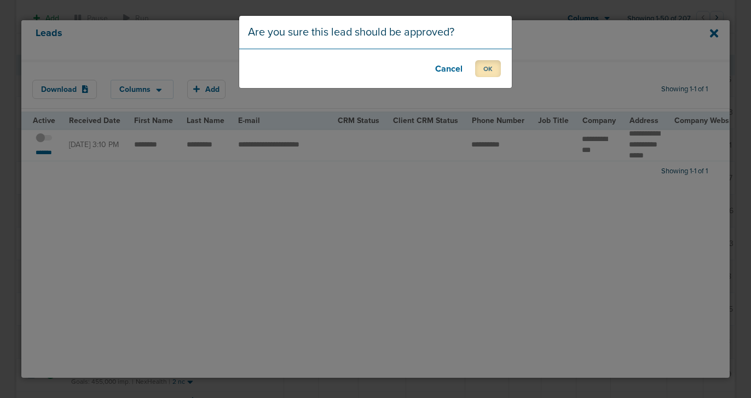
click at [493, 67] on button "OK" at bounding box center [488, 68] width 26 height 17
click at [489, 75] on button "OK" at bounding box center [488, 68] width 26 height 17
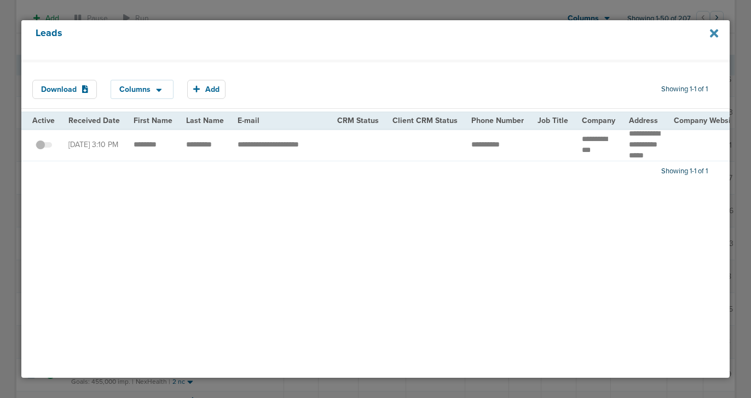
click at [715, 30] on icon at bounding box center [714, 33] width 8 height 12
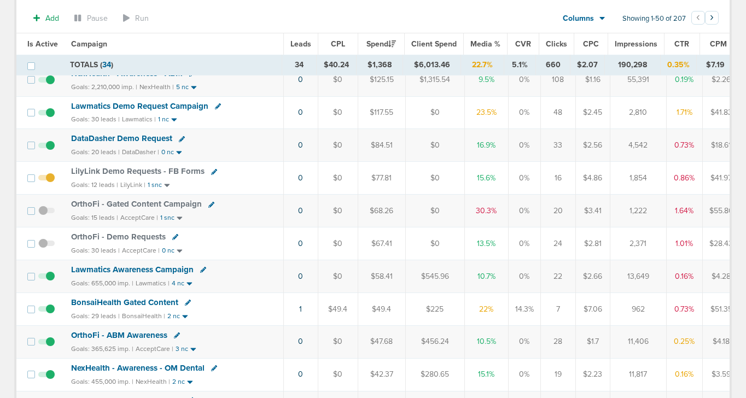
click at [123, 304] on span "BonsaiHealth Gated Content" at bounding box center [124, 303] width 107 height 10
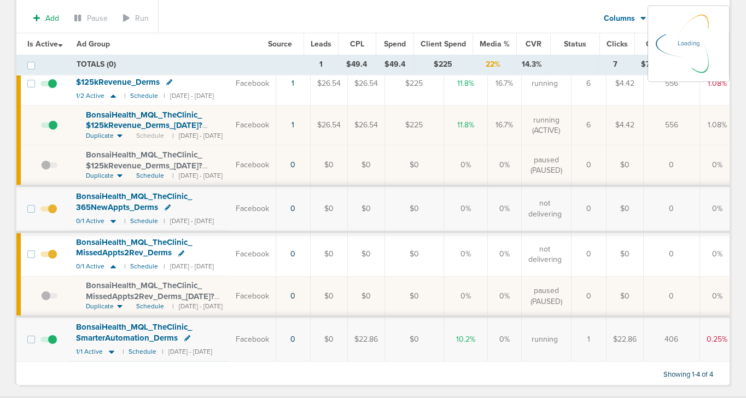
scroll to position [117, 0]
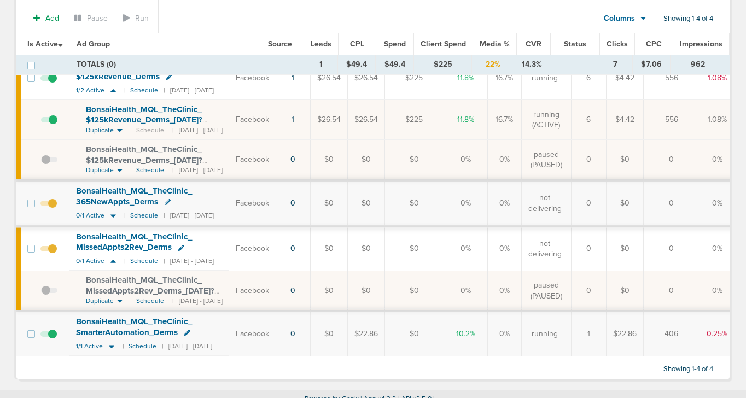
click at [51, 340] on span at bounding box center [48, 340] width 16 height 0
click at [49, 337] on input "checkbox" at bounding box center [49, 337] width 0 height 0
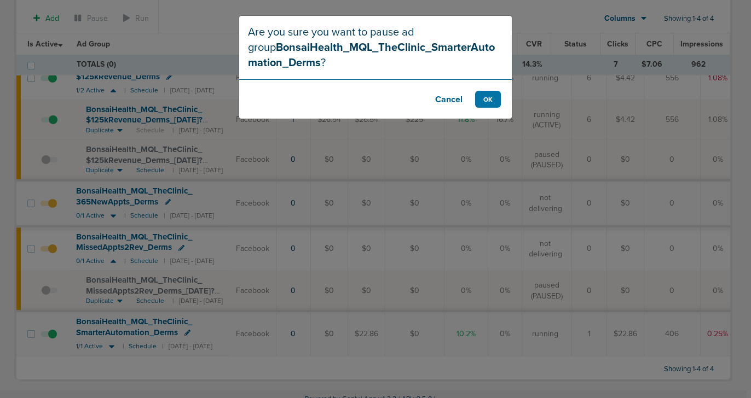
click at [446, 98] on button "Cancel" at bounding box center [449, 99] width 44 height 17
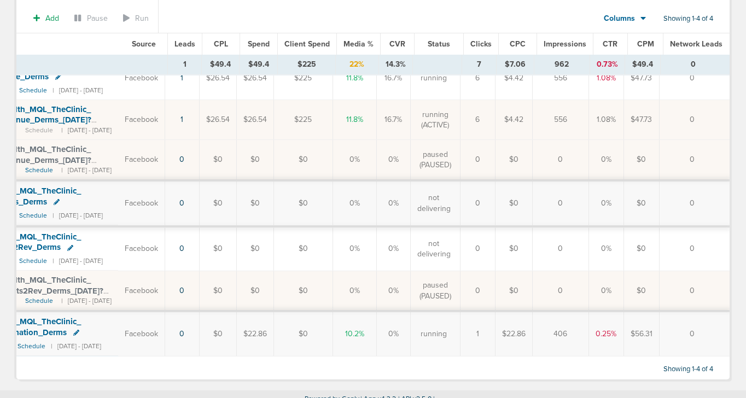
scroll to position [0, 0]
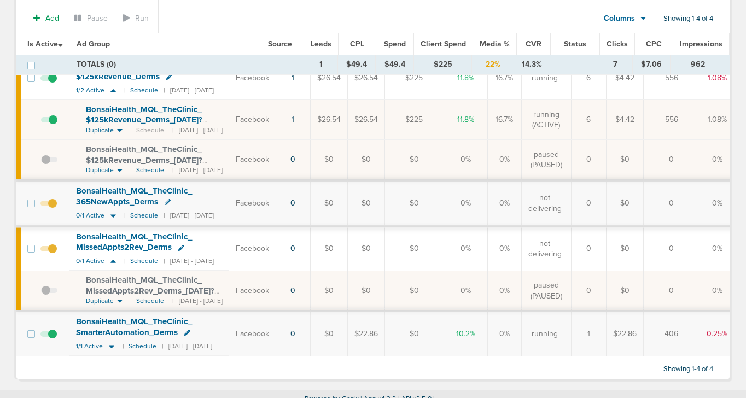
click at [51, 340] on span at bounding box center [48, 340] width 16 height 0
click at [49, 337] on input "checkbox" at bounding box center [49, 337] width 0 height 0
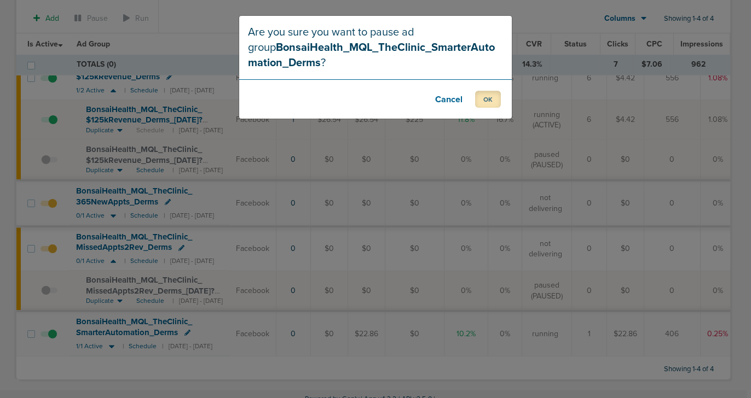
click at [490, 98] on button "OK" at bounding box center [488, 99] width 26 height 17
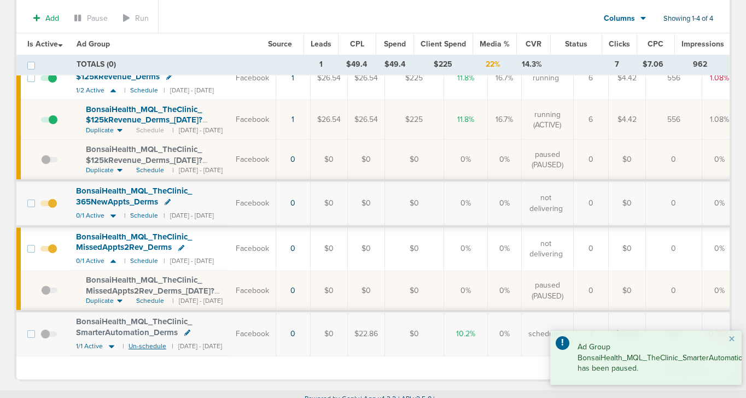
click at [145, 343] on small "Un-schedule" at bounding box center [148, 347] width 38 height 8
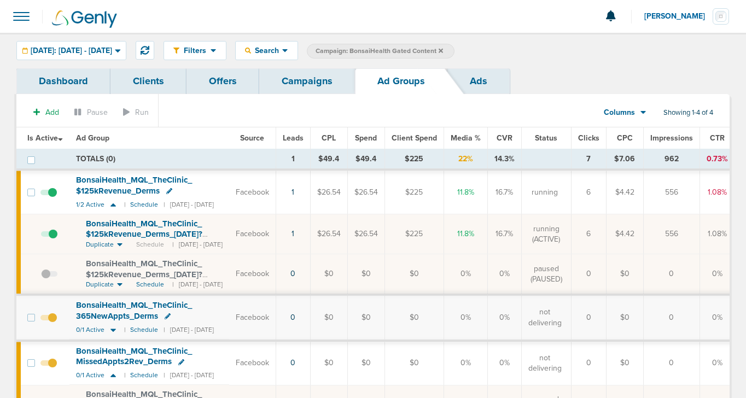
click at [294, 86] on link "Campaigns" at bounding box center [307, 81] width 96 height 26
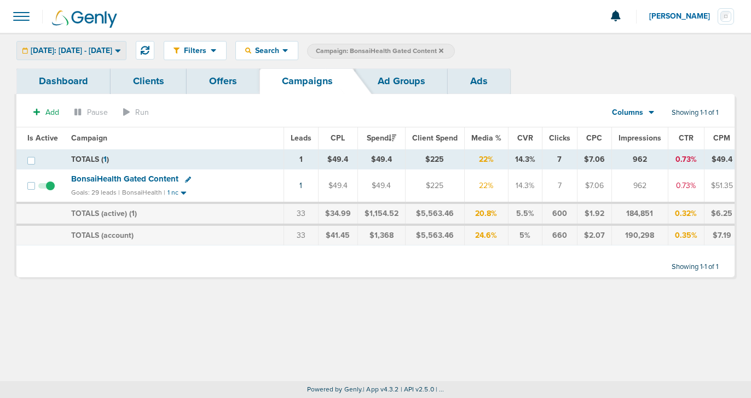
click at [96, 47] on span "[DATE]: [DATE] - [DATE]" at bounding box center [72, 51] width 82 height 8
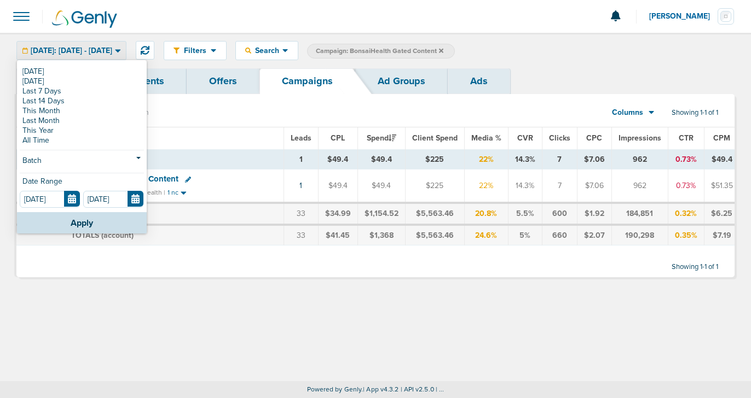
click at [96, 47] on span "[DATE]: [DATE] - [DATE]" at bounding box center [72, 51] width 82 height 8
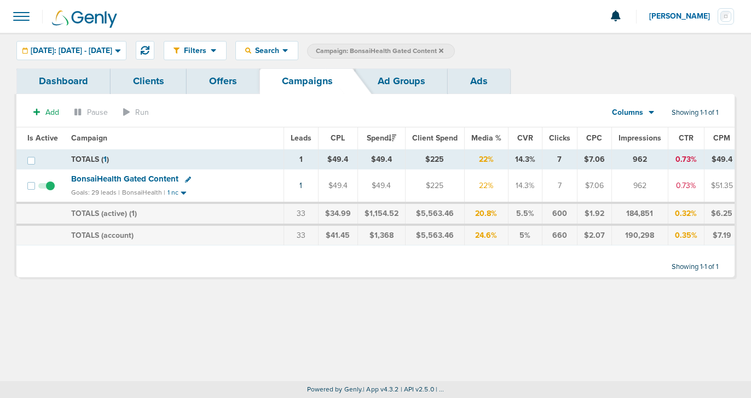
click at [443, 51] on icon at bounding box center [441, 50] width 4 height 4
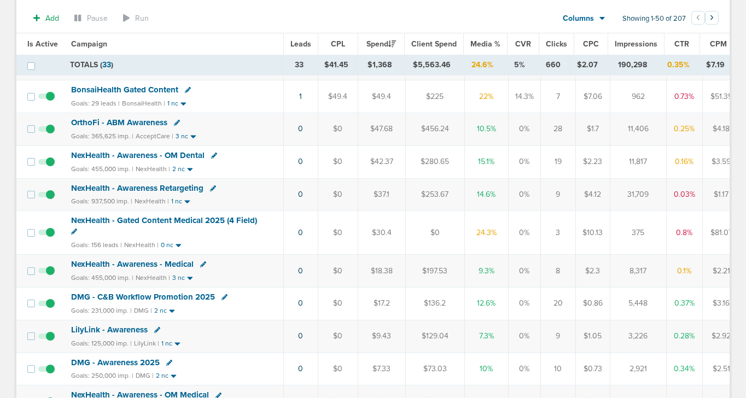
scroll to position [576, 0]
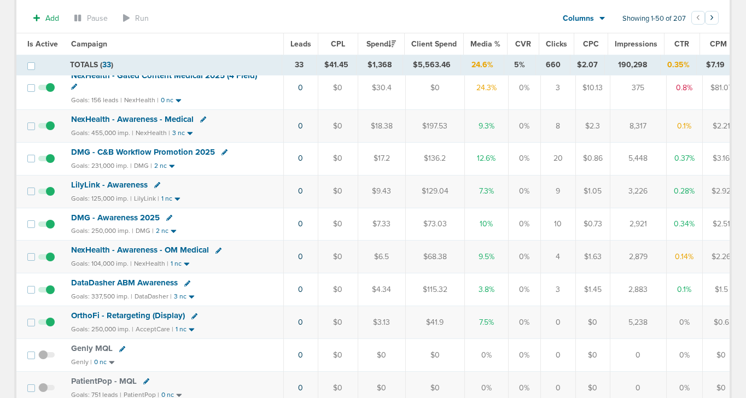
click at [187, 152] on span "DMG - C&B Workflow Promotion 2025" at bounding box center [143, 152] width 144 height 10
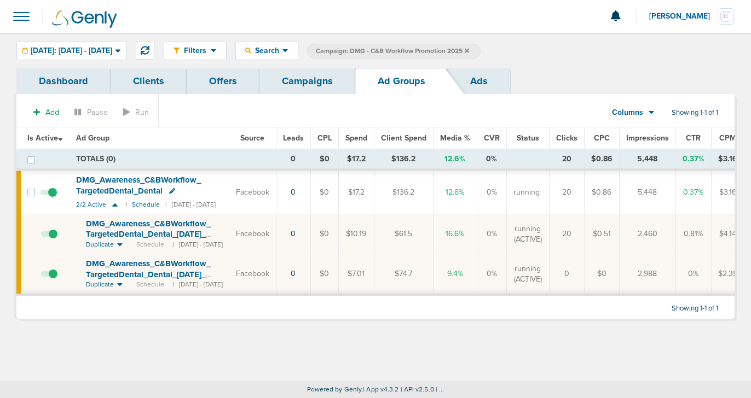
click at [173, 191] on icon at bounding box center [172, 191] width 6 height 6
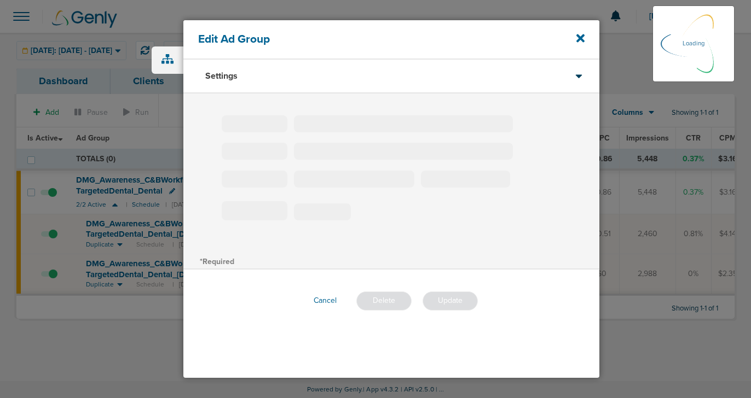
type input "DMG_Awareness_C&BWorkflow_TargetedDental_Dental"
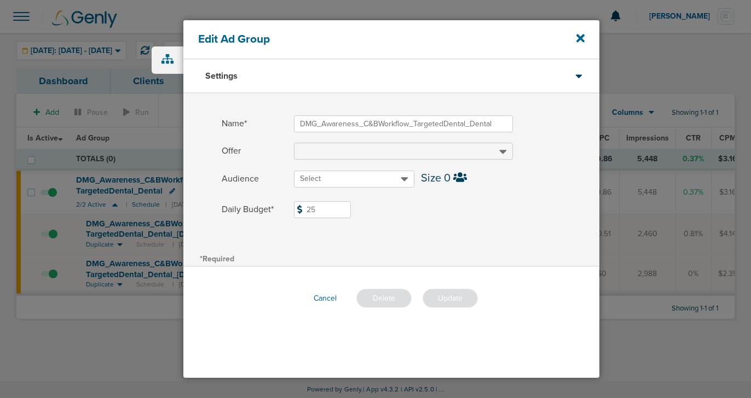
click at [320, 210] on input "25" at bounding box center [322, 209] width 57 height 17
type input "20"
click at [484, 240] on div "Name* DMG_Awareness_C&BWorkflow_TargetedDental_Dental Offer Audience Select Siz…" at bounding box center [391, 173] width 416 height 158
click at [444, 302] on button "Update" at bounding box center [449, 298] width 55 height 19
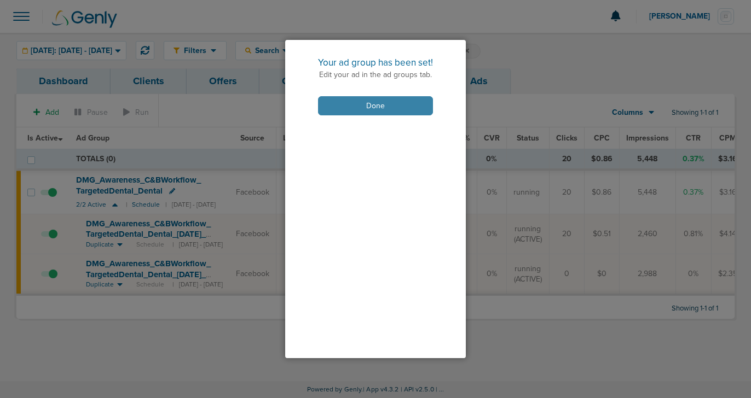
click at [344, 105] on button "Done" at bounding box center [375, 105] width 115 height 19
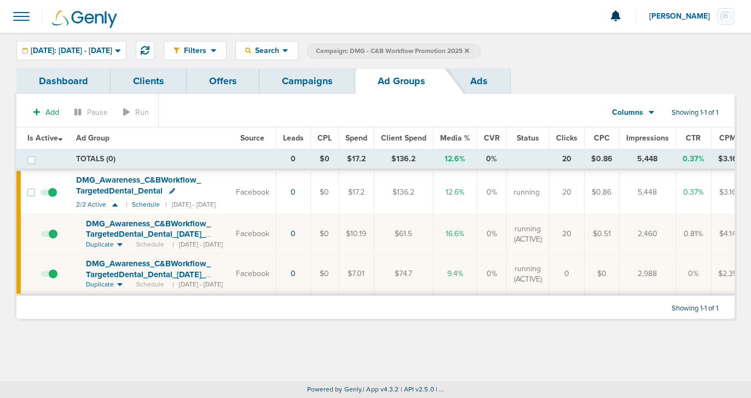
click at [302, 83] on link "Campaigns" at bounding box center [307, 81] width 96 height 26
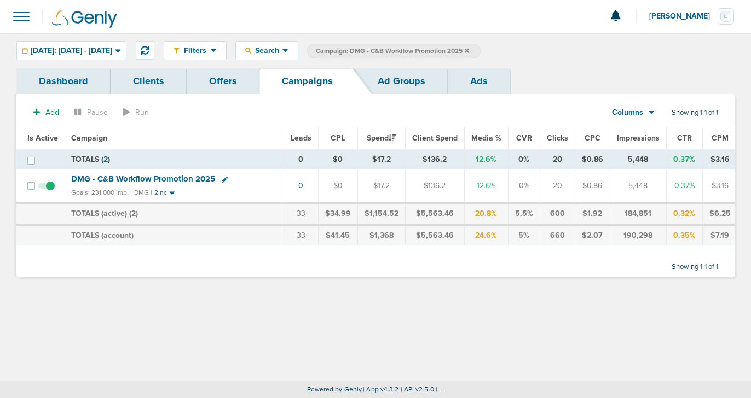
click at [469, 48] on icon at bounding box center [467, 51] width 4 height 7
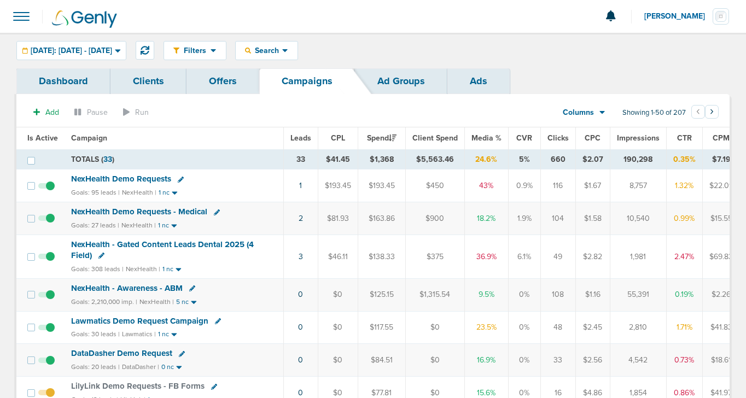
click at [106, 179] on span "NexHealth Demo Requests" at bounding box center [121, 179] width 100 height 10
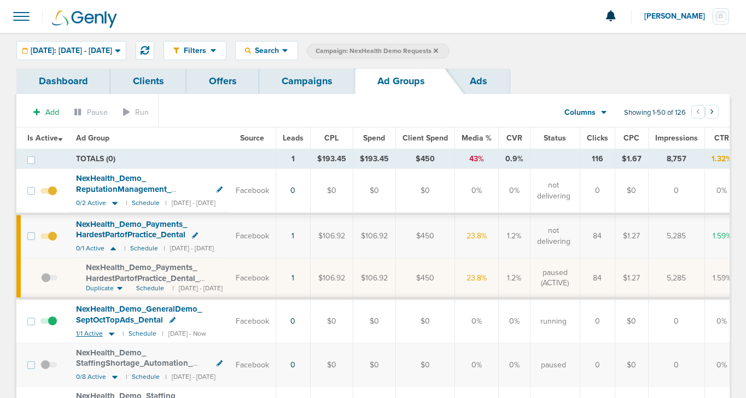
click at [113, 333] on icon at bounding box center [111, 334] width 5 height 3
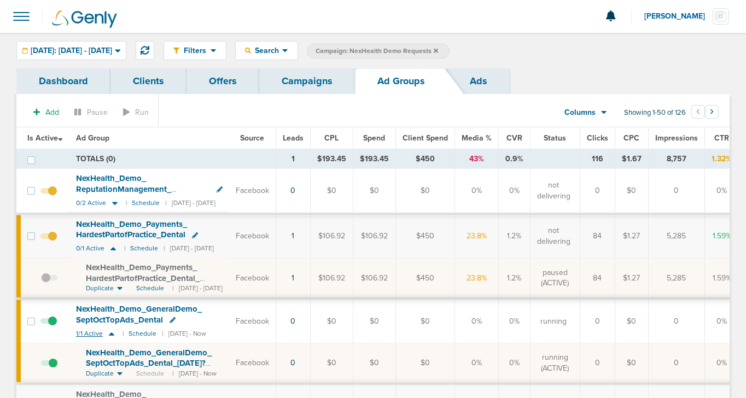
click at [113, 333] on icon at bounding box center [111, 333] width 11 height 9
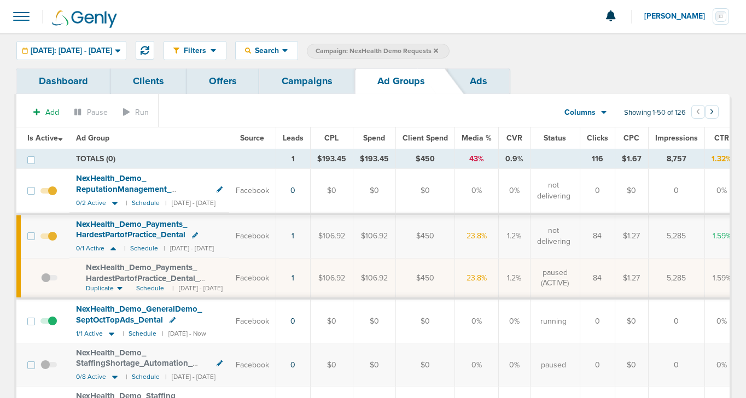
click at [303, 83] on link "Campaigns" at bounding box center [307, 81] width 96 height 26
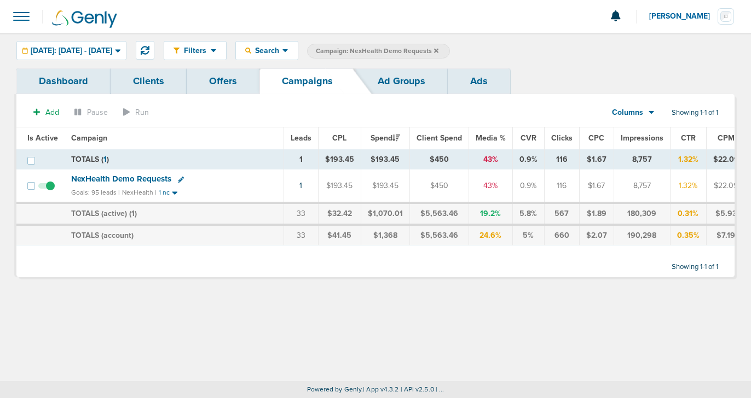
click at [438, 49] on icon at bounding box center [436, 50] width 4 height 4
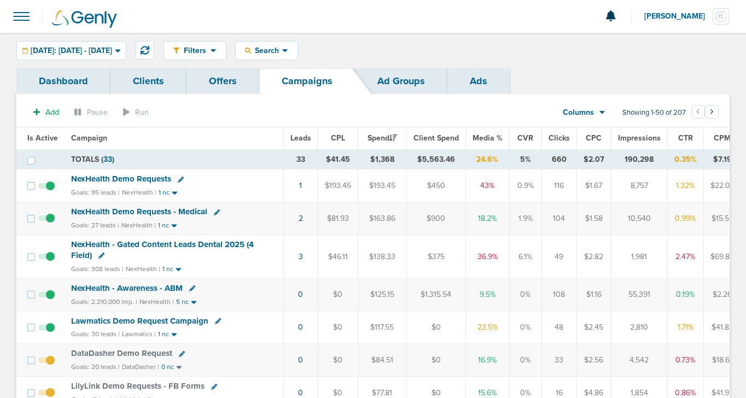
click at [153, 245] on span "NexHealth - Gated Content Leads Dental 2025 (4 Field)" at bounding box center [162, 250] width 183 height 21
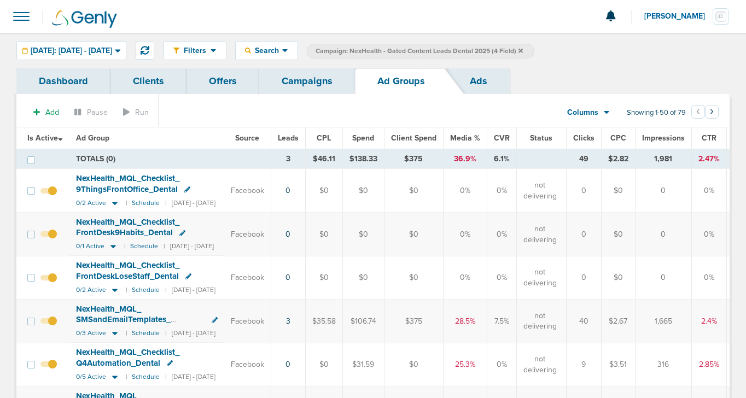
click at [39, 137] on span "Is Active" at bounding box center [45, 138] width 36 height 9
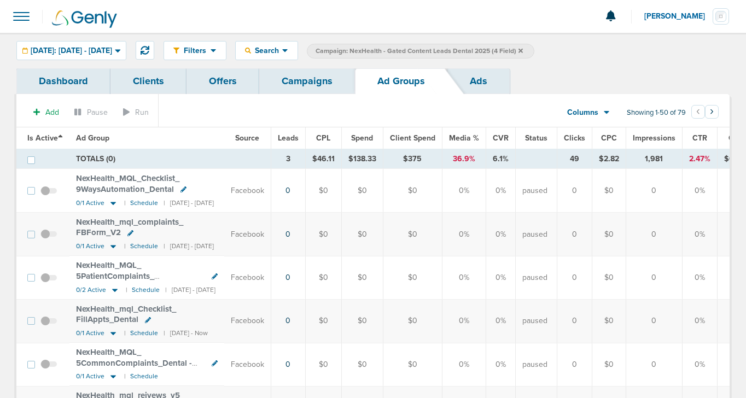
click at [39, 137] on span "Is Active" at bounding box center [45, 138] width 36 height 9
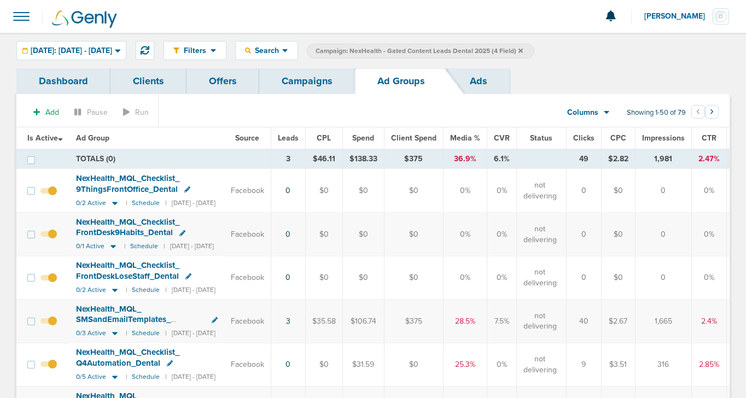
click at [305, 84] on link "Campaigns" at bounding box center [307, 81] width 96 height 26
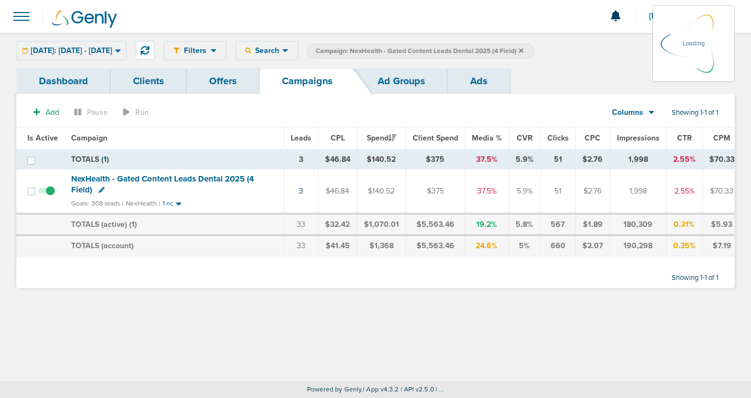
click at [523, 48] on icon at bounding box center [521, 51] width 4 height 7
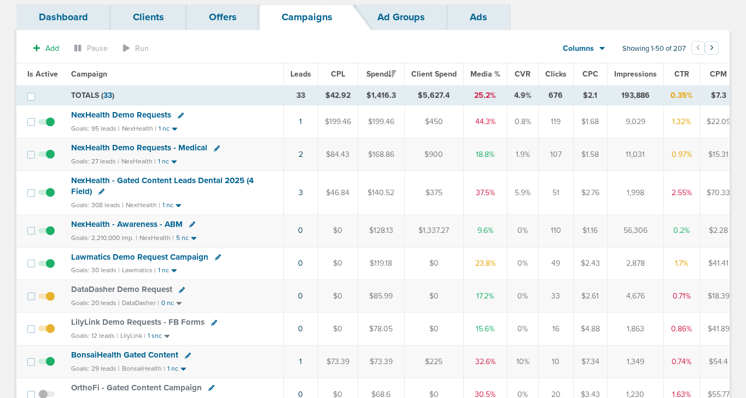
scroll to position [117, 0]
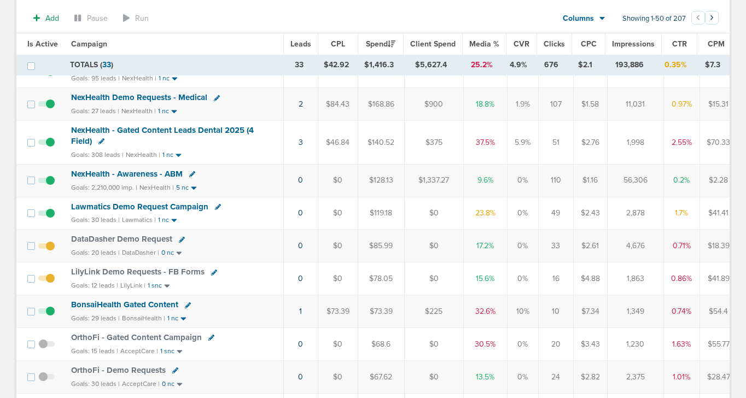
click at [136, 174] on span "NexHealth - Awareness - ABM" at bounding box center [127, 174] width 112 height 10
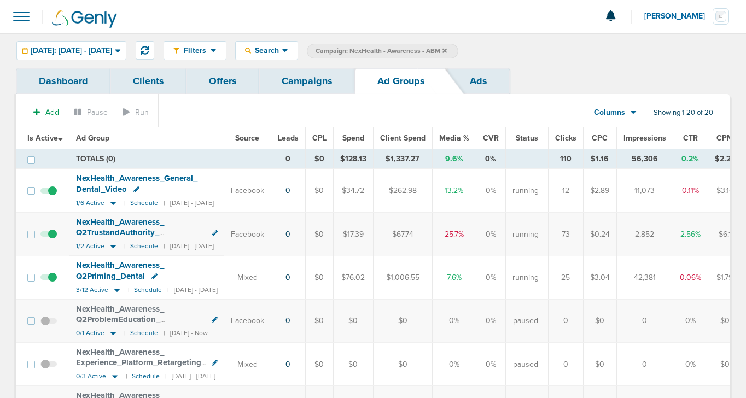
click at [114, 201] on icon at bounding box center [113, 203] width 11 height 9
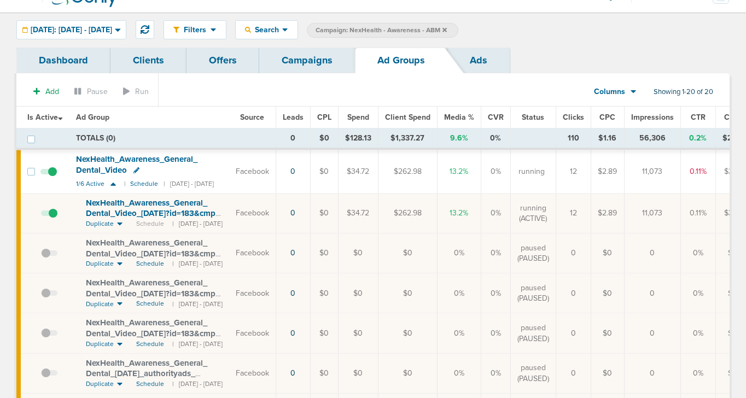
scroll to position [16, 0]
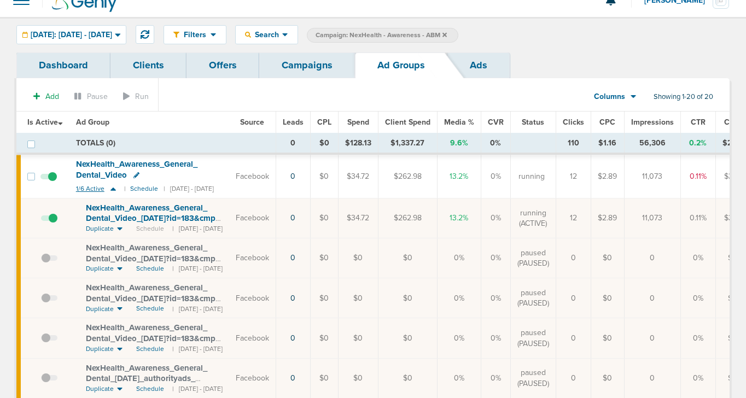
click at [117, 189] on icon at bounding box center [113, 188] width 11 height 9
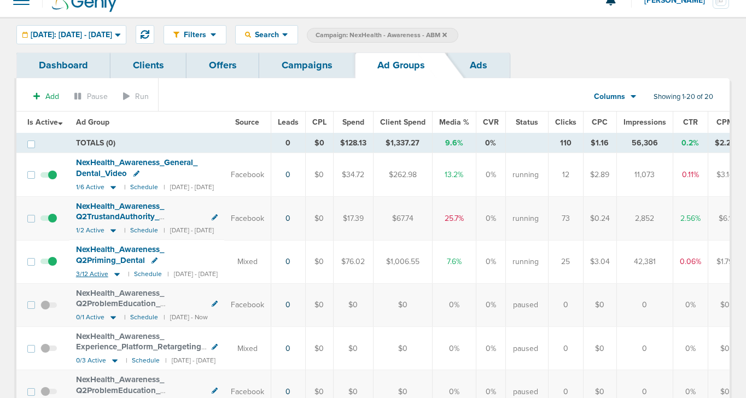
click at [116, 275] on icon at bounding box center [116, 274] width 5 height 3
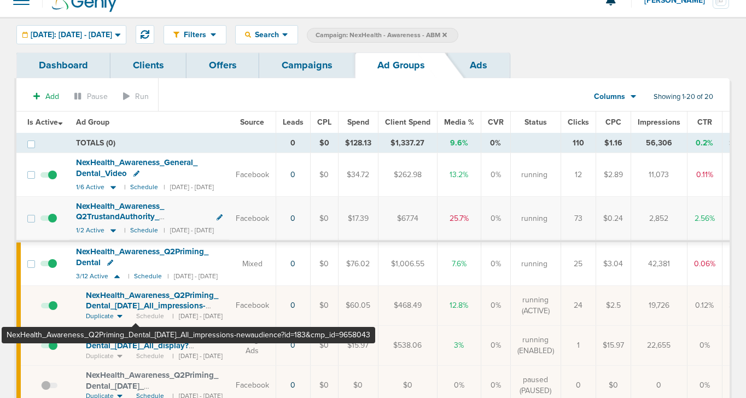
click at [136, 306] on span "NexHealth_ Awareness_ Q2Priming_ Dental_ [DATE]_ All_ impressions-newaudience?i…" at bounding box center [152, 312] width 132 height 42
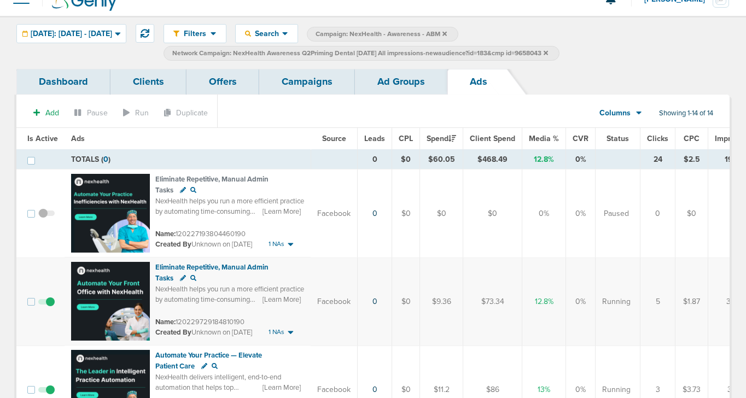
scroll to position [19, 0]
